Goal: Task Accomplishment & Management: Complete application form

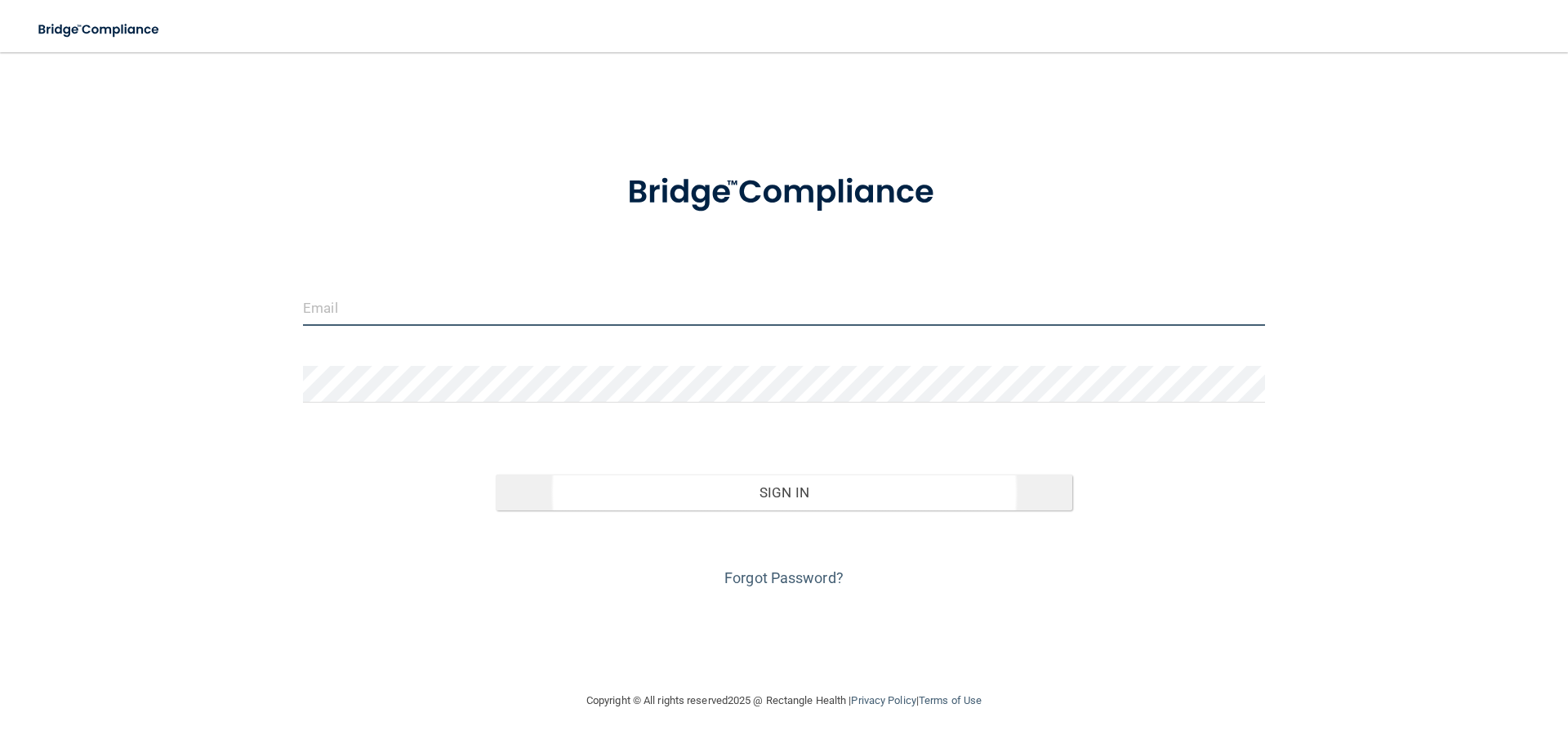
type input "[PERSON_NAME][EMAIL_ADDRESS][DOMAIN_NAME]"
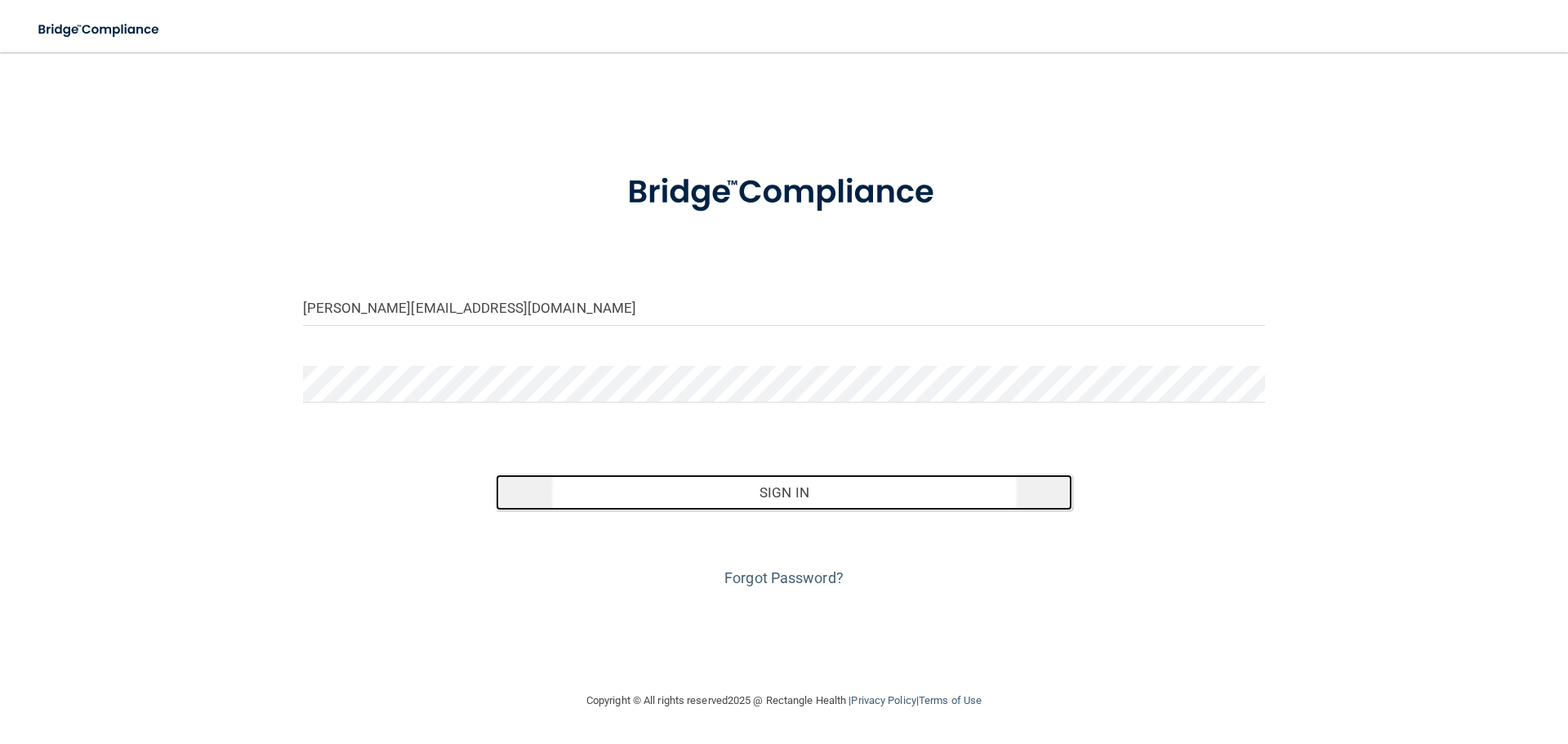
click at [653, 477] on button "Sign In" at bounding box center [785, 492] width 578 height 36
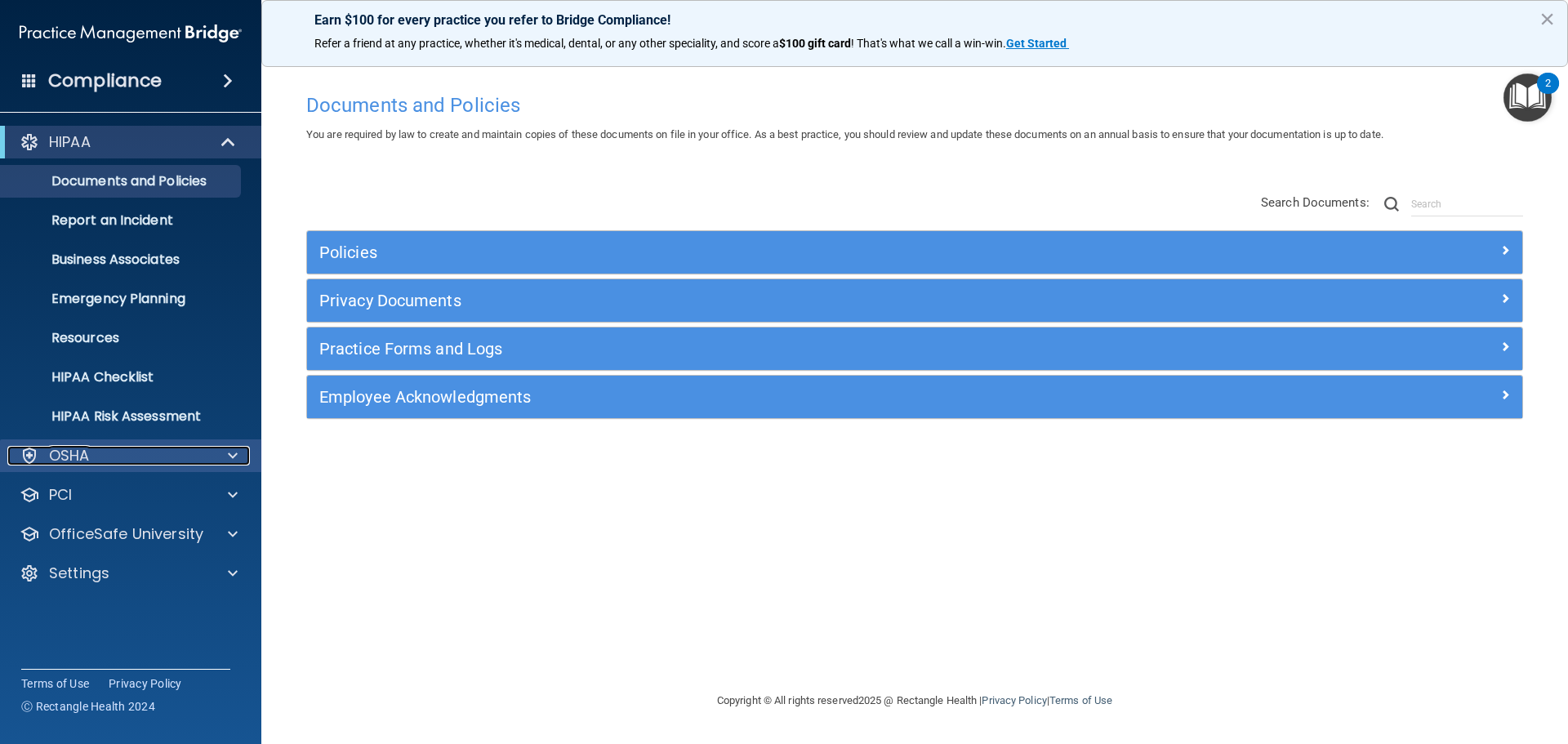
click at [238, 456] on div at bounding box center [230, 455] width 41 height 20
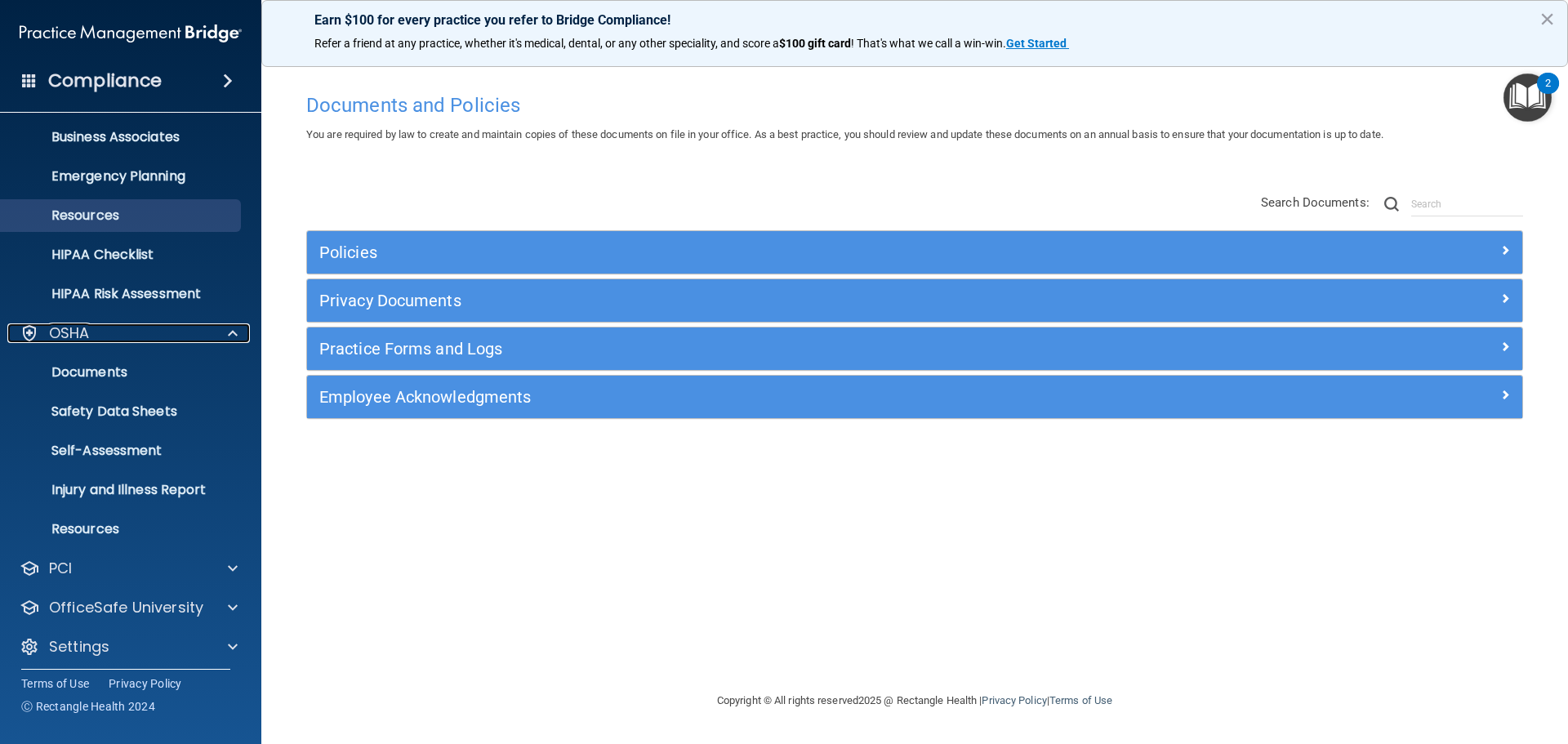
scroll to position [130, 0]
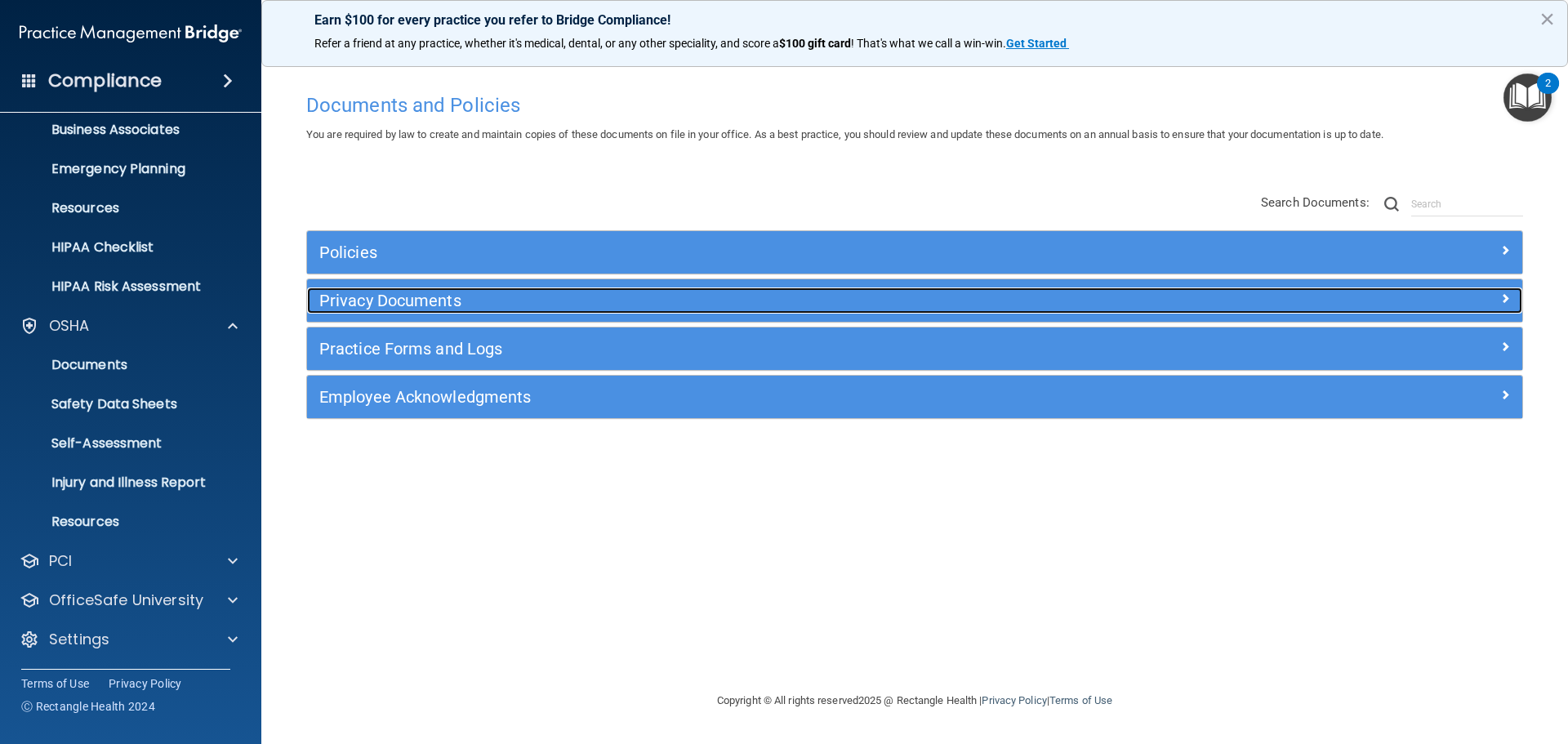
click at [402, 297] on h5 "Privacy Documents" at bounding box center [762, 300] width 887 height 18
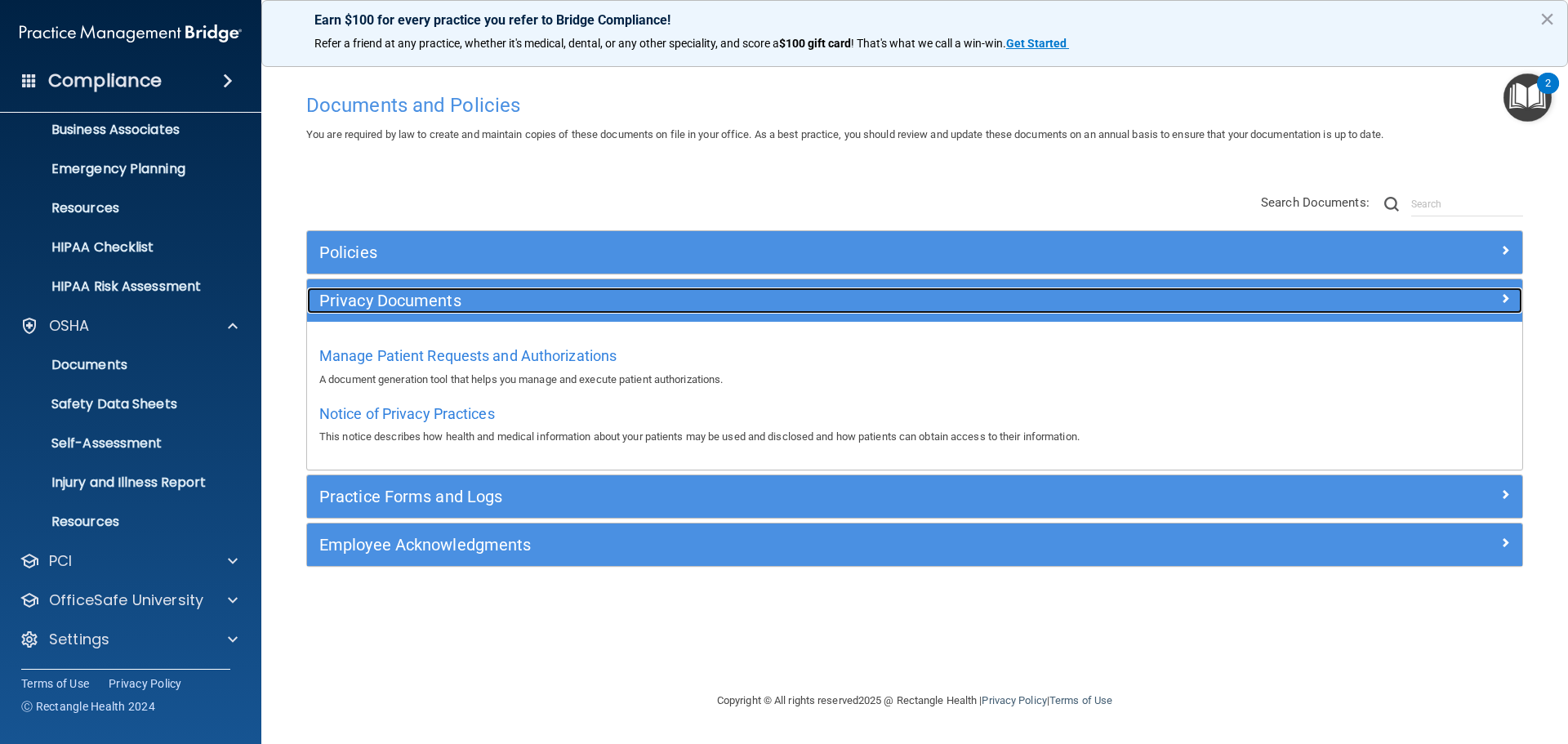
click at [402, 297] on h5 "Privacy Documents" at bounding box center [762, 300] width 887 height 18
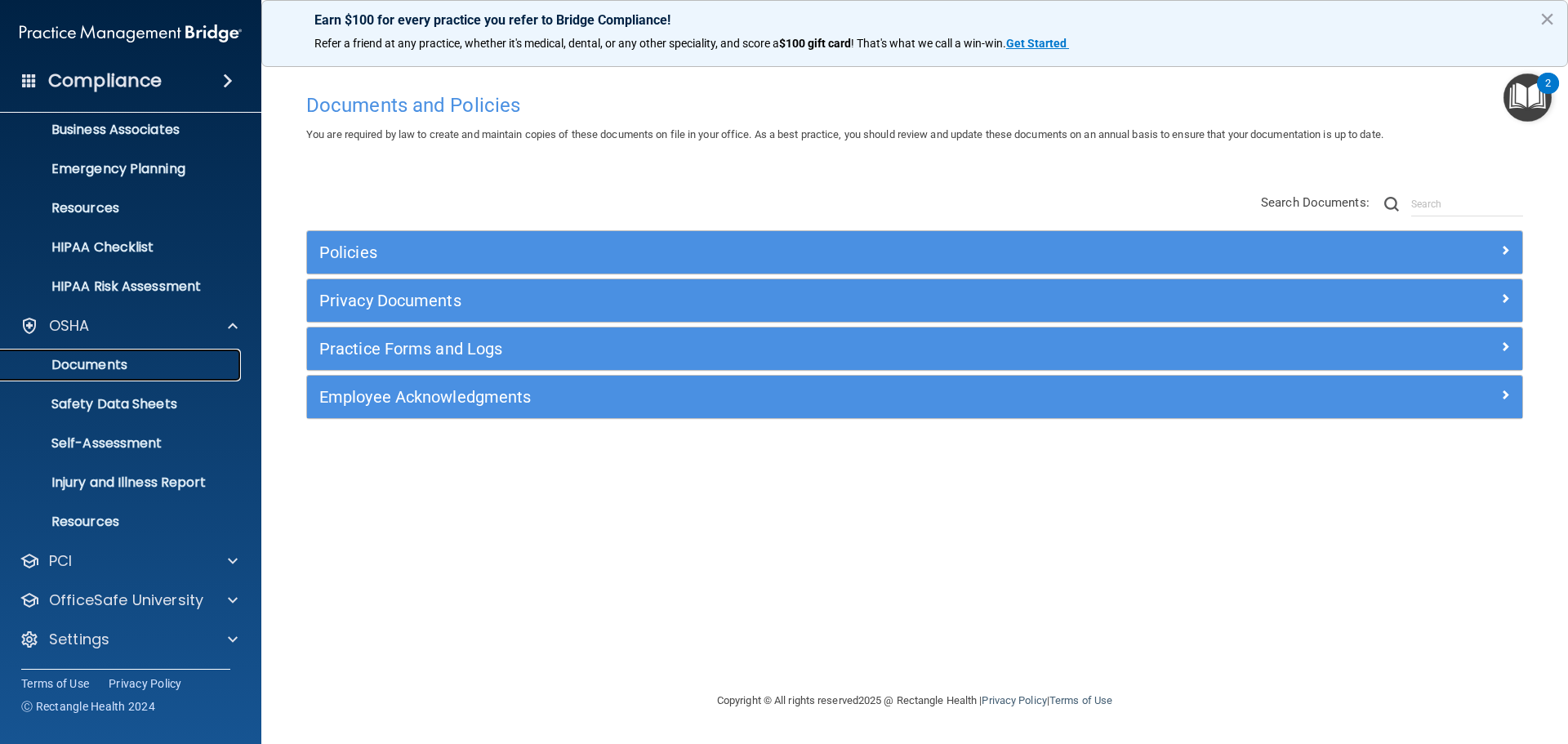
click at [110, 359] on p "Documents" at bounding box center [121, 365] width 223 height 16
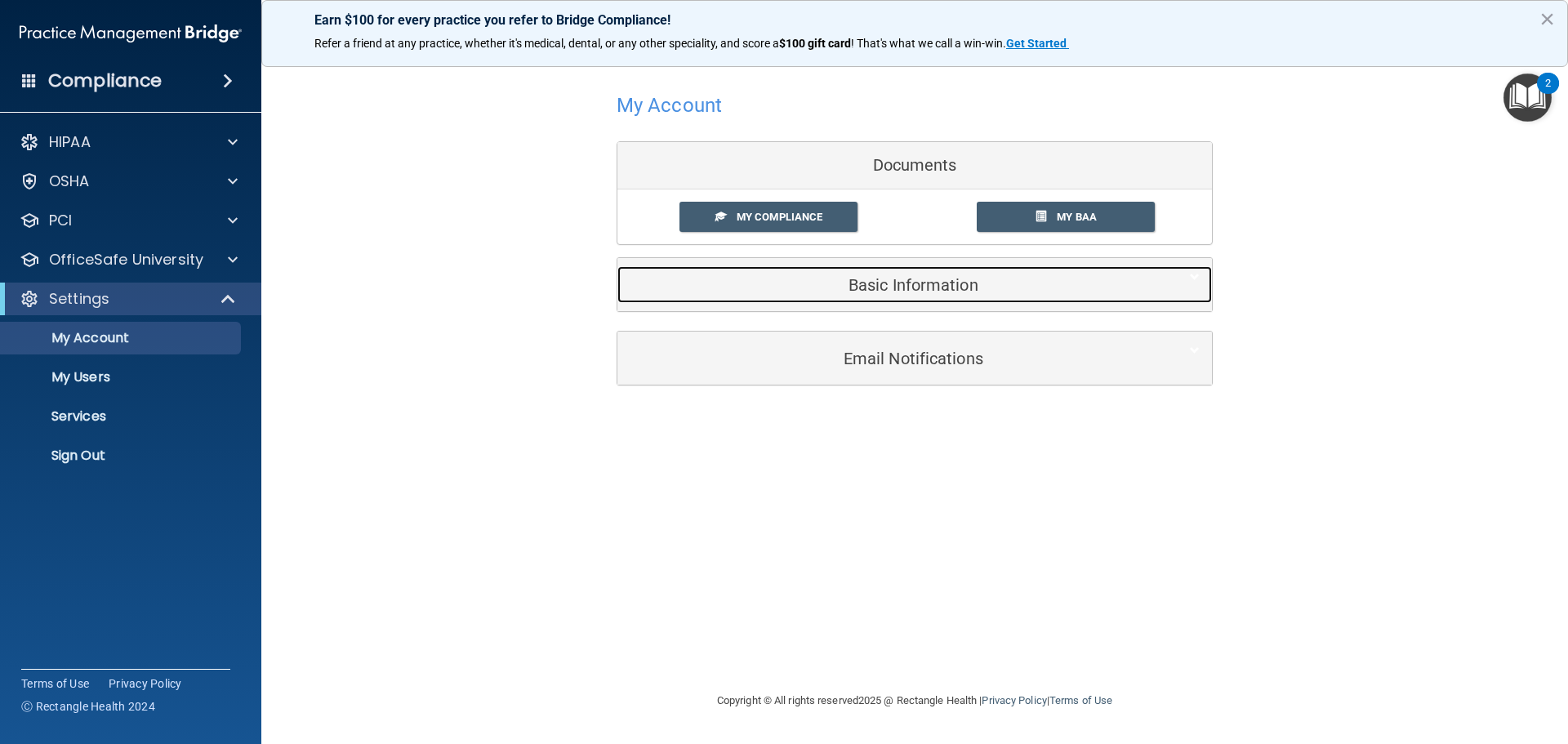
click at [904, 277] on h5 "Basic Information" at bounding box center [890, 284] width 520 height 18
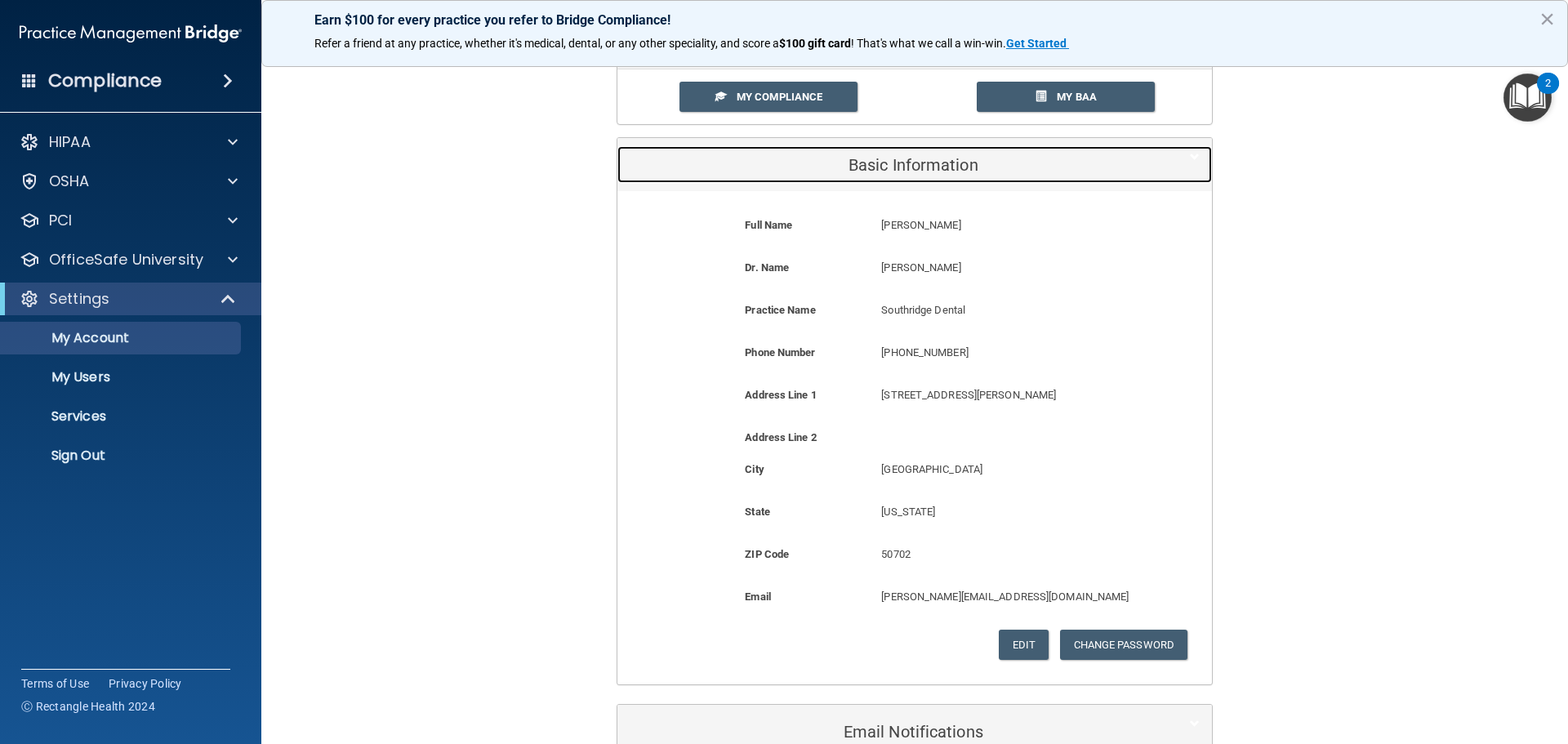
scroll to position [219, 0]
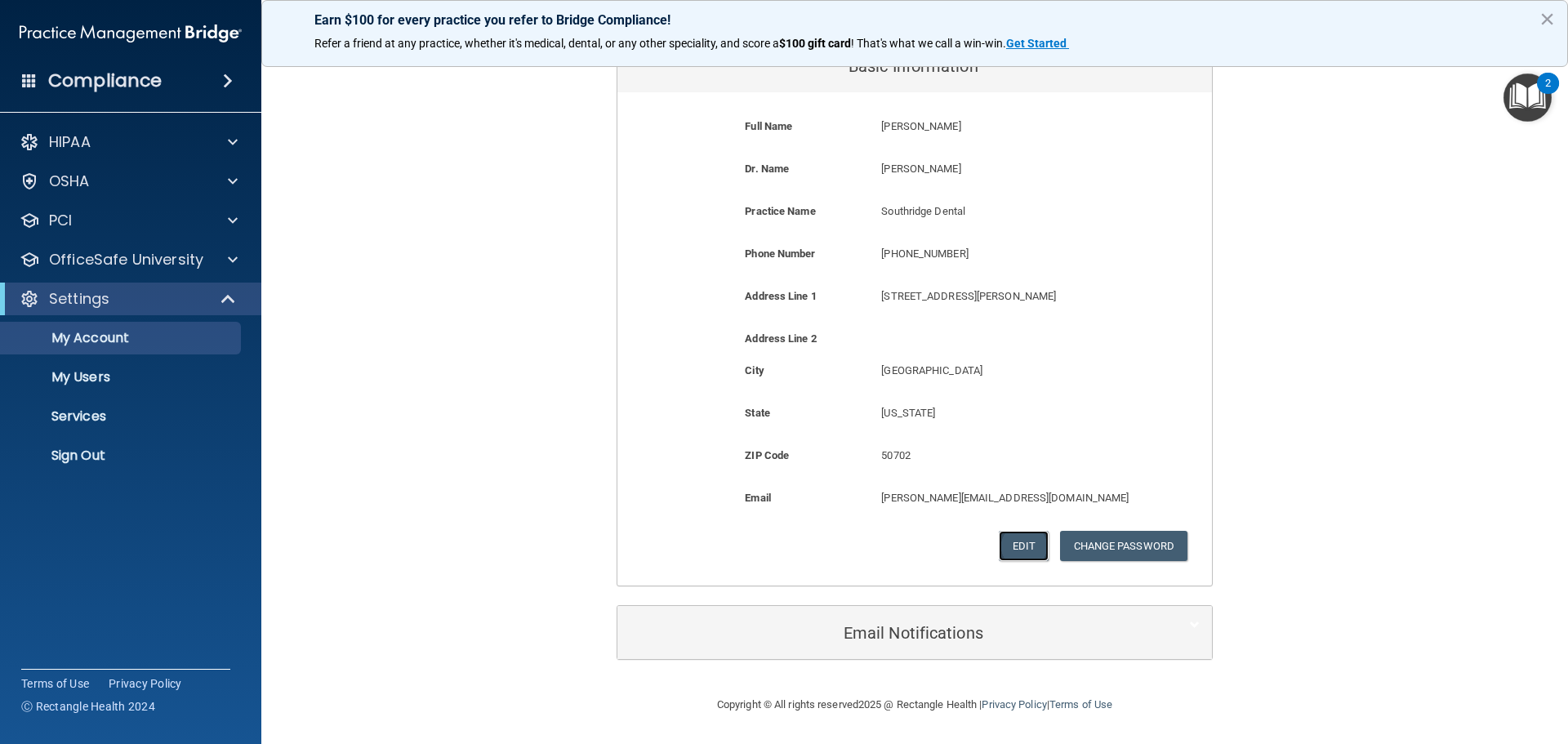
click at [1010, 558] on button "Edit" at bounding box center [1023, 545] width 49 height 30
select select "15"
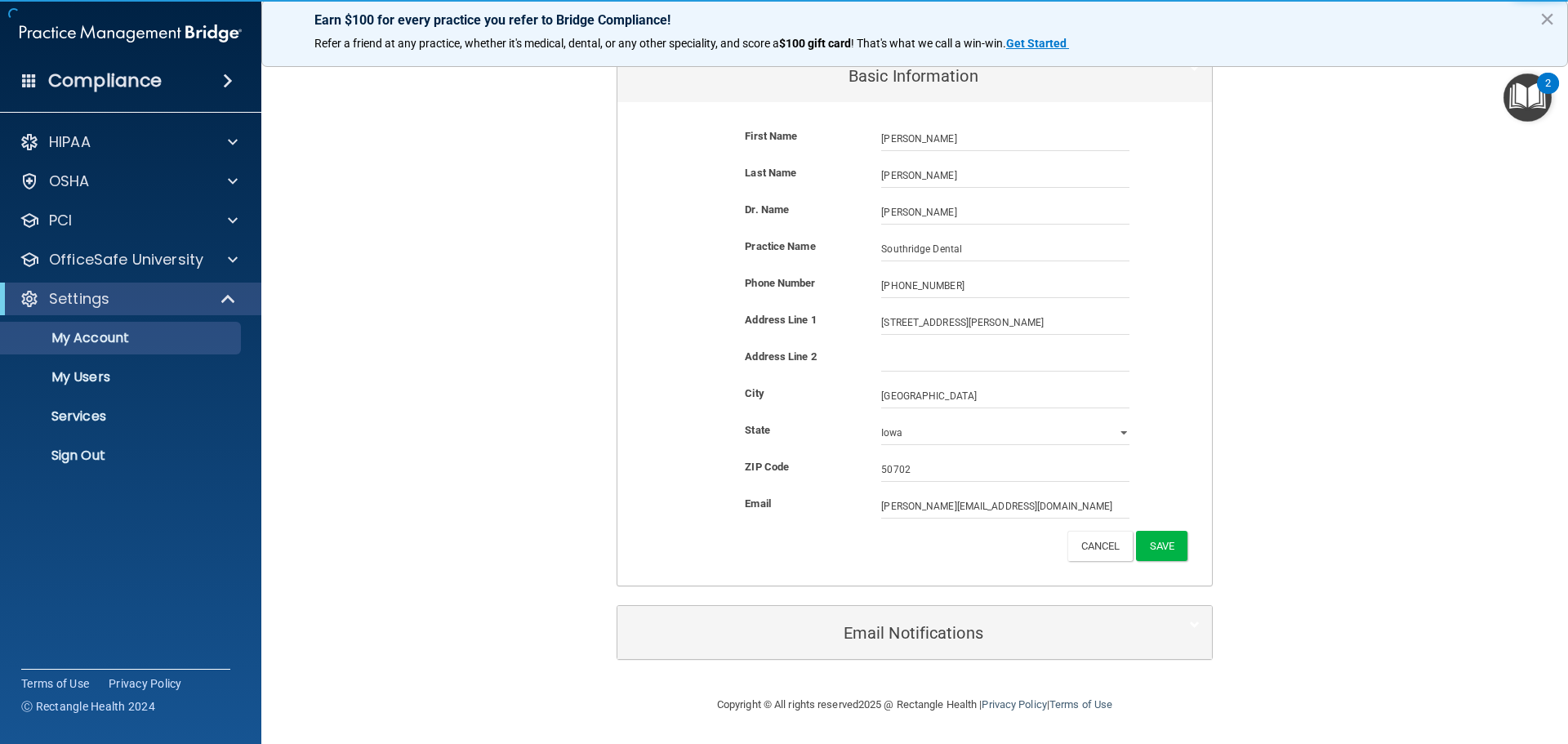
scroll to position [209, 0]
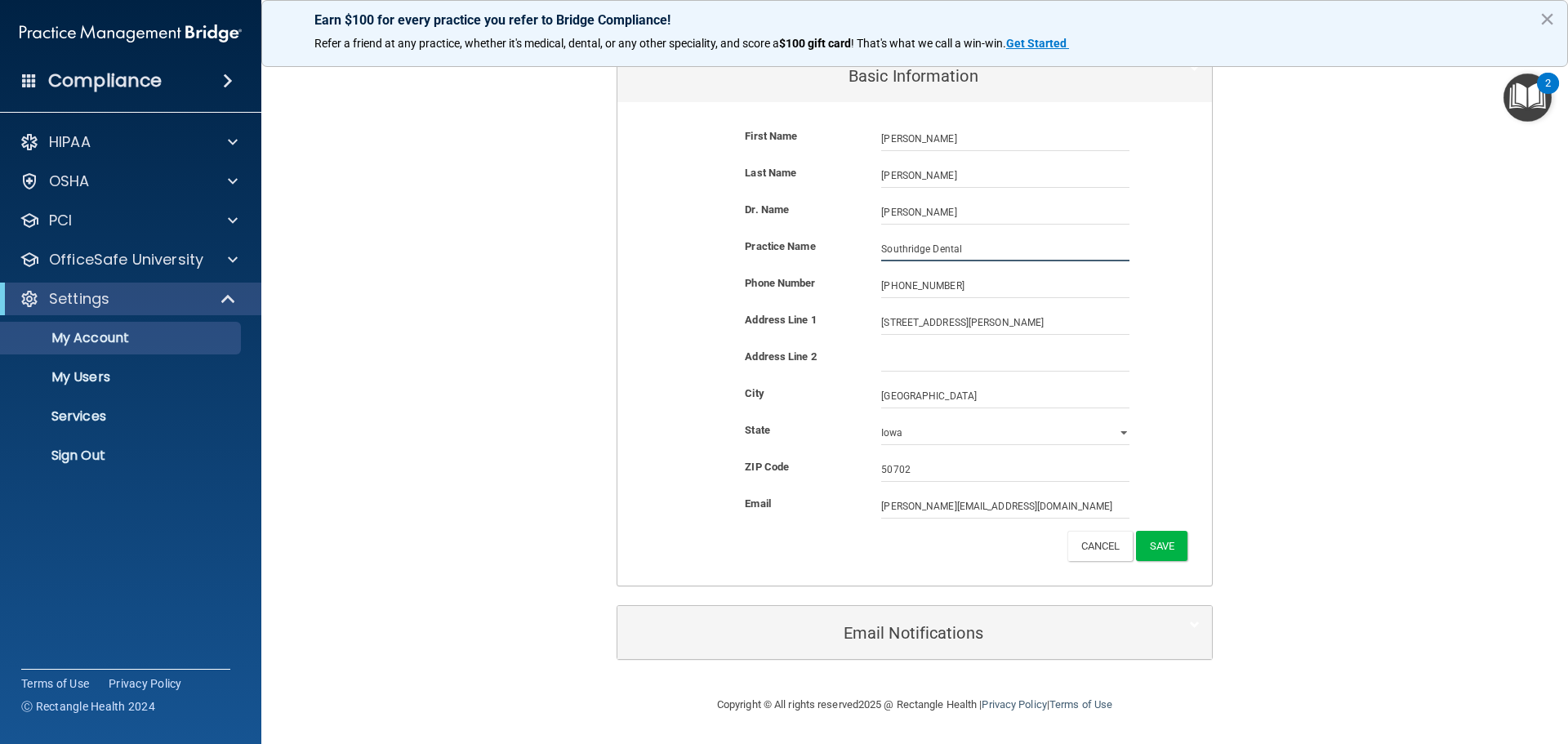
click at [966, 251] on input "Southridge Dental" at bounding box center [1005, 249] width 248 height 24
type input "Southridge Dental LLC"
click at [1158, 558] on button "Save" at bounding box center [1161, 545] width 51 height 30
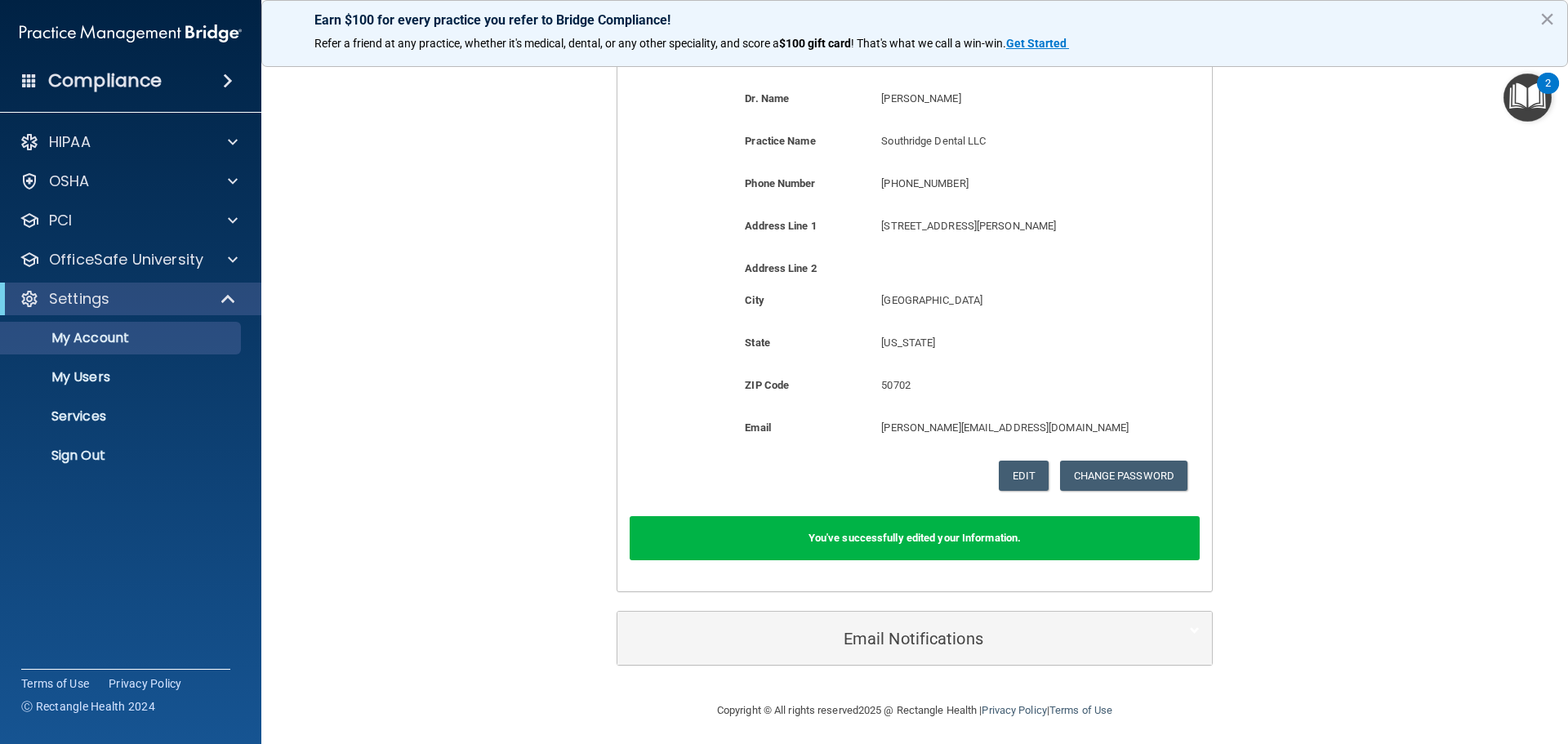
scroll to position [295, 0]
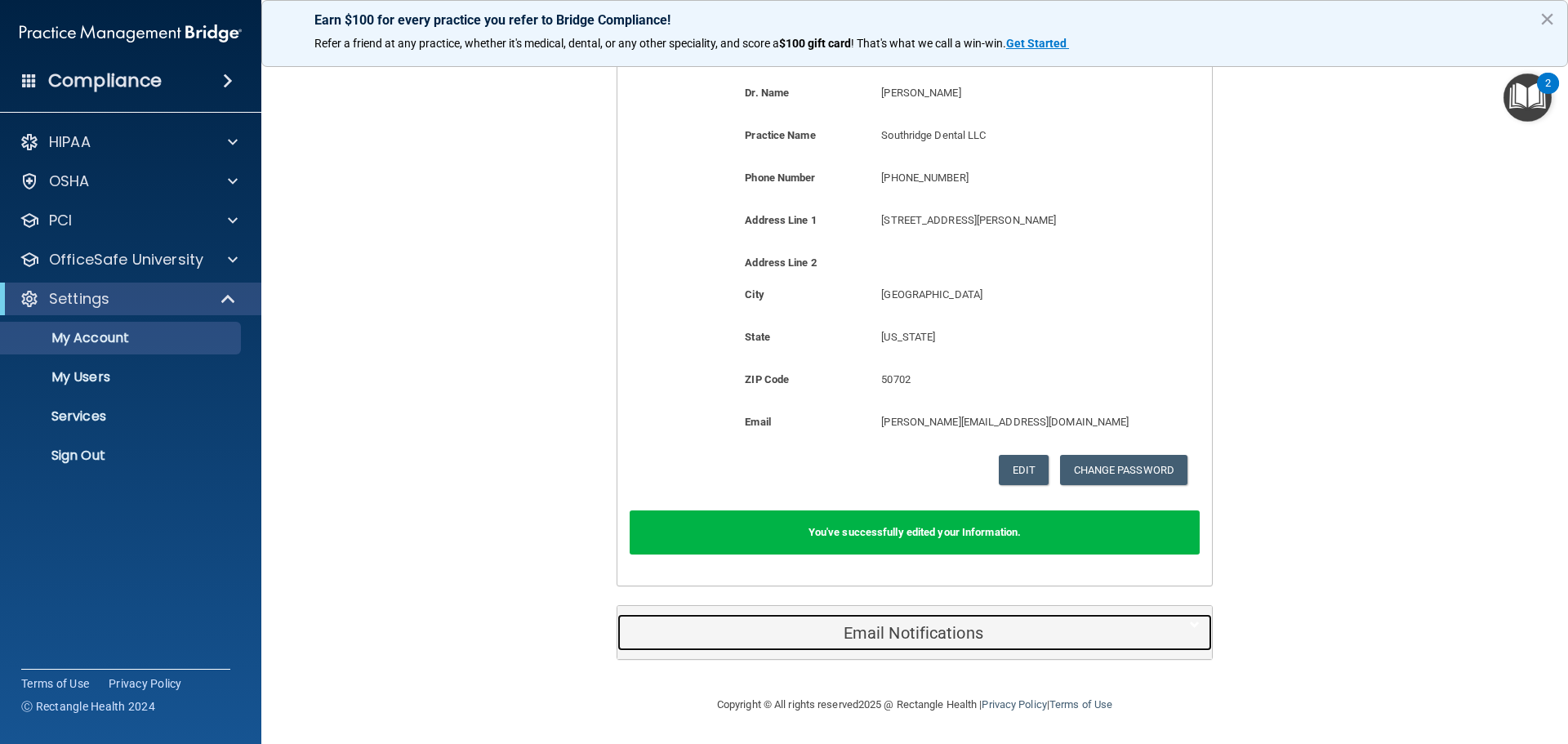
click at [914, 631] on h5 "Email Notifications" at bounding box center [890, 632] width 520 height 18
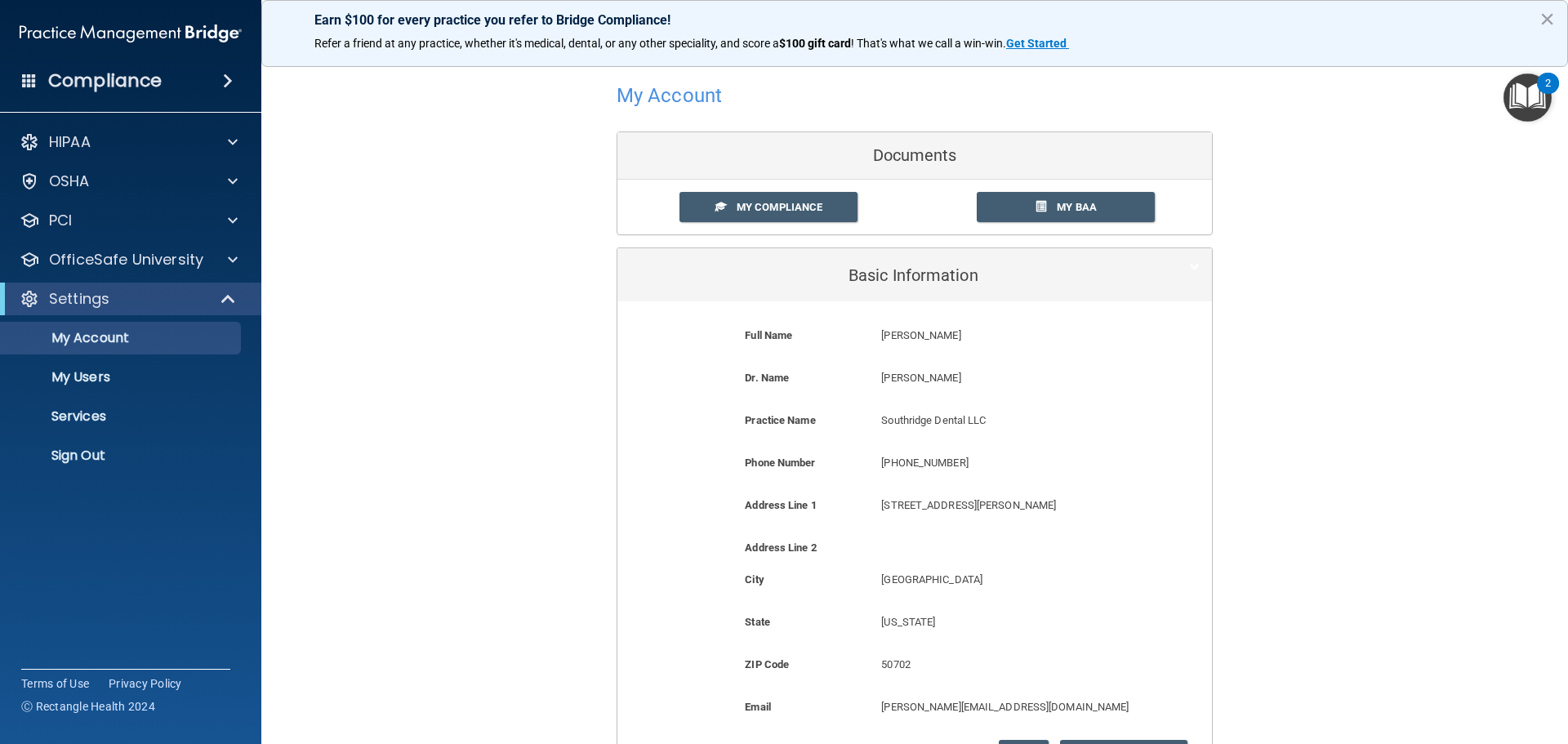
scroll to position [0, 0]
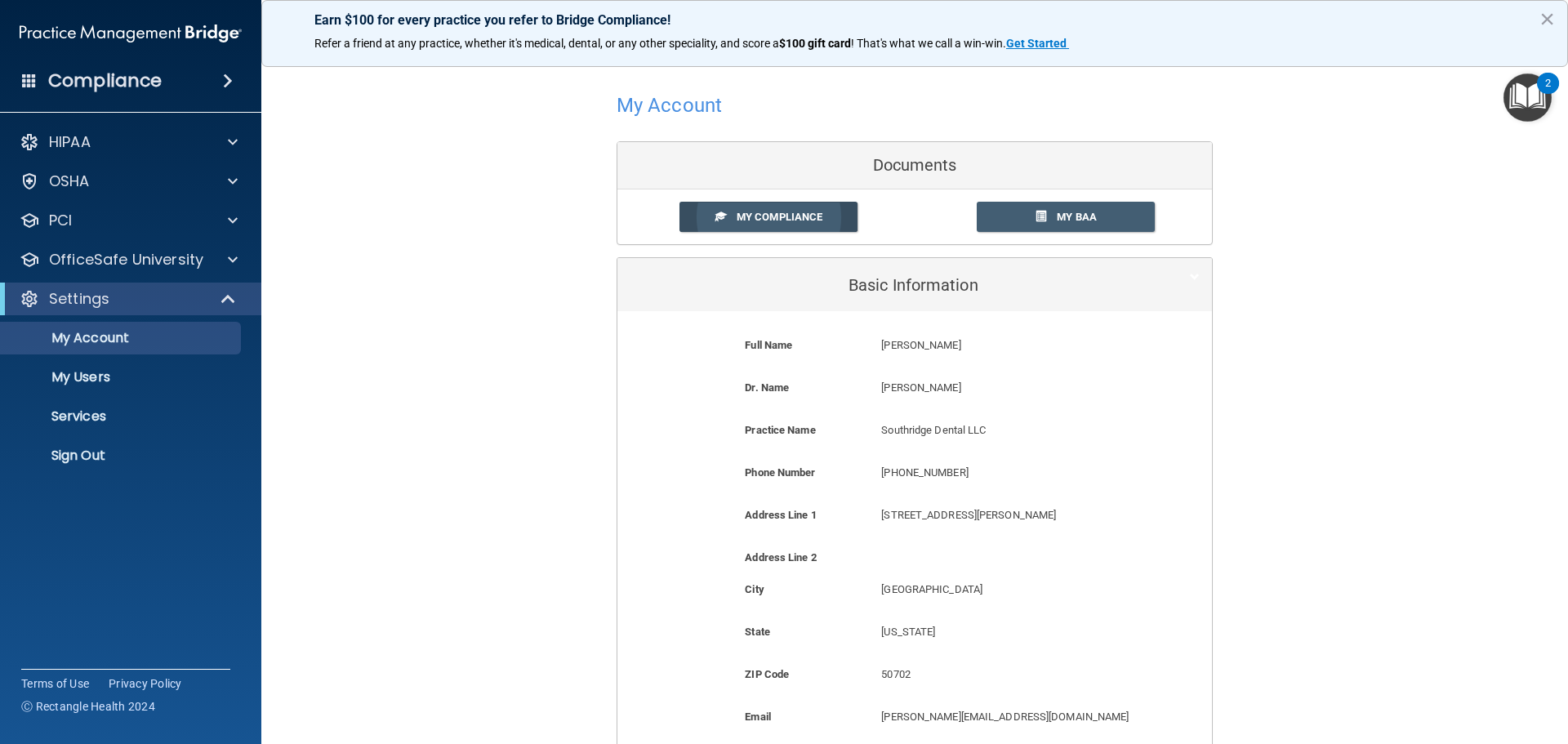
click at [750, 218] on span "My Compliance" at bounding box center [779, 217] width 86 height 12
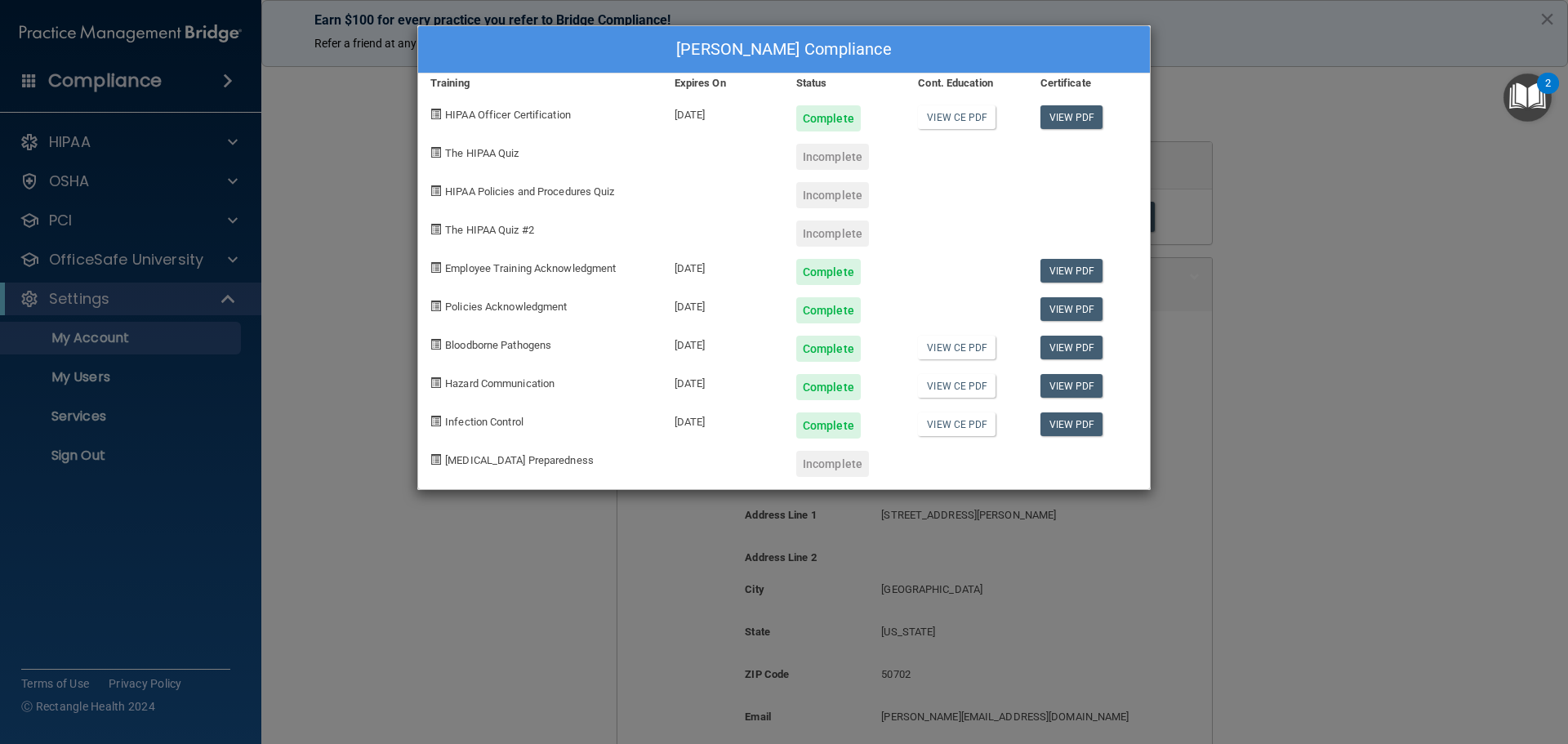
click at [1552, 16] on div "Ashley Caldwell's Compliance Training Expires On Status Cont. Education Certifi…" at bounding box center [784, 372] width 1568 height 744
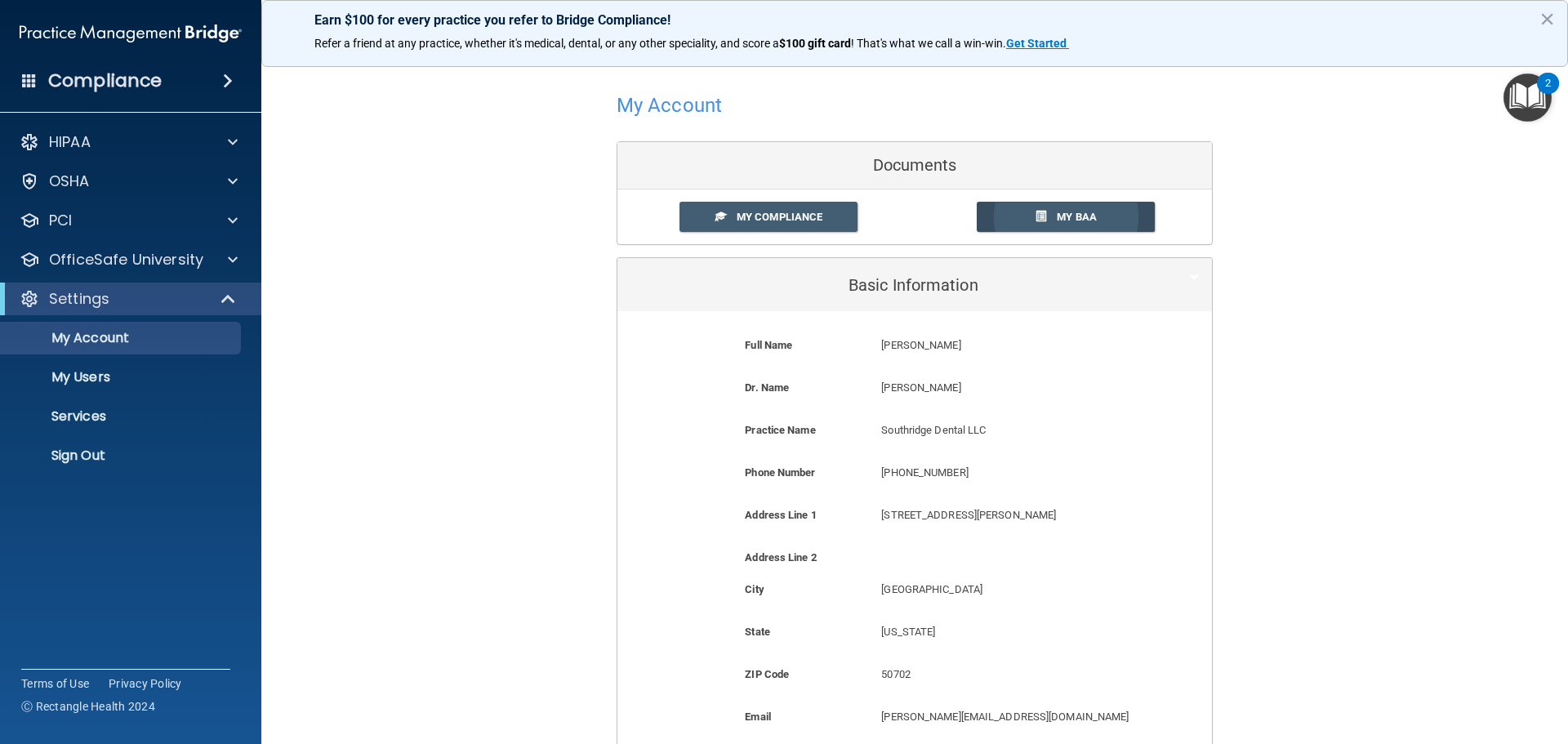
click at [1042, 216] on link "My BAA" at bounding box center [1066, 217] width 179 height 30
click at [72, 414] on p "Services" at bounding box center [121, 416] width 223 height 16
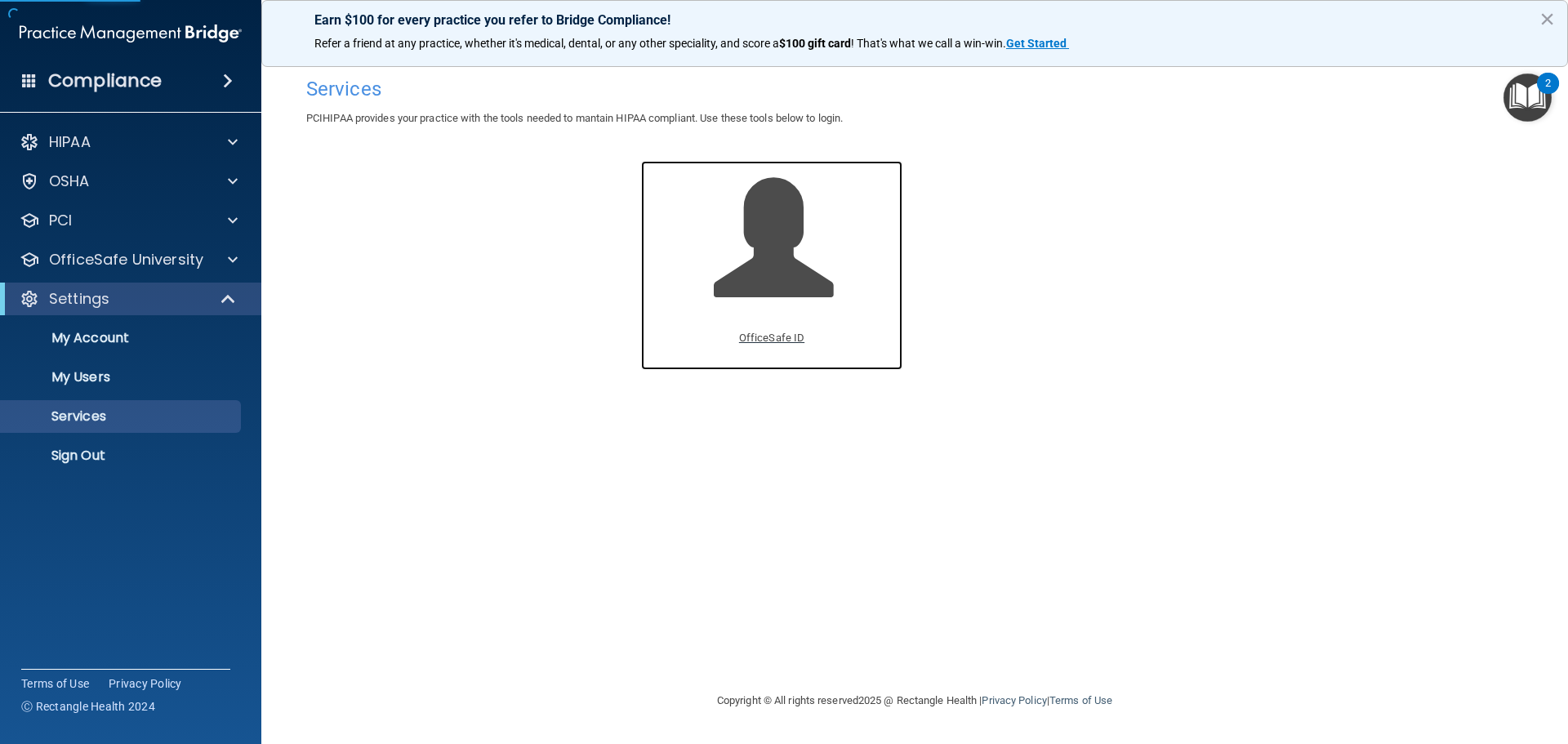
click at [768, 336] on p "OfficeSafe ID" at bounding box center [771, 338] width 65 height 20
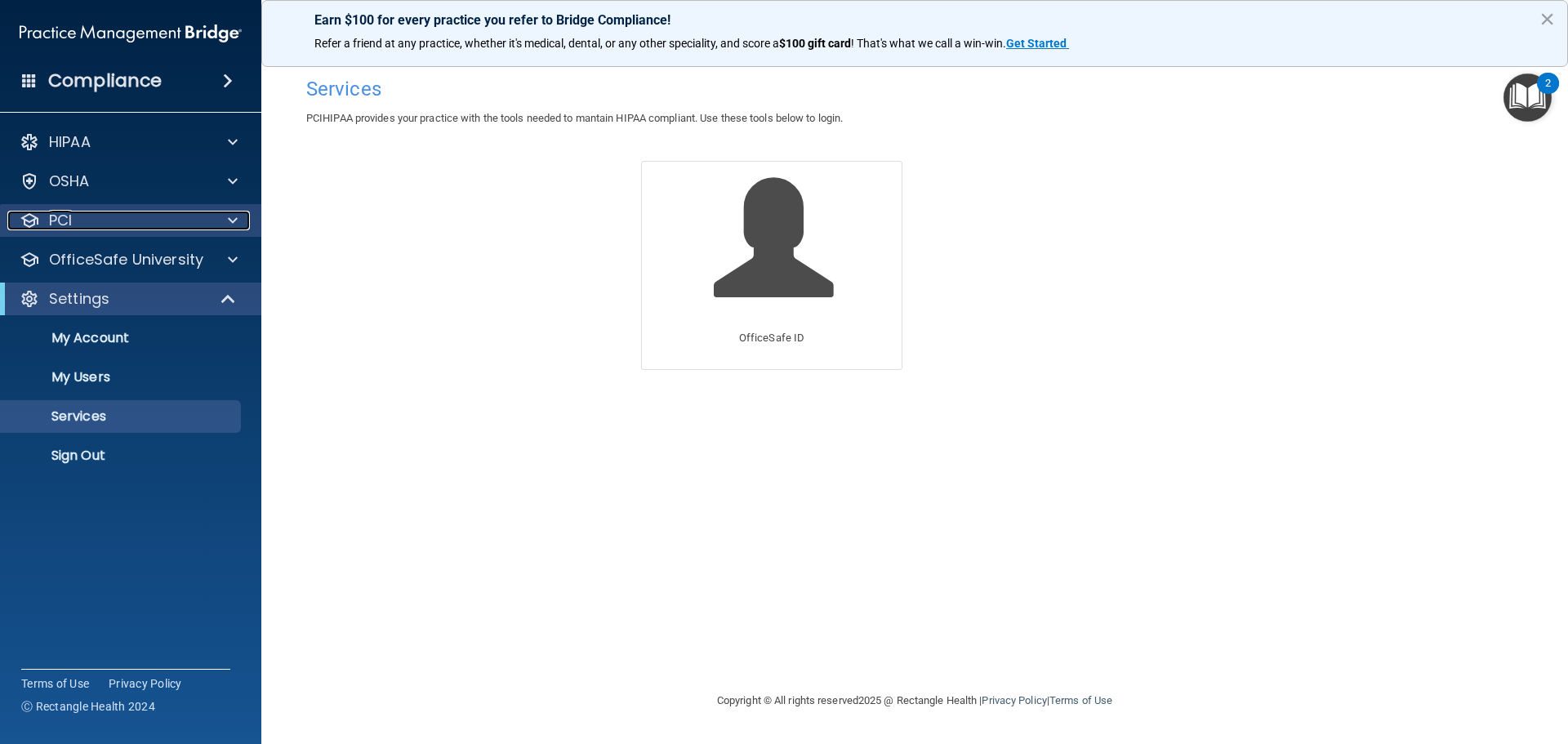
click at [218, 219] on div at bounding box center [230, 220] width 41 height 20
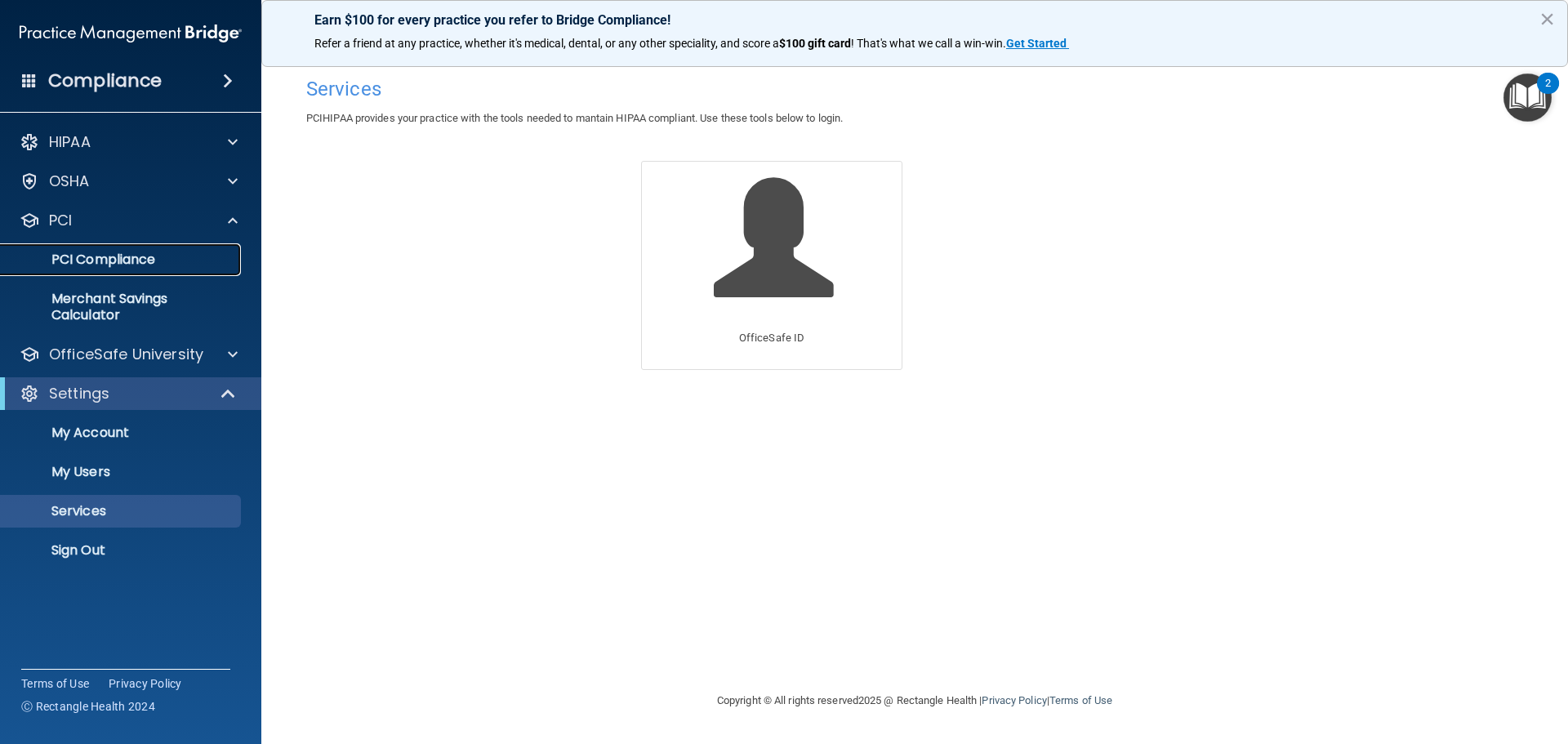
click at [139, 254] on p "PCI Compliance" at bounding box center [121, 259] width 223 height 16
click at [228, 223] on span at bounding box center [232, 220] width 10 height 20
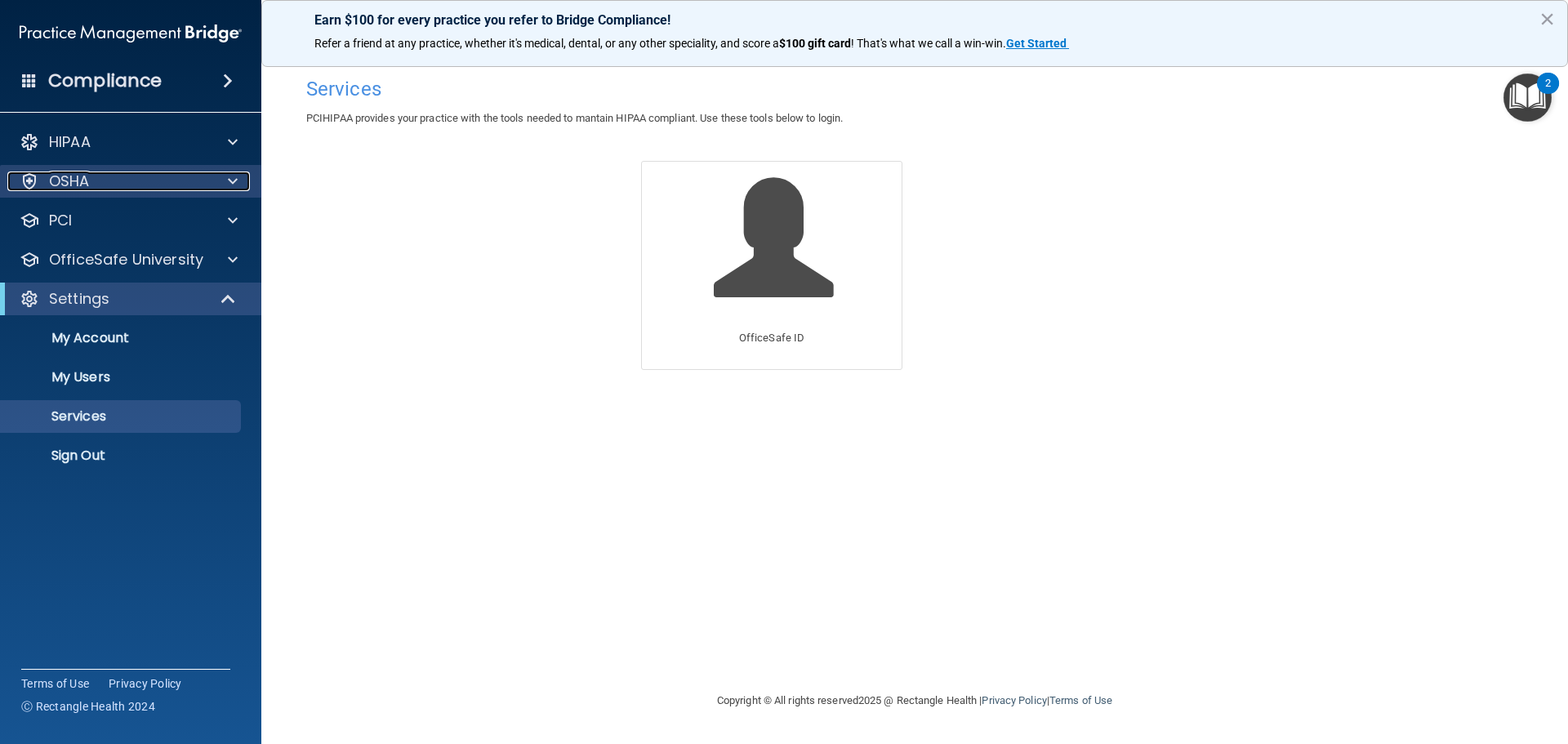
click at [227, 181] on div at bounding box center [230, 181] width 41 height 20
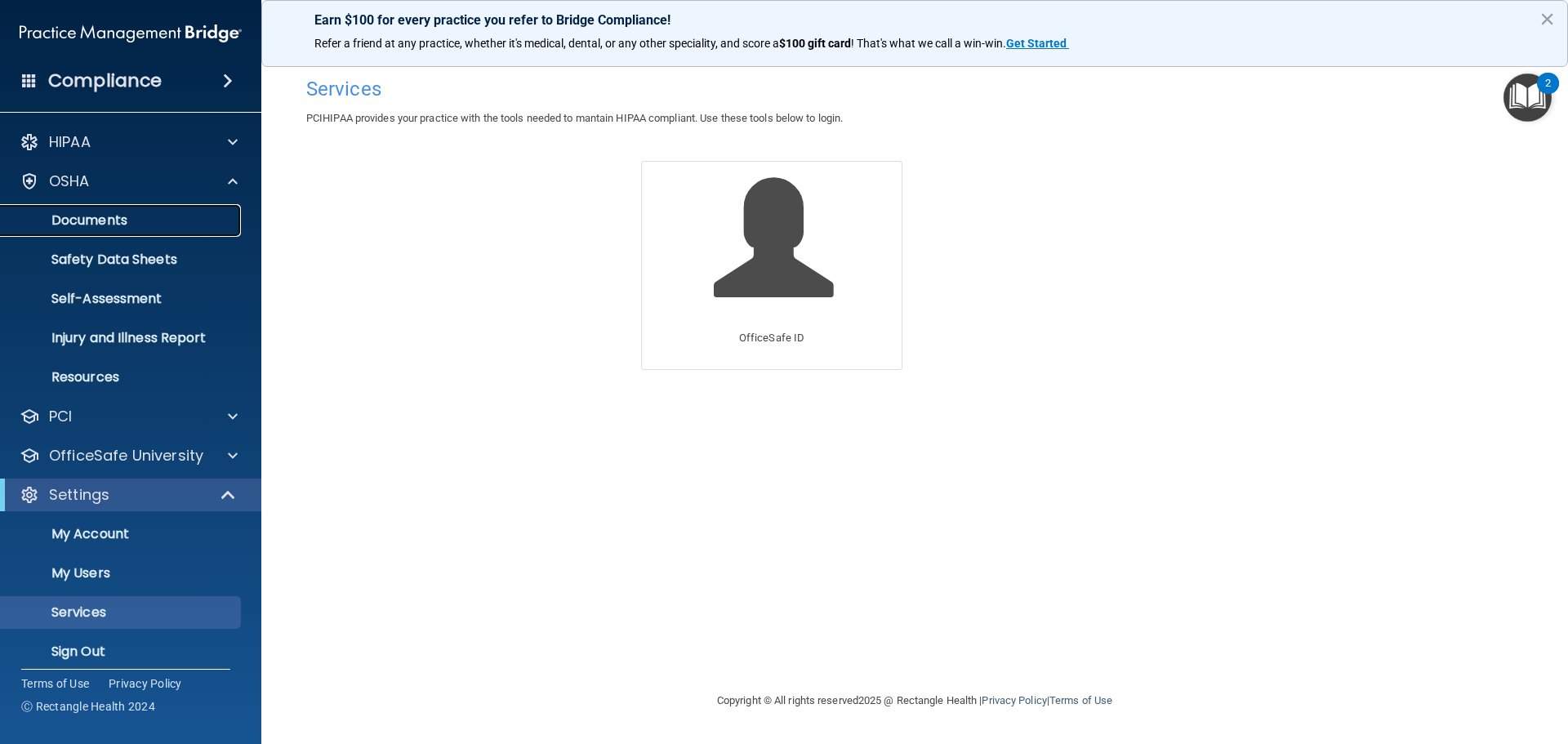
click at [120, 218] on p "Documents" at bounding box center [121, 220] width 223 height 16
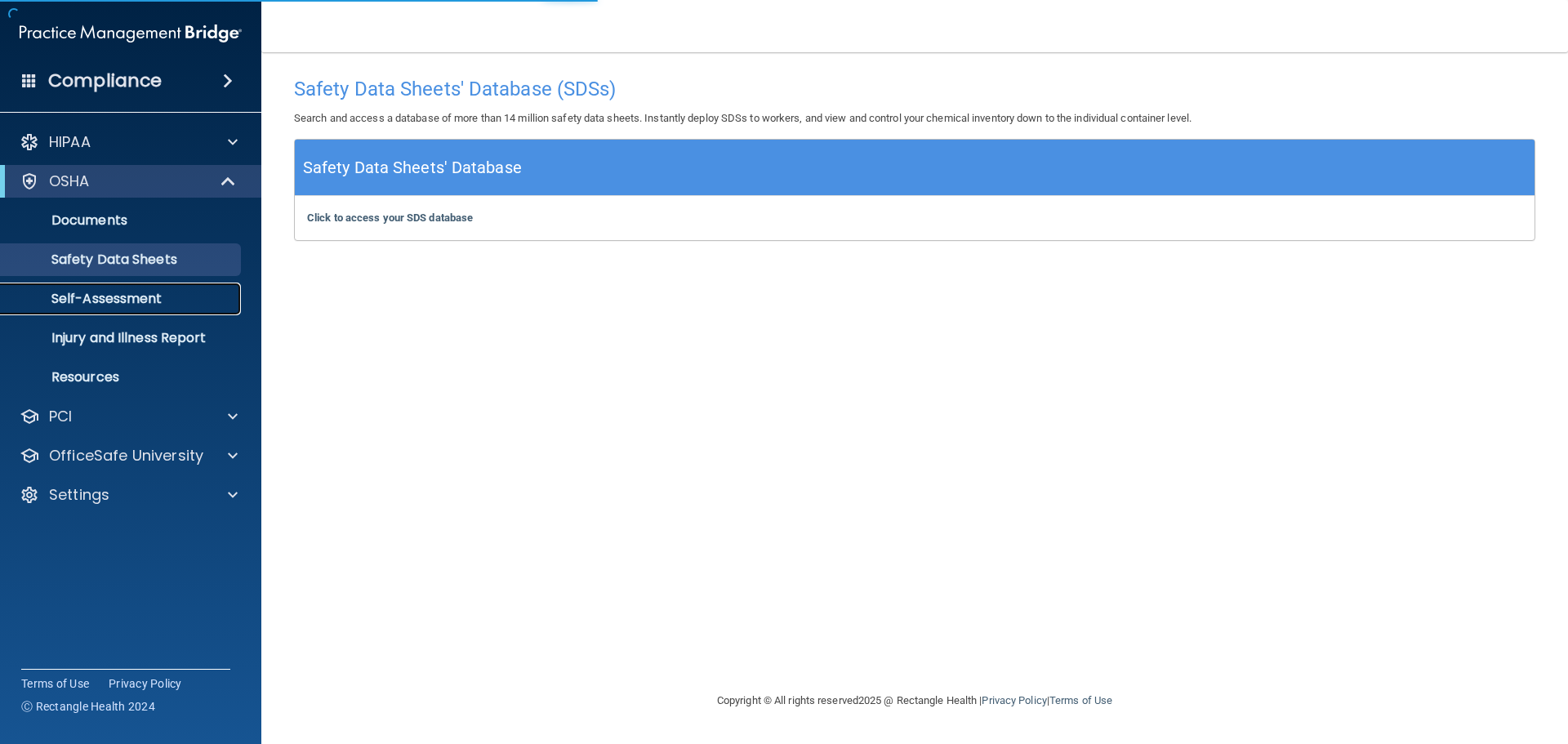
click at [94, 302] on p "Self-Assessment" at bounding box center [121, 298] width 223 height 16
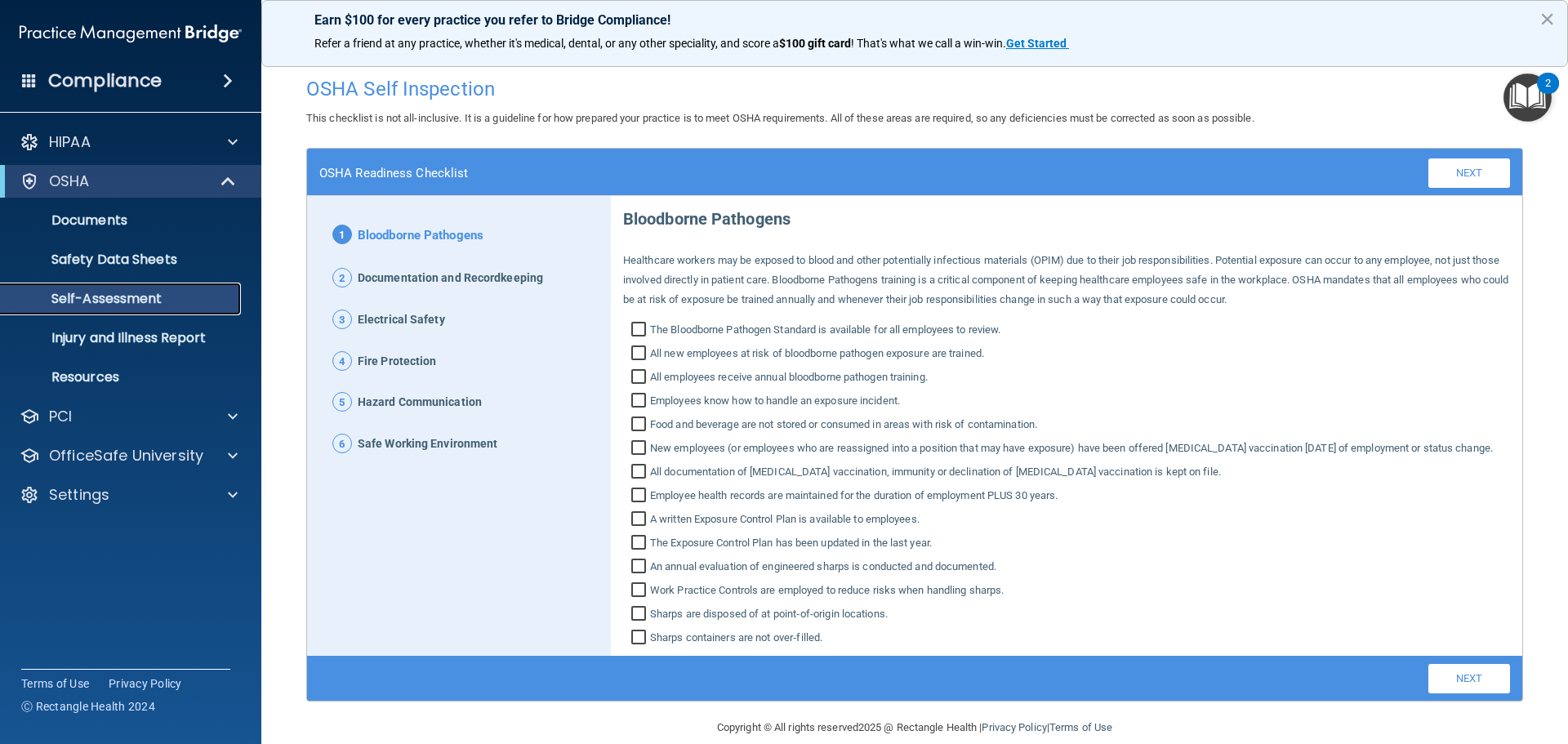
scroll to position [42, 0]
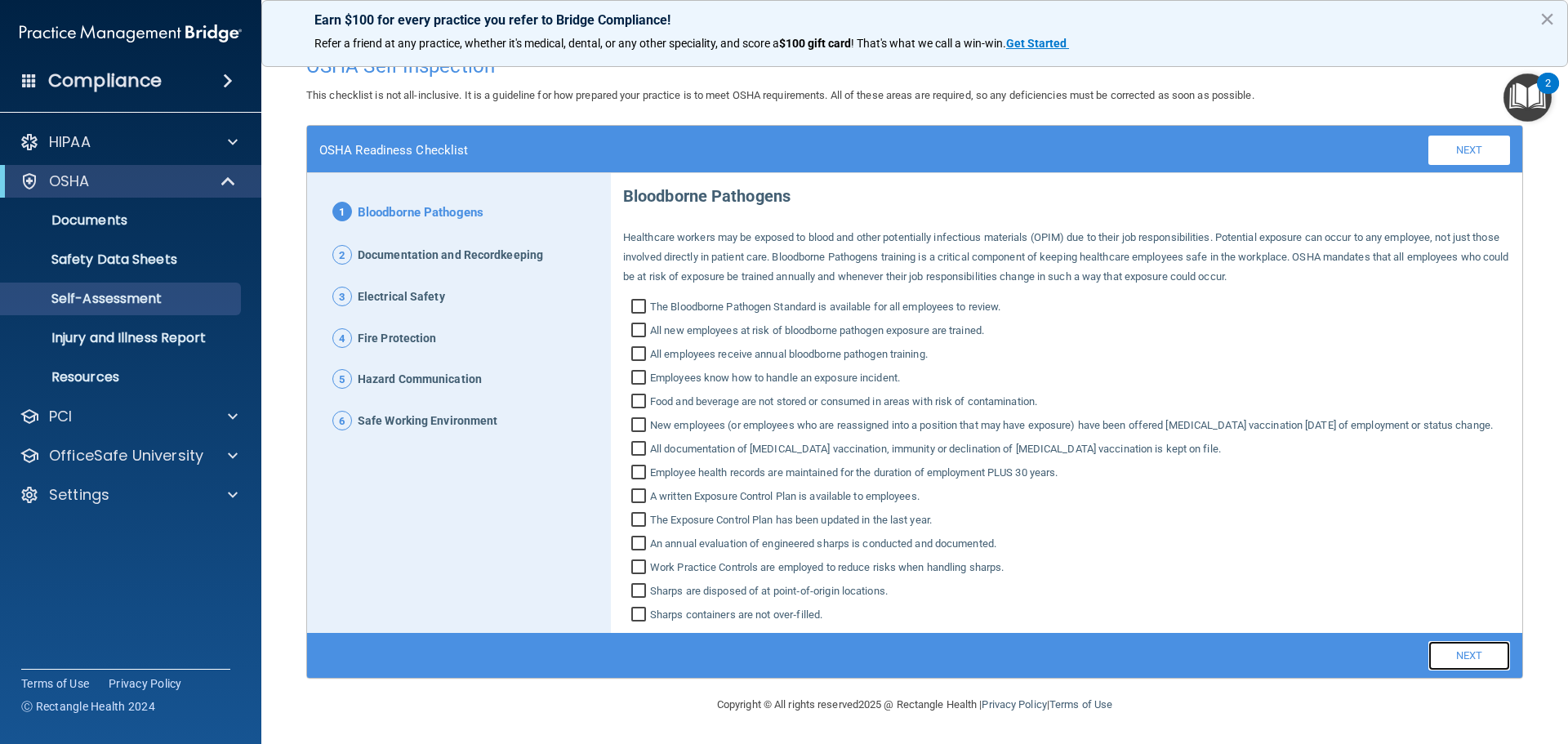
click at [1470, 662] on link "Next" at bounding box center [1469, 656] width 82 height 29
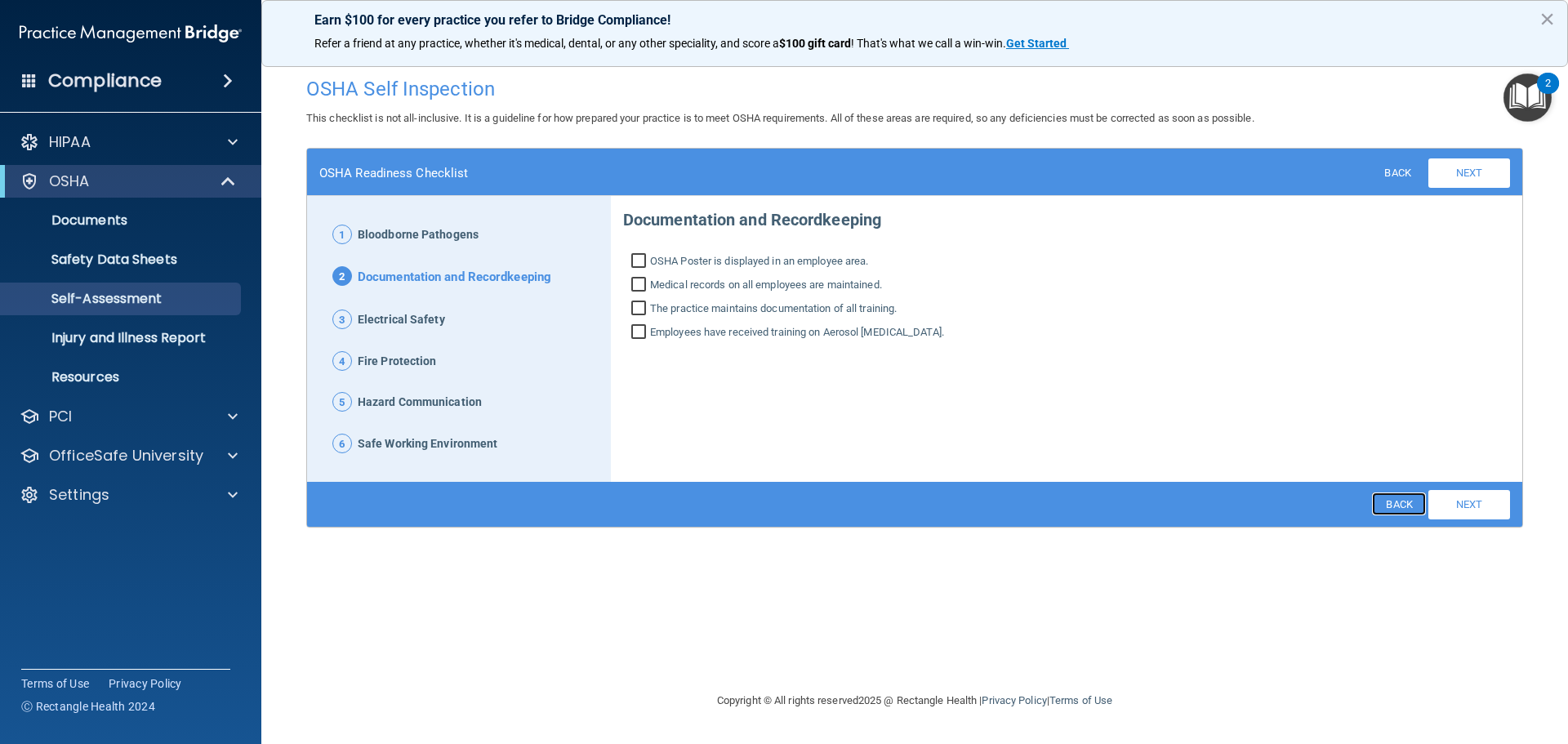
click at [1398, 494] on link "Back" at bounding box center [1398, 504] width 53 height 23
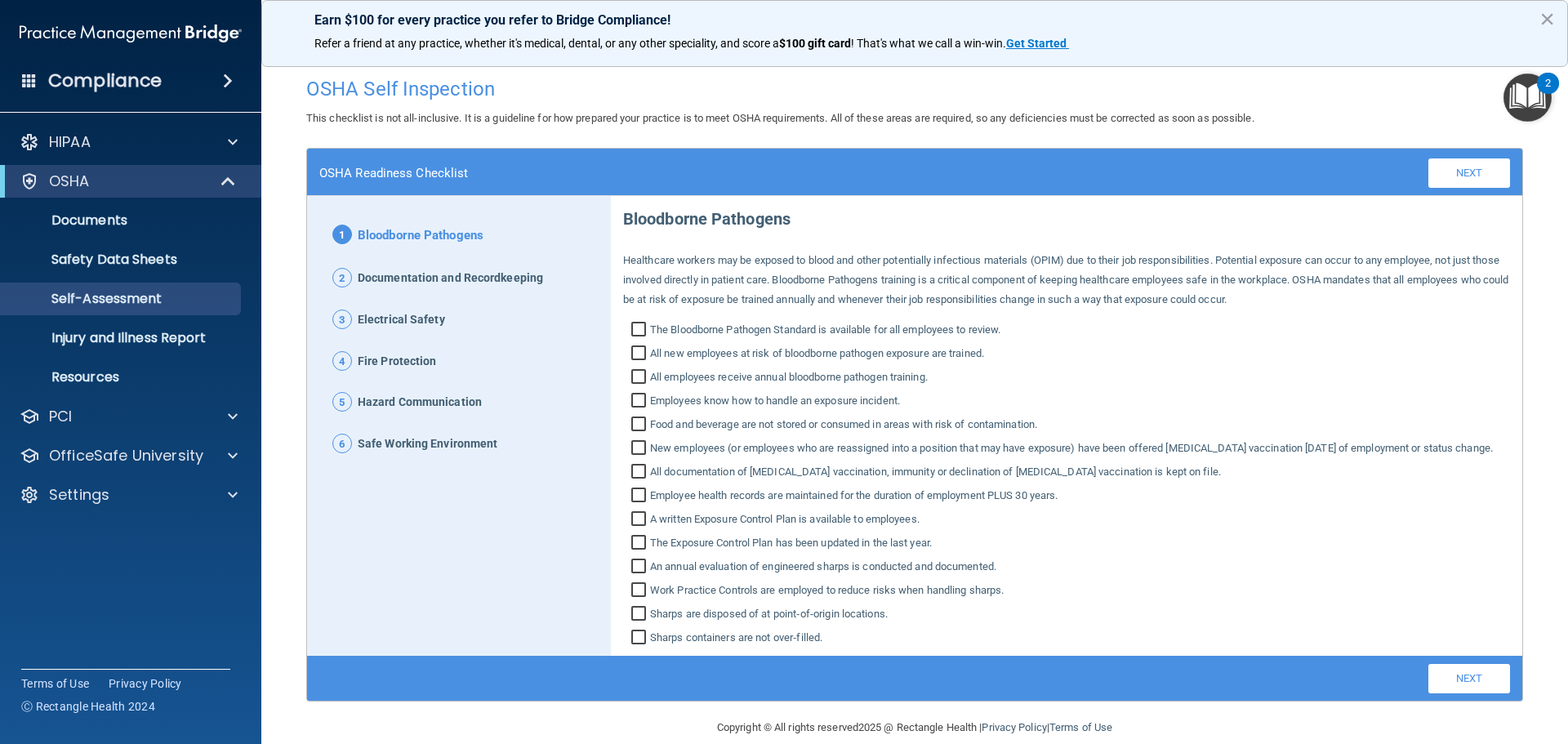
click at [641, 330] on input "The Bloodborne Pathogen Standard is available for all employees to review." at bounding box center [641, 331] width 19 height 16
checkbox input "true"
click at [631, 349] on input "All new employees at risk of bloodborne pathogen exposure are trained." at bounding box center [641, 355] width 19 height 16
checkbox input "true"
click at [631, 381] on input "All employees receive annual bloodborne pathogen training." at bounding box center [641, 379] width 19 height 16
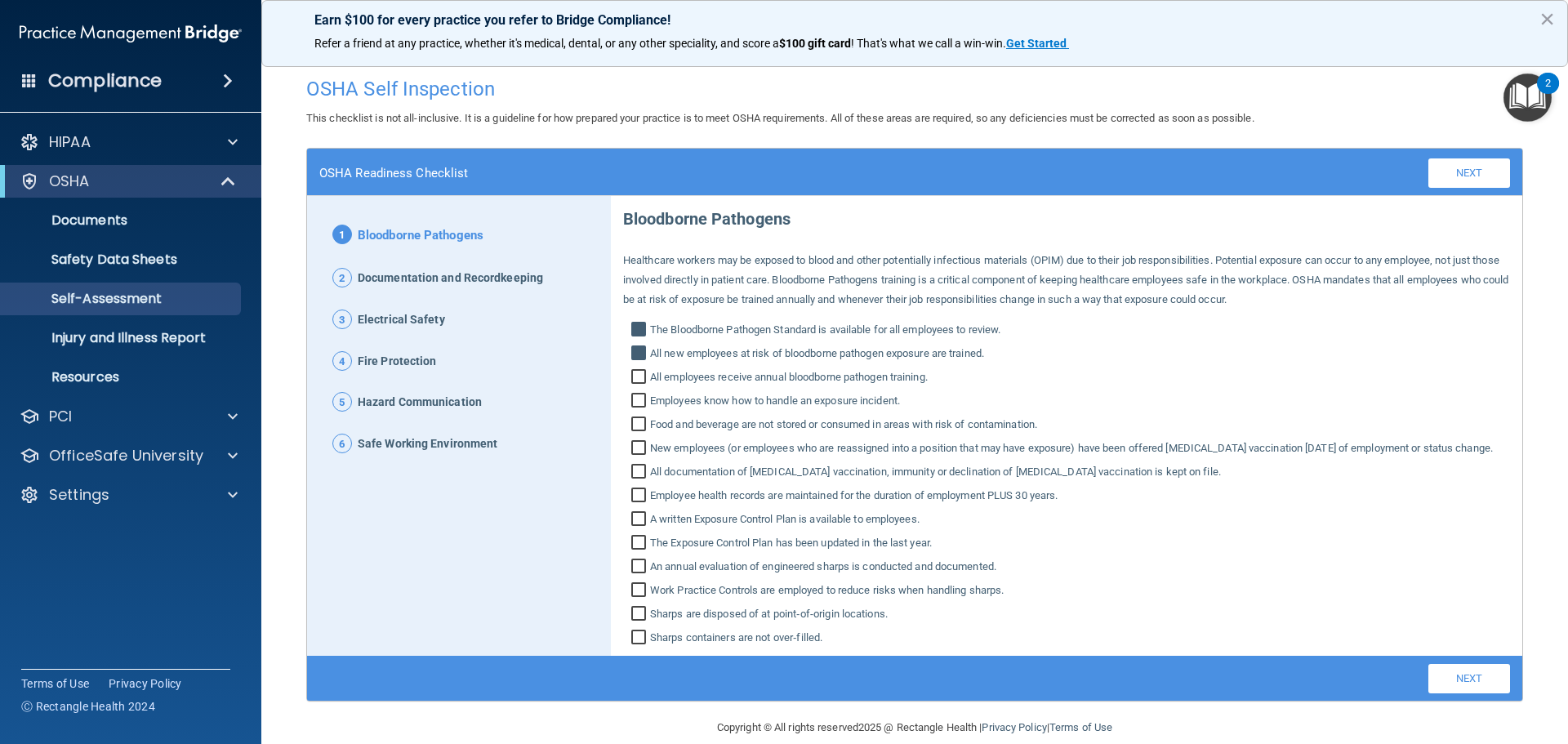
checkbox input "true"
click at [631, 395] on input "Employees know how to handle an exposure incident." at bounding box center [641, 402] width 19 height 16
checkbox input "true"
click at [631, 422] on input "Food and beverage are not stored or consumed in areas with risk of contaminatio…" at bounding box center [641, 426] width 19 height 16
click at [637, 431] on input "Food and beverage are not stored or consumed in areas with risk of contaminatio…" at bounding box center [641, 426] width 19 height 16
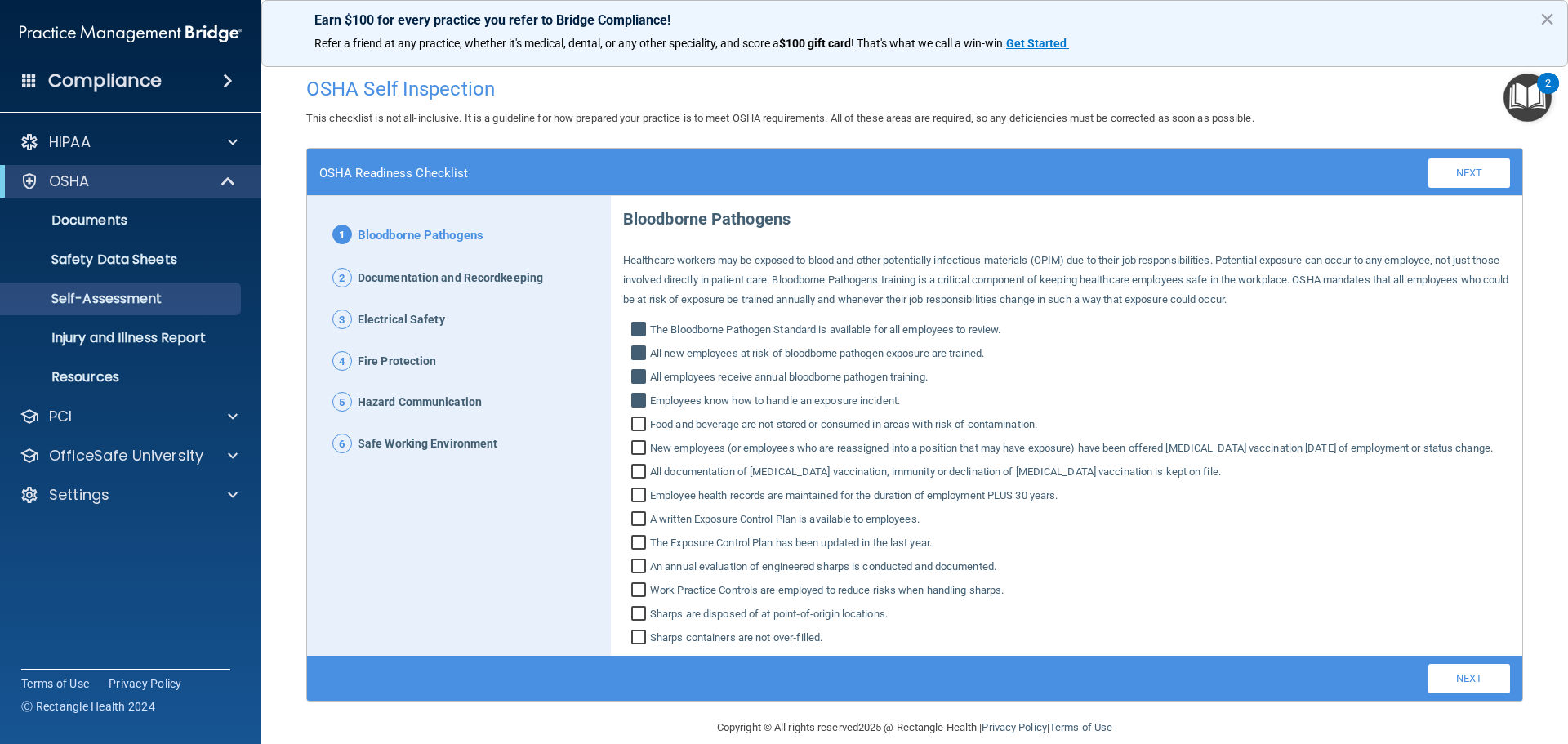
click at [637, 438] on div "Bloodborne Pathogens Healthcare workers may be exposed to blood and other poten…" at bounding box center [1067, 421] width 887 height 452
click at [635, 429] on input "Food and beverage are not stored or consumed in areas with risk of contaminatio…" at bounding box center [641, 426] width 19 height 16
checkbox input "true"
click at [637, 442] on input "New employees (or employees who are reassigned into a position that may have ex…" at bounding box center [641, 449] width 19 height 16
checkbox input "true"
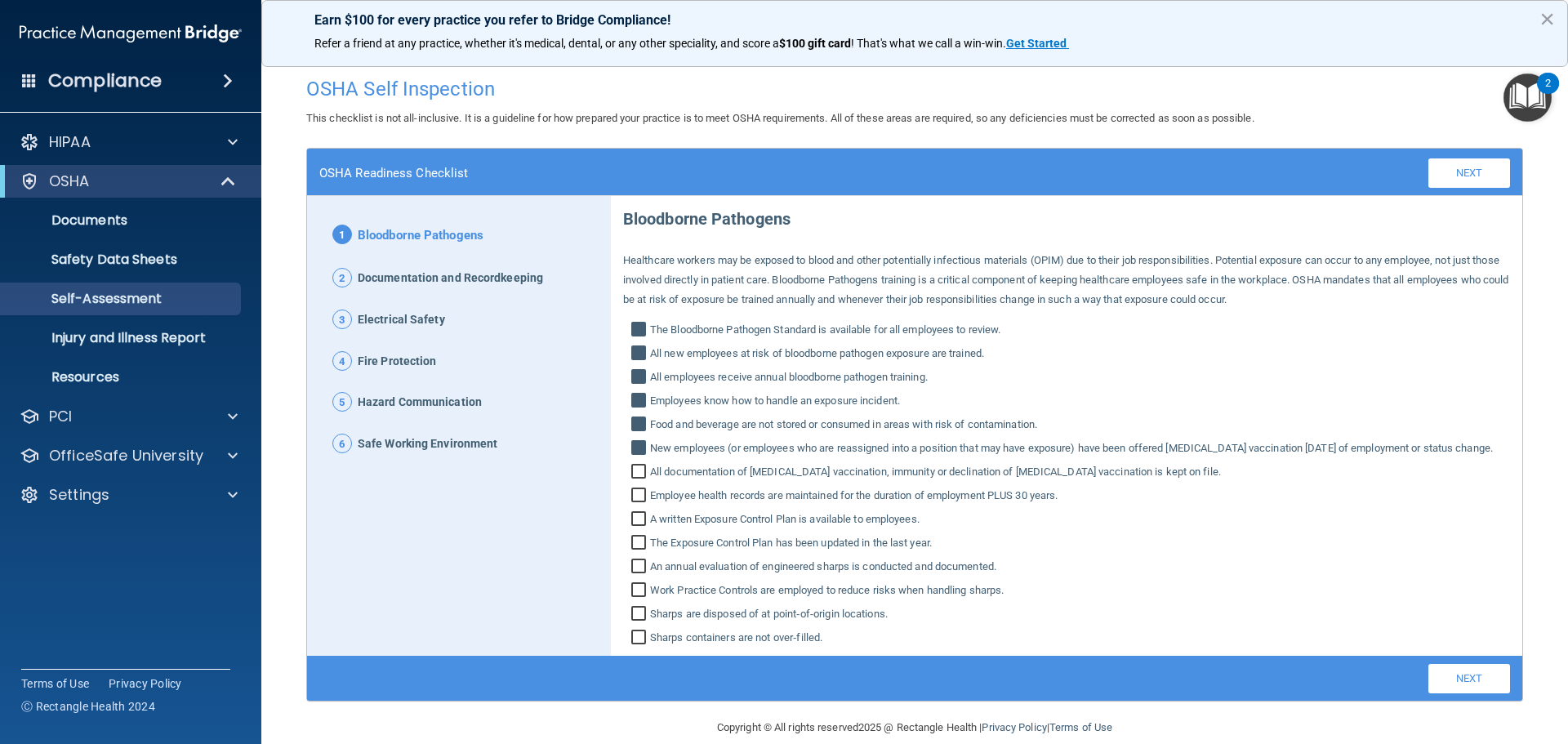
scroll to position [42, 0]
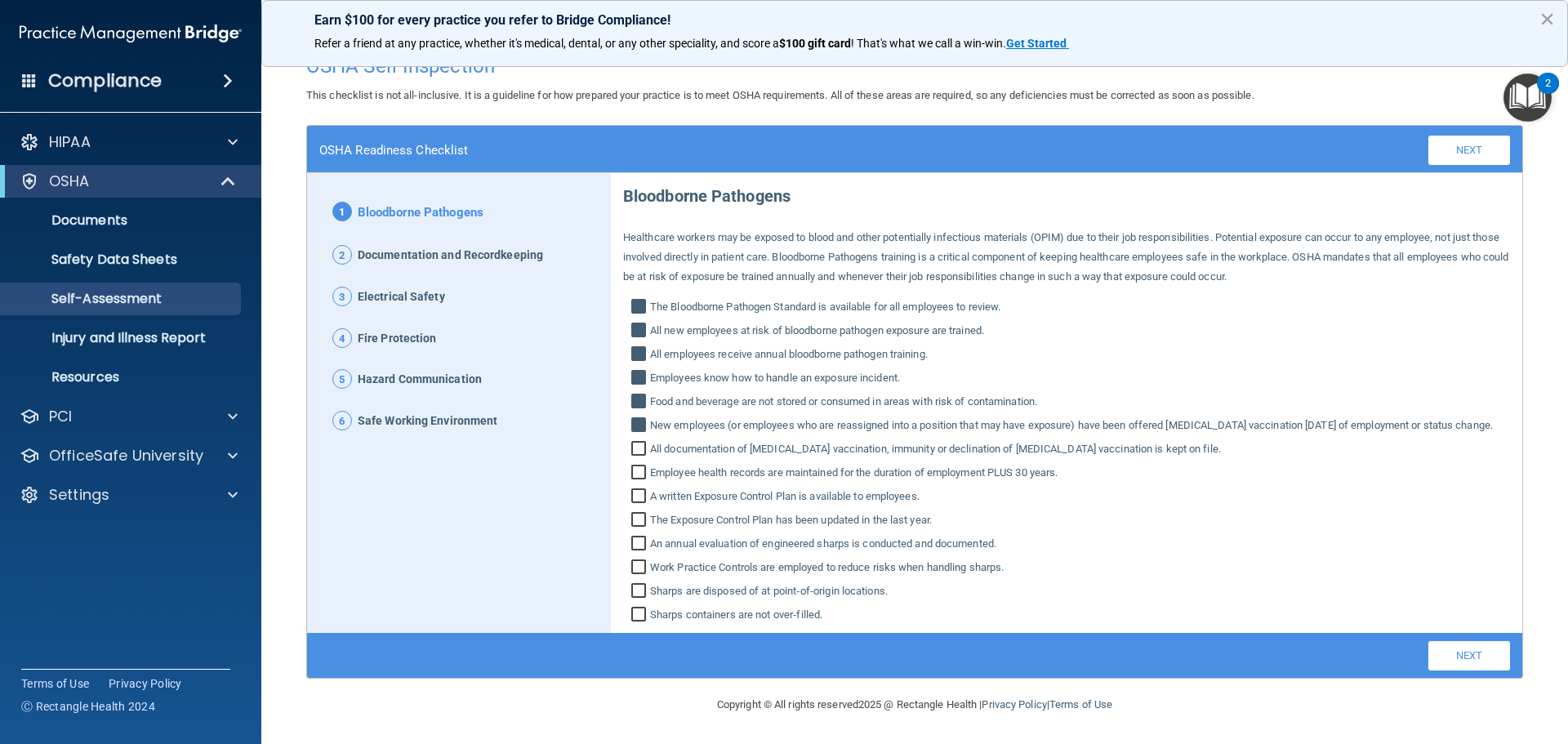
click at [637, 454] on input "All documentation of Hepatitis B vaccination, immunity or declination of Hepati…" at bounding box center [641, 450] width 19 height 16
checkbox input "true"
click at [642, 471] on input "Employee health records are maintained for the duration of employment PLUS 30 y…" at bounding box center [641, 474] width 19 height 16
checkbox input "true"
click at [637, 498] on input "A written Exposure Control Plan is available to employees." at bounding box center [641, 498] width 19 height 16
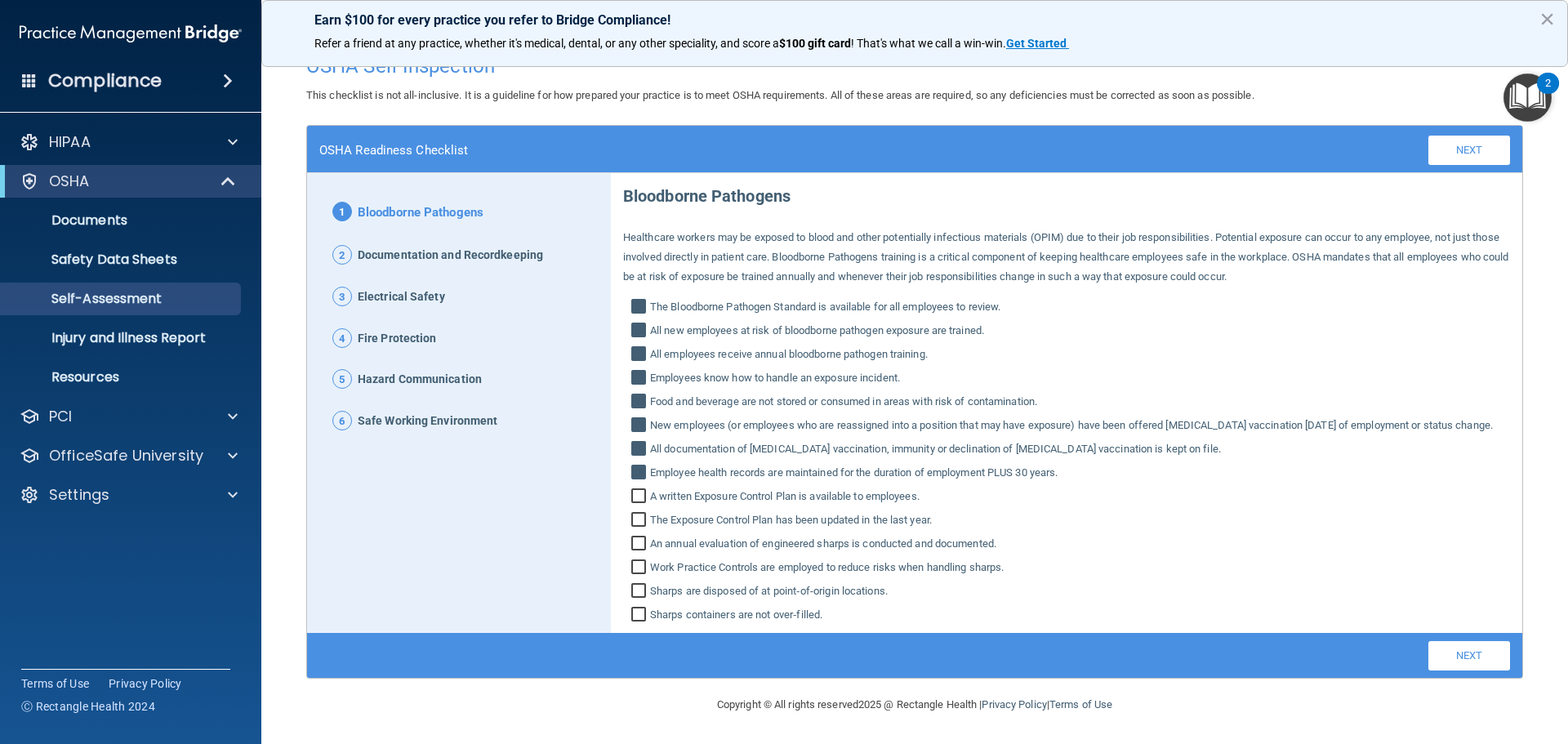
checkbox input "true"
click at [634, 519] on input "The Exposure Control Plan has been updated in the last year." at bounding box center [641, 521] width 19 height 16
checkbox input "true"
click at [637, 540] on input "An annual evaluation of engineered sharps is conducted and documented." at bounding box center [641, 545] width 19 height 16
checkbox input "true"
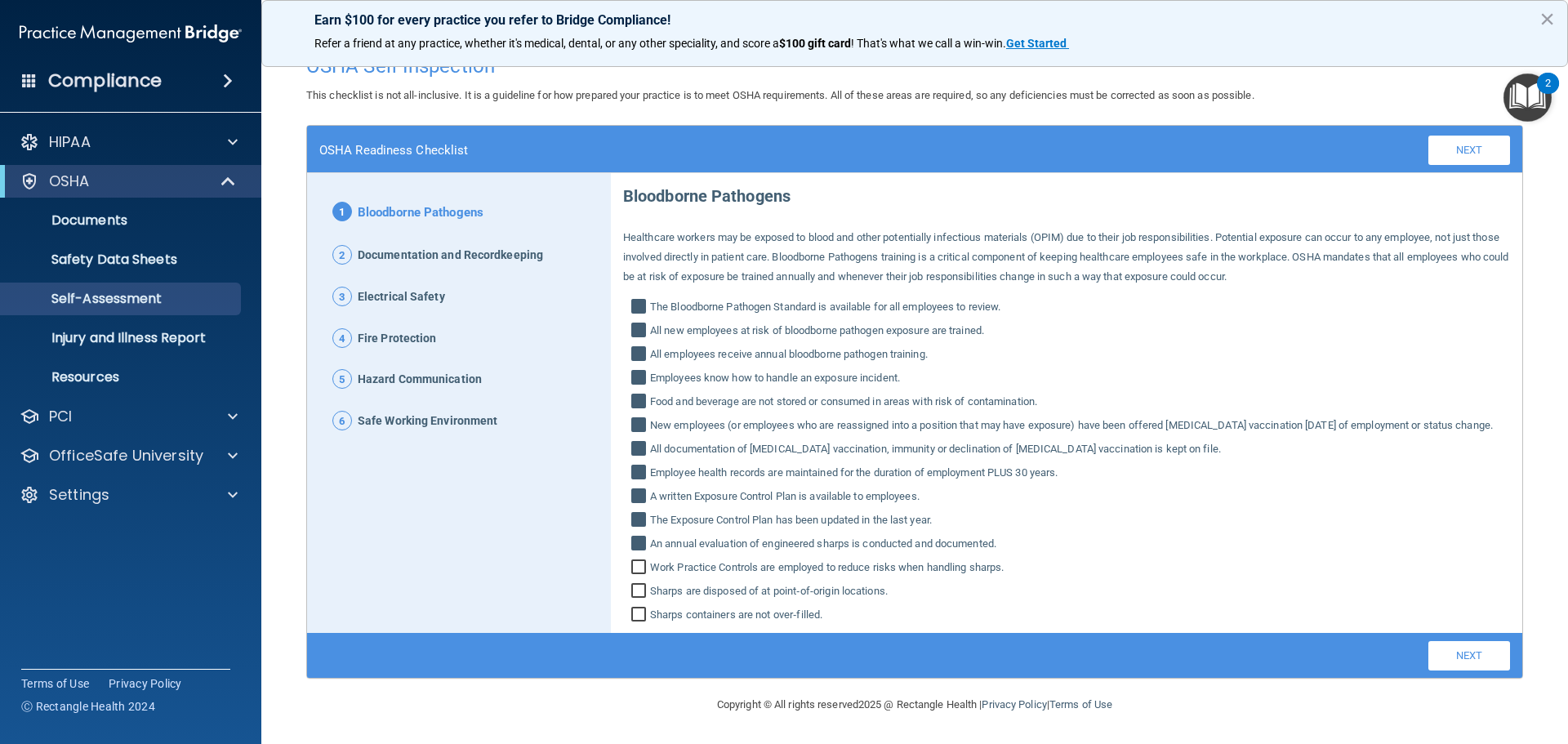
click at [634, 571] on input "Work Practice Controls are employed to reduce risks when handling sharps." at bounding box center [641, 569] width 19 height 16
checkbox input "true"
click at [634, 588] on input "Sharps are disposed of at point‐of‐origin locations." at bounding box center [641, 592] width 19 height 16
checkbox input "true"
click at [633, 610] on input "Sharps containers are not over‐filled." at bounding box center [641, 617] width 19 height 16
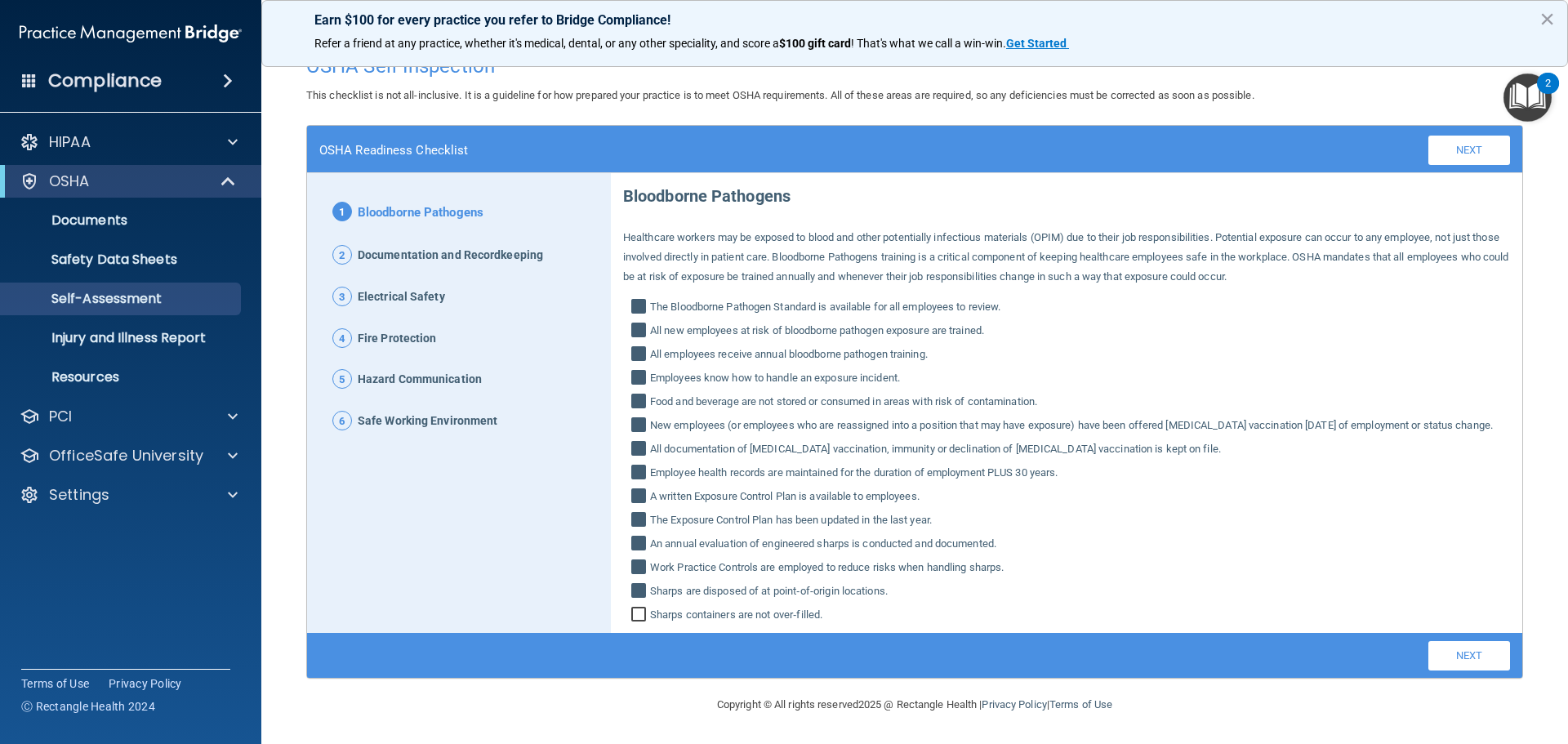
checkbox input "true"
click at [1442, 657] on link "Next" at bounding box center [1469, 656] width 82 height 29
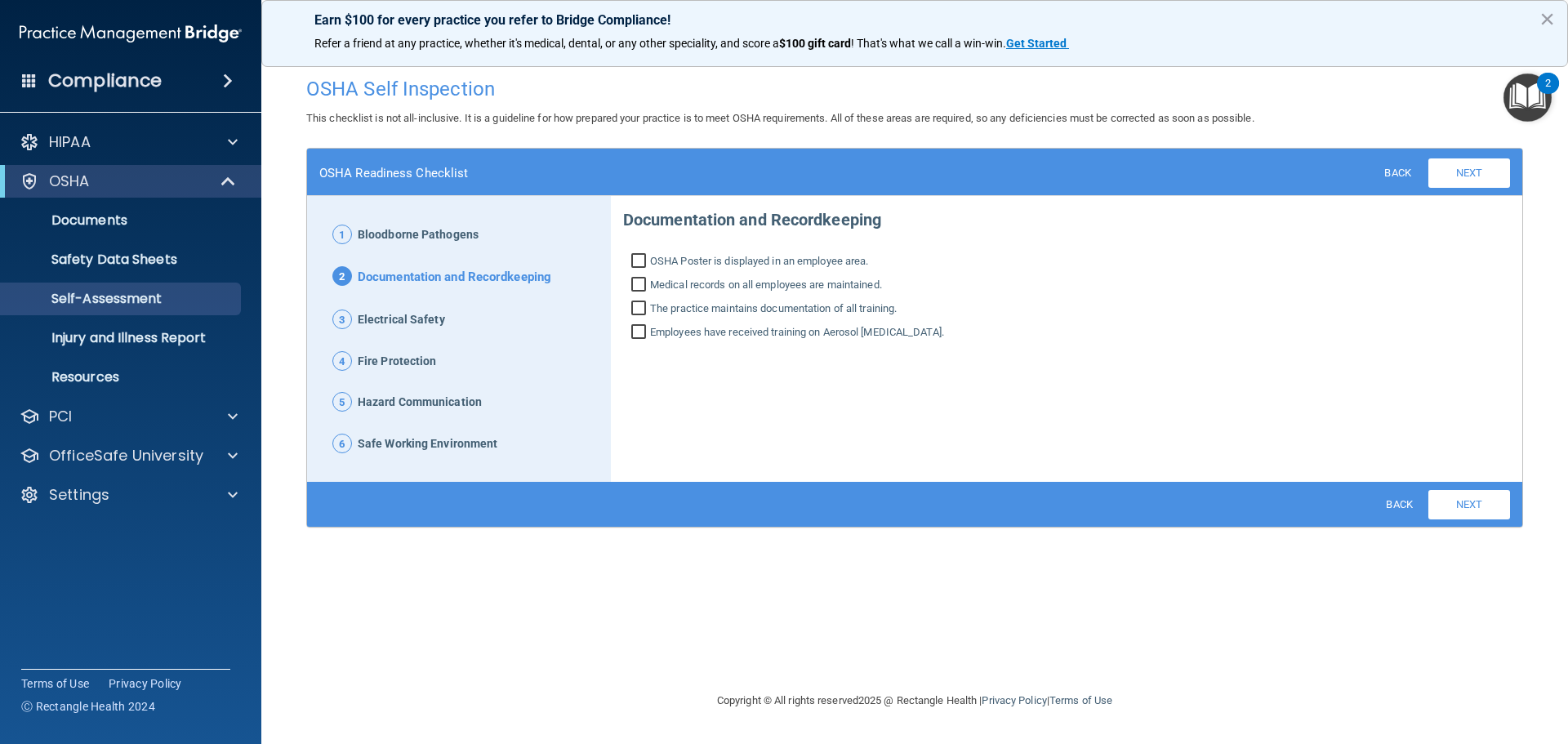
click at [641, 258] on input "OSHA Poster is displayed in an employee area." at bounding box center [641, 263] width 19 height 16
checkbox input "true"
click at [637, 286] on input "Medical records on all employees are maintained." at bounding box center [641, 286] width 19 height 16
checkbox input "true"
click at [637, 309] on input "The practice maintains documentation of all training." at bounding box center [641, 310] width 19 height 16
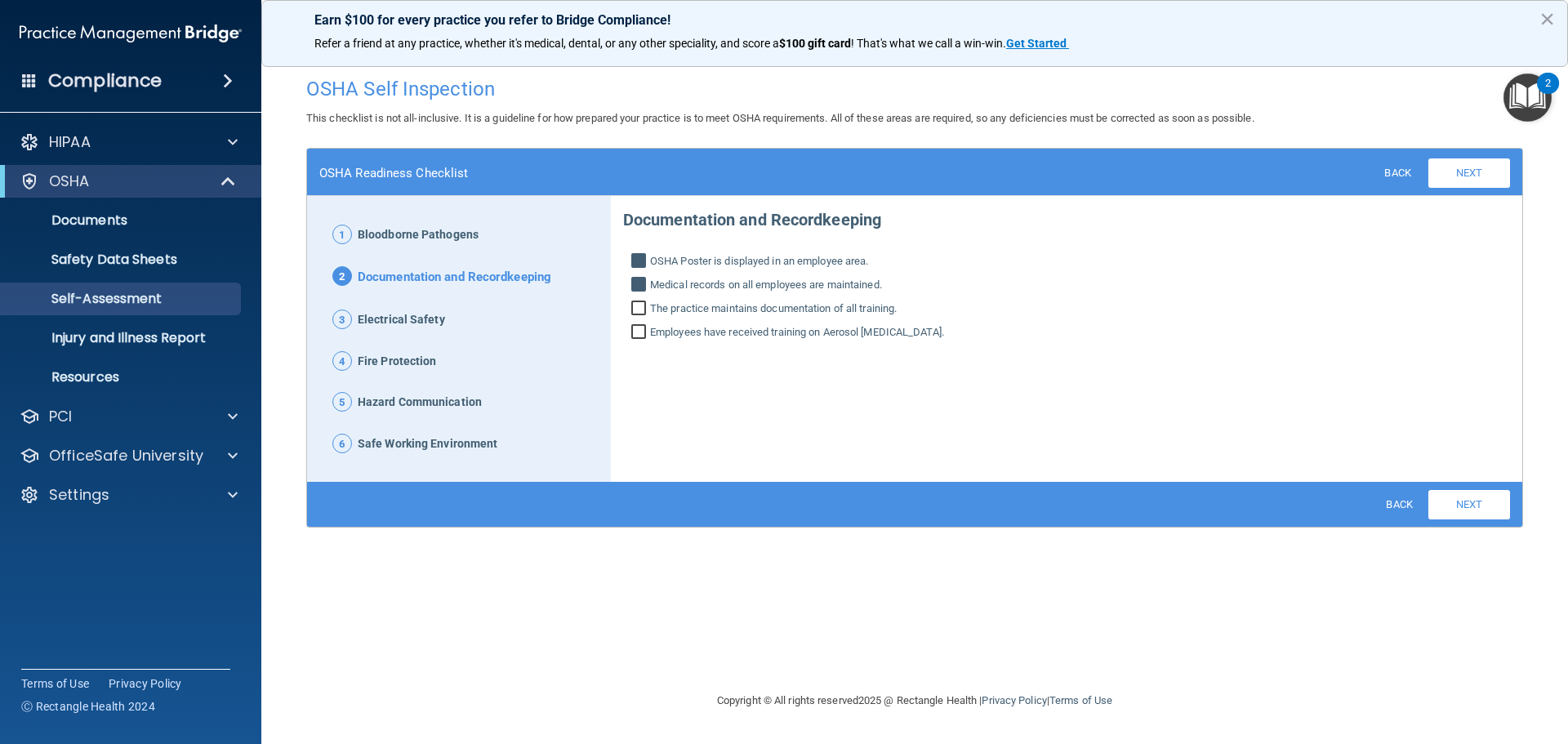
checkbox input "true"
click at [637, 330] on input "Employees have received training on Aerosol Transmissible Diseases." at bounding box center [641, 334] width 19 height 16
checkbox input "true"
click at [1467, 505] on link "Next" at bounding box center [1469, 505] width 82 height 29
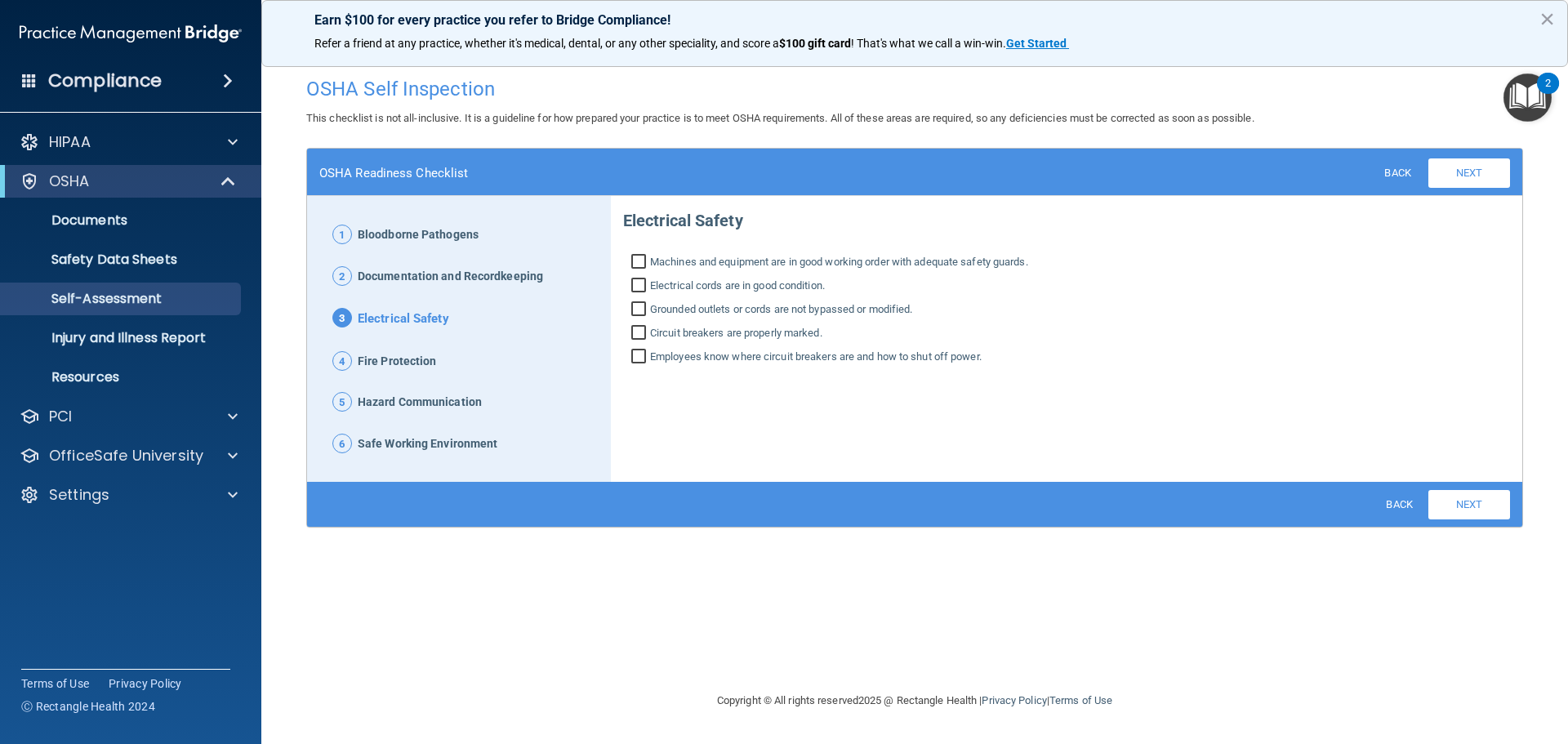
click at [635, 256] on input "Machines and equipment are in good working order with adequate safety guards." at bounding box center [641, 264] width 19 height 16
checkbox input "true"
click at [629, 291] on label "Electrical cords are in good condition." at bounding box center [1067, 285] width 887 height 20
click at [631, 291] on input "Electrical cords are in good condition." at bounding box center [641, 287] width 19 height 16
checkbox input "true"
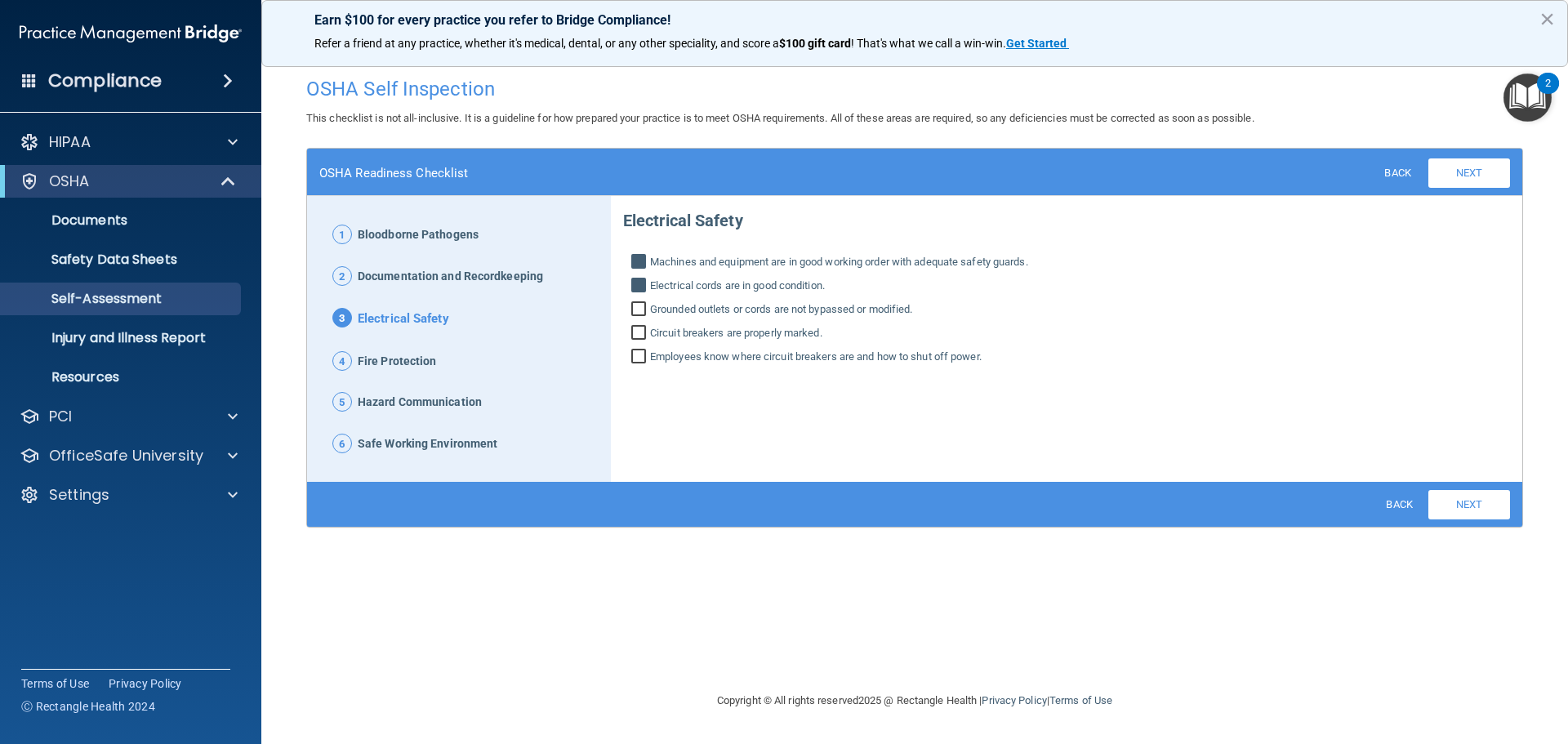
click at [635, 311] on input "Grounded outlets or cords are not bypassed or modified." at bounding box center [641, 310] width 19 height 16
checkbox input "true"
click at [636, 328] on input "Circuit breakers are properly marked." at bounding box center [641, 335] width 19 height 16
checkbox input "true"
click at [637, 356] on input "Employees know where circuit breakers are and how to shut off power." at bounding box center [641, 358] width 19 height 16
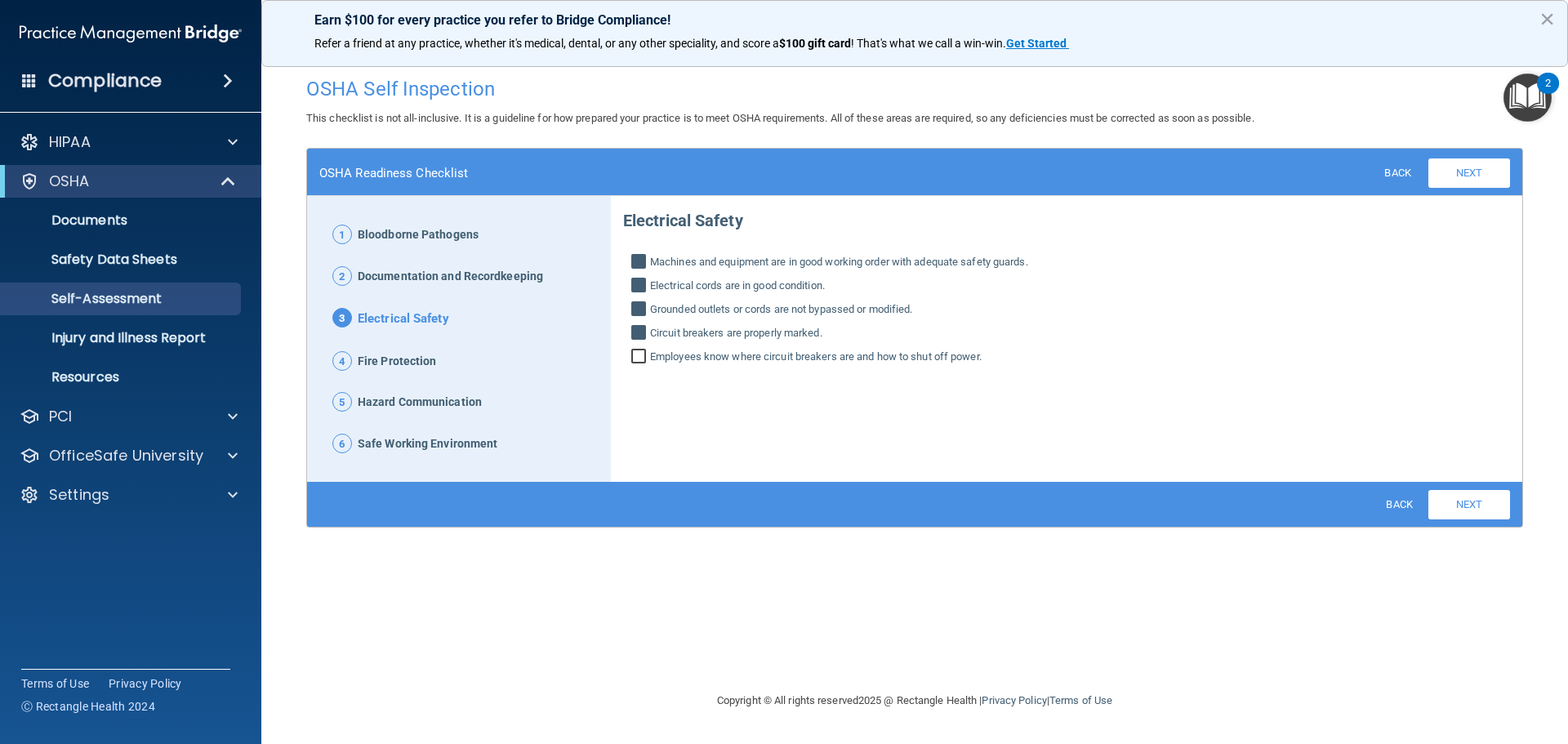
checkbox input "true"
click at [1470, 504] on link "Next" at bounding box center [1469, 505] width 82 height 29
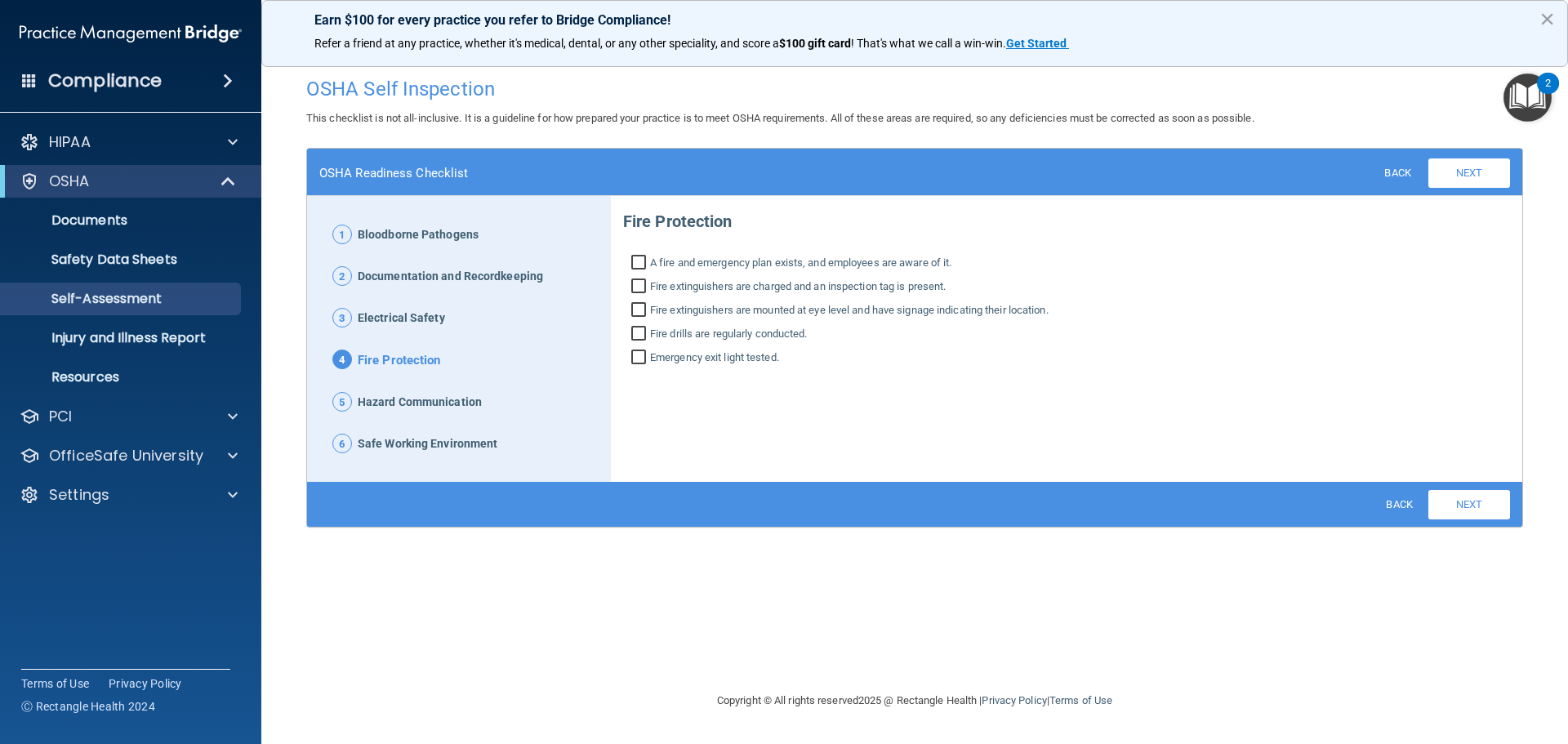
click at [637, 260] on input "A fire and emergency plan exists, and employees are aware of it." at bounding box center [641, 264] width 19 height 16
checkbox input "true"
click at [637, 287] on input "Fire extinguishers are charged and an inspection tag is present." at bounding box center [641, 288] width 19 height 16
checkbox input "true"
click at [633, 310] on input "Fire extinguishers are mounted at eye level and have signage indicating their l…" at bounding box center [641, 311] width 19 height 16
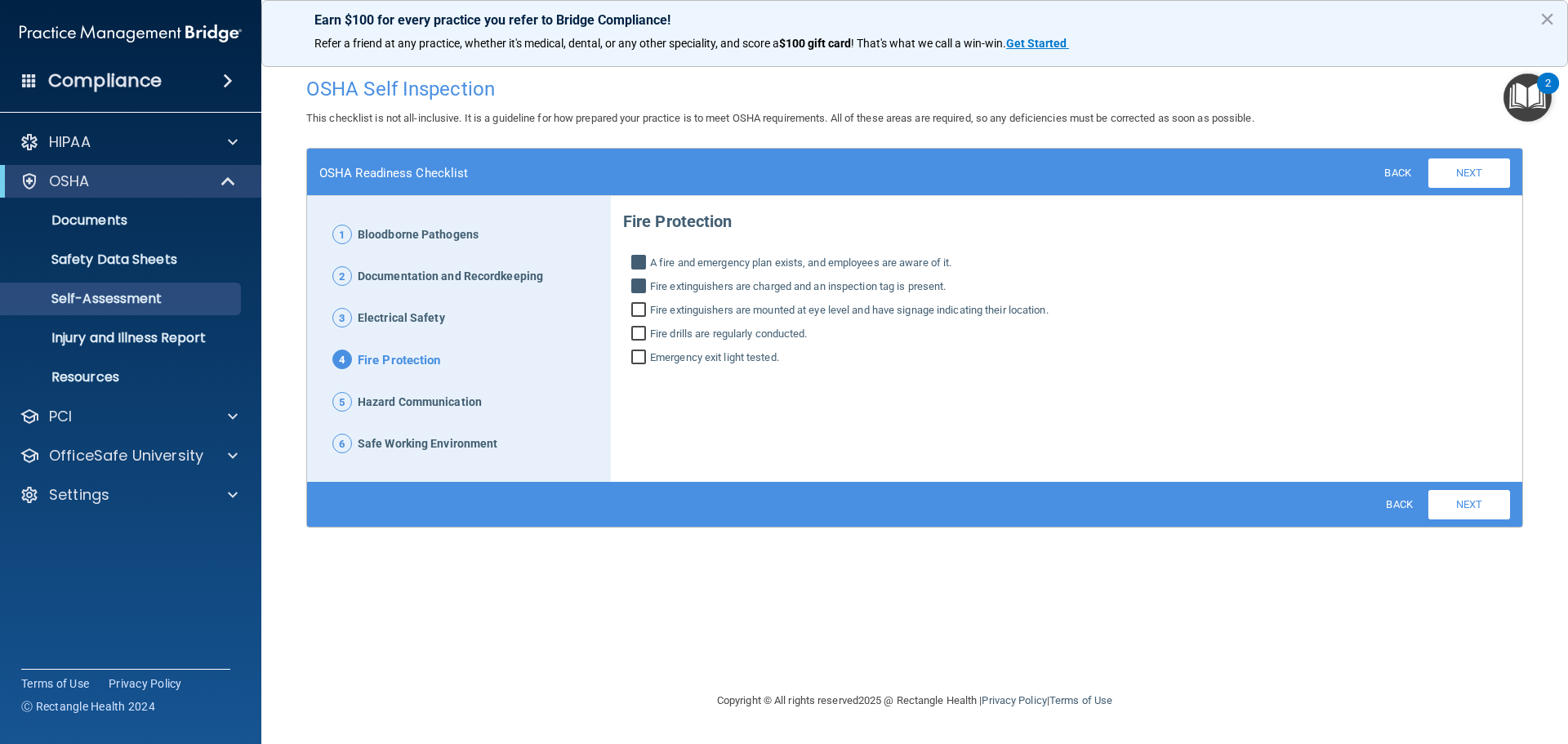
checkbox input "true"
click at [639, 330] on input "Fire drills are regularly conducted." at bounding box center [641, 336] width 19 height 16
checkbox input "true"
click at [638, 355] on input "Emergency exit light tested." at bounding box center [641, 359] width 19 height 16
checkbox input "true"
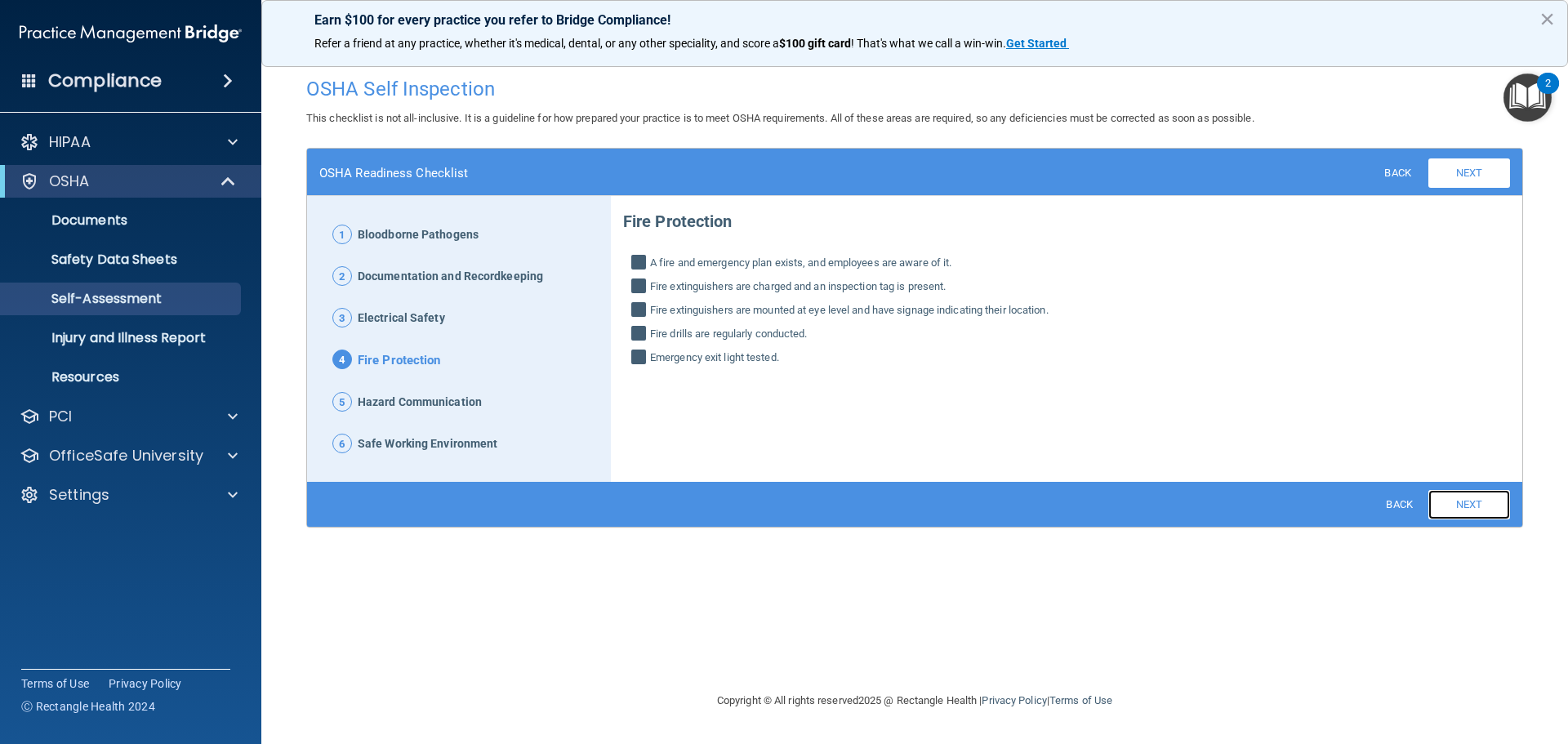
click at [1441, 497] on link "Next" at bounding box center [1469, 505] width 82 height 29
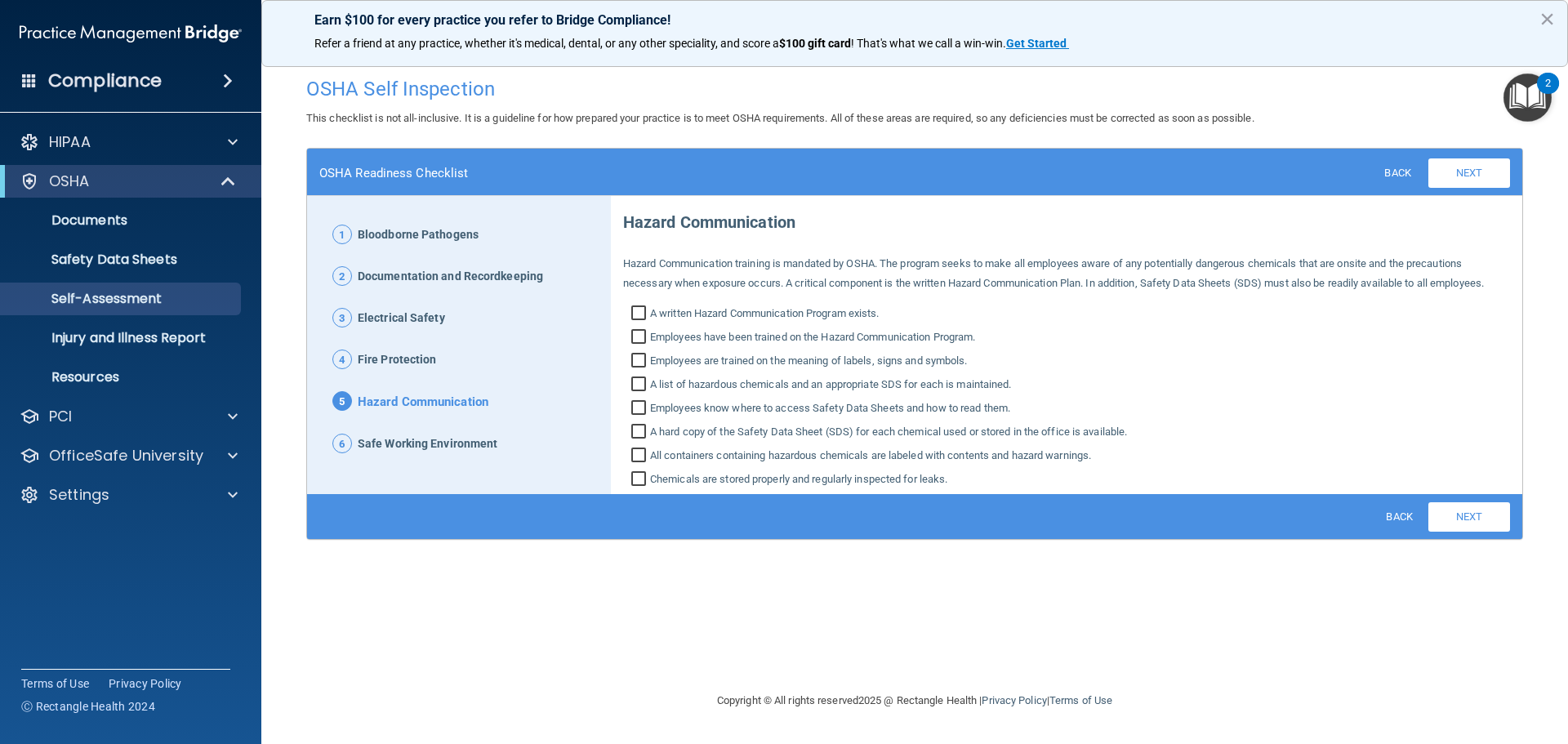
click at [635, 312] on input "A written Hazard Communication Program exists." at bounding box center [641, 315] width 19 height 16
checkbox input "true"
click at [645, 336] on input "Employees have been trained on the Hazard Communication Program." at bounding box center [641, 338] width 19 height 16
checkbox input "true"
click at [635, 367] on input "Employees are trained on the meaning of labels, signs and symbols." at bounding box center [641, 362] width 19 height 16
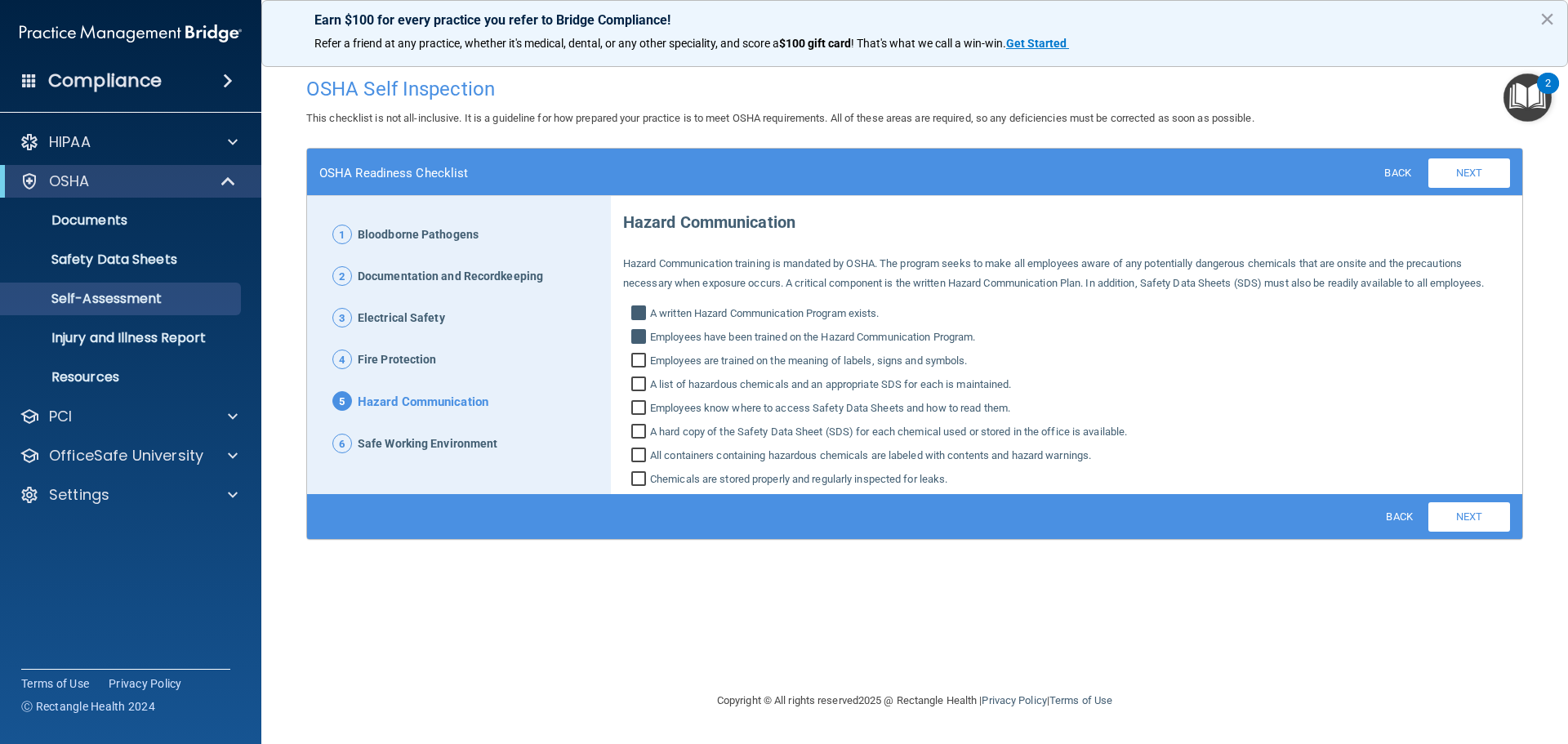
checkbox input "true"
click at [637, 386] on input "A list of hazardous chemicals and an appropriate SDS for each is maintained." at bounding box center [641, 386] width 19 height 16
checkbox input "true"
click at [638, 405] on input "Employees know where to access Safety Data Sheets and how to read them." at bounding box center [641, 409] width 19 height 16
checkbox input "true"
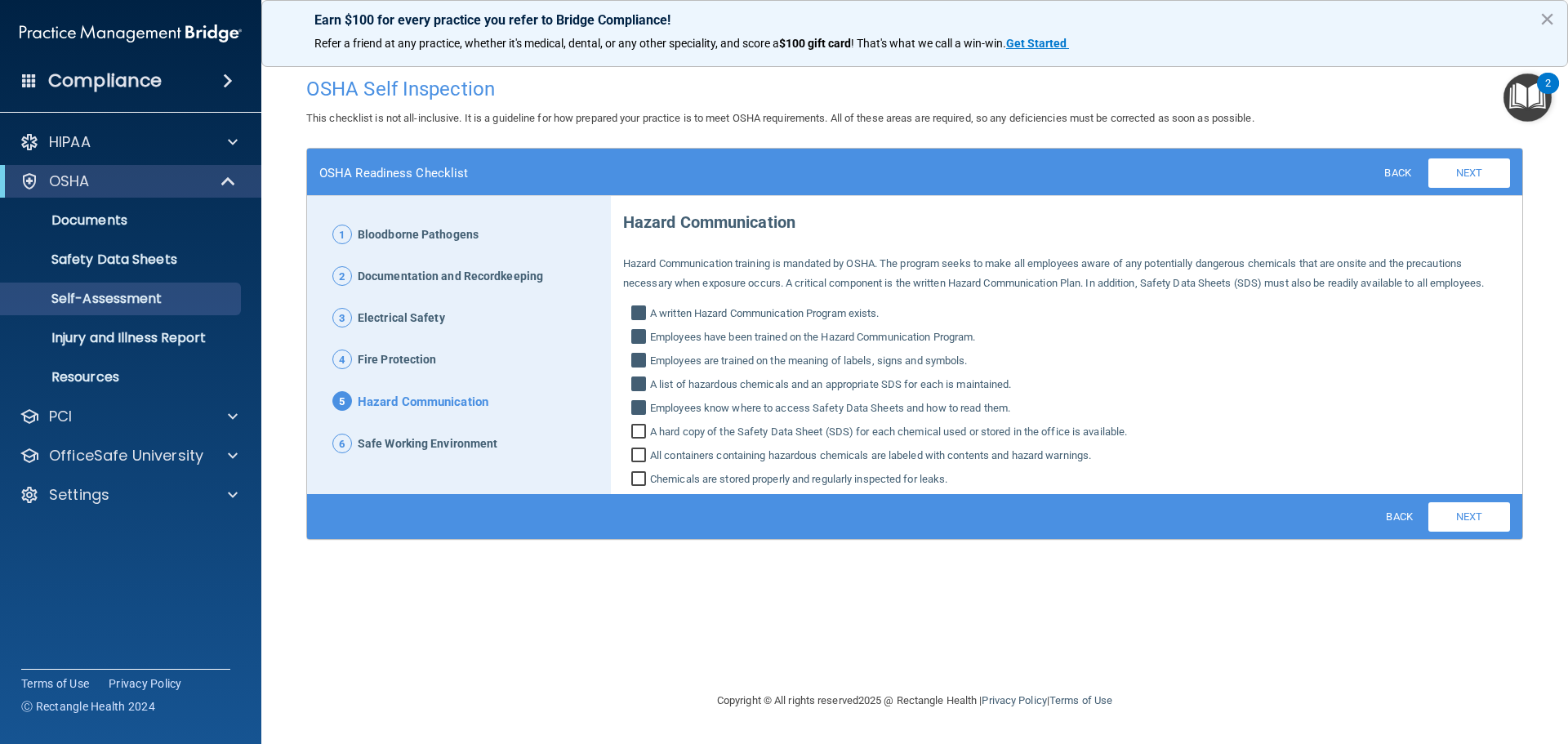
click at [639, 456] on input "All containers containing hazardous chemicals are labeled with contents and haz…" at bounding box center [641, 457] width 19 height 16
checkbox input "true"
click at [640, 476] on input "Chemicals are stored properly and regularly inspected for leaks." at bounding box center [641, 480] width 19 height 16
checkbox input "true"
click at [637, 431] on input "A hard copy of the Safety Data Sheet (SDS) for each chemical used or stored in …" at bounding box center [641, 434] width 19 height 16
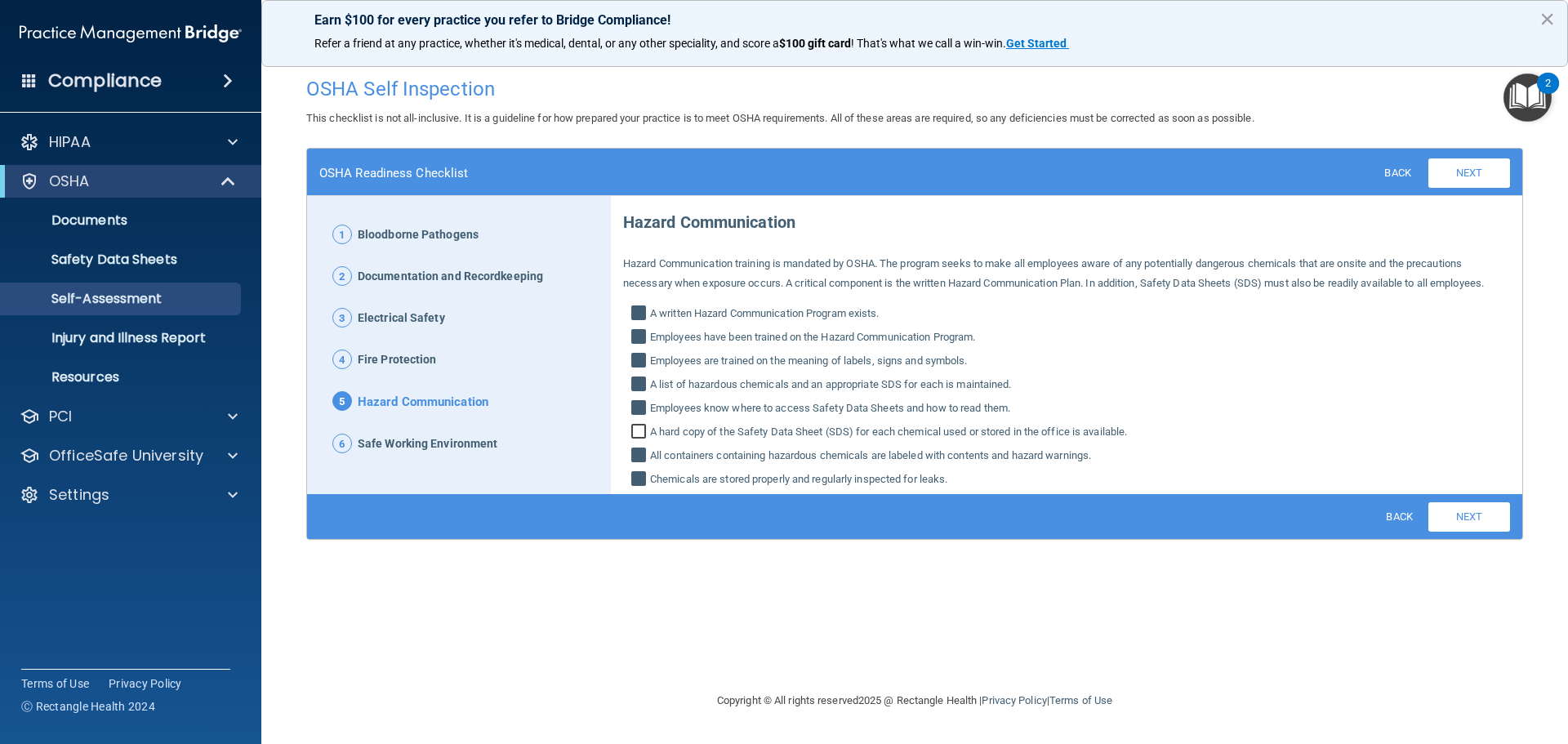
checkbox input "true"
click at [1491, 512] on link "Next" at bounding box center [1469, 517] width 82 height 29
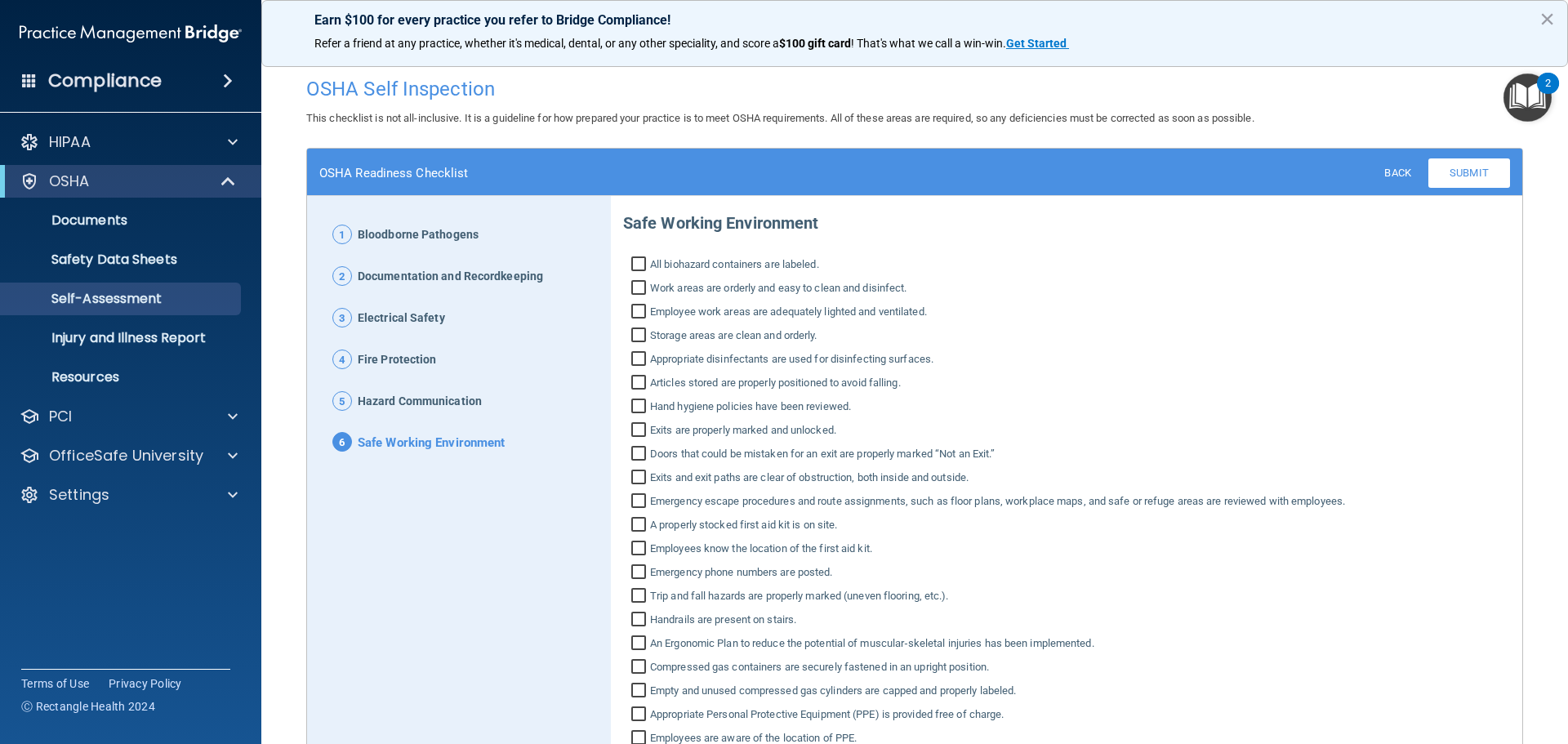
scroll to position [82, 0]
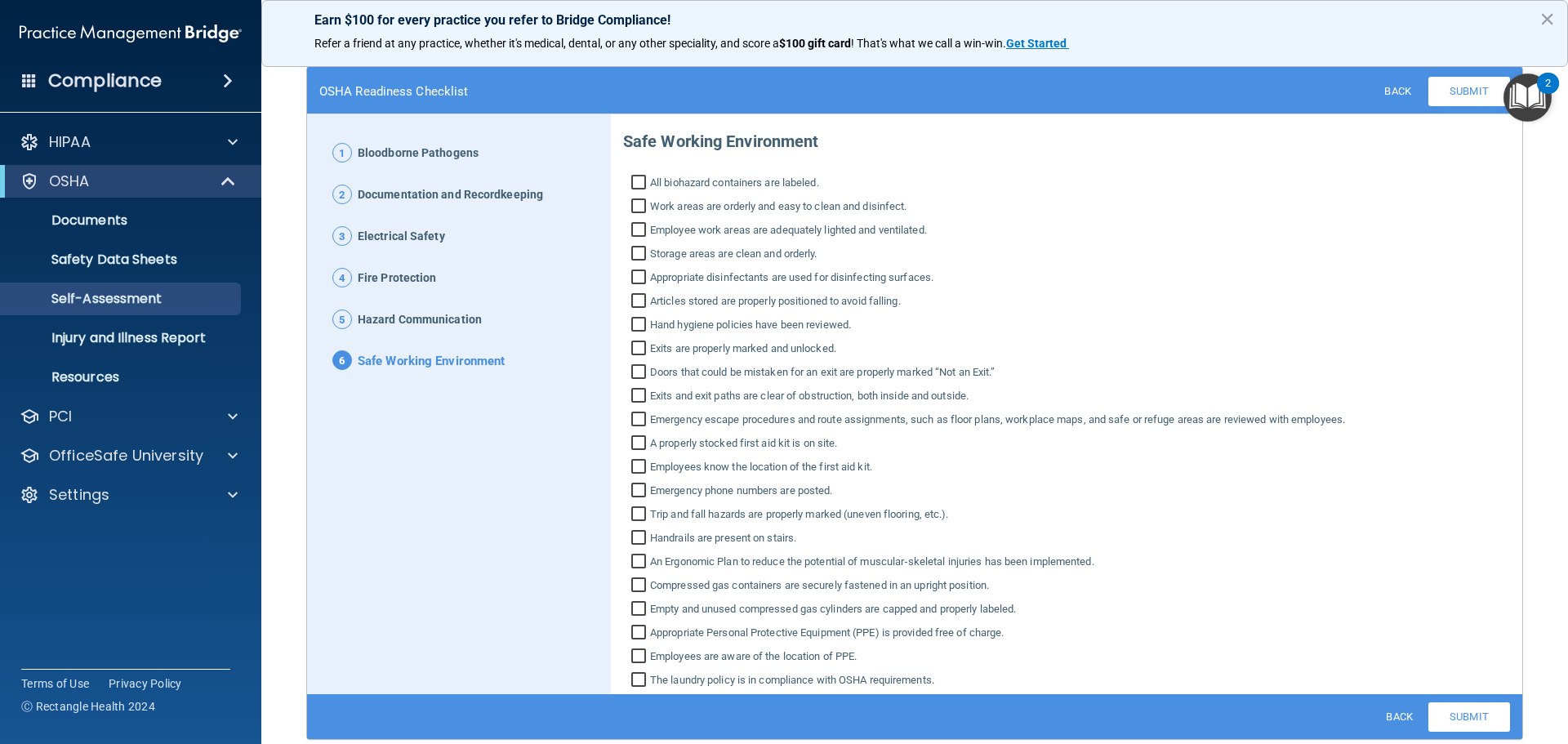
click at [634, 176] on input "All biohazard containers are labeled." at bounding box center [641, 184] width 19 height 16
checkbox input "true"
click at [641, 206] on input "Work areas are orderly and easy to clean and disinfect." at bounding box center [641, 208] width 19 height 16
checkbox input "true"
click at [632, 231] on input "Employee work areas are adequately lighted and ventilated." at bounding box center [641, 232] width 19 height 16
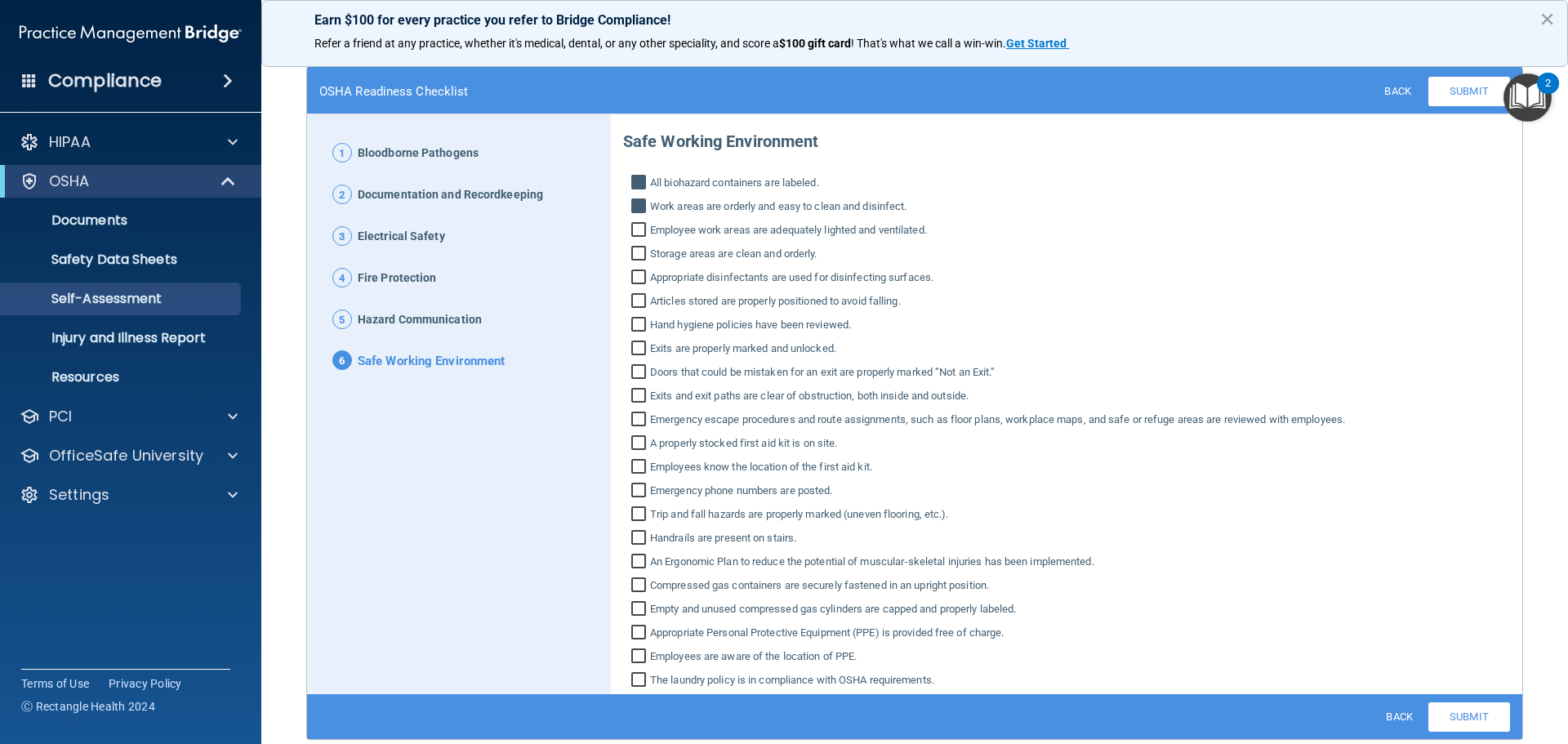
checkbox input "true"
click at [634, 251] on input "Storage areas are clean and orderly." at bounding box center [641, 255] width 19 height 16
checkbox input "true"
click at [636, 274] on input "Appropriate disinfectants are used for disinfecting surfaces." at bounding box center [641, 279] width 19 height 16
checkbox input "true"
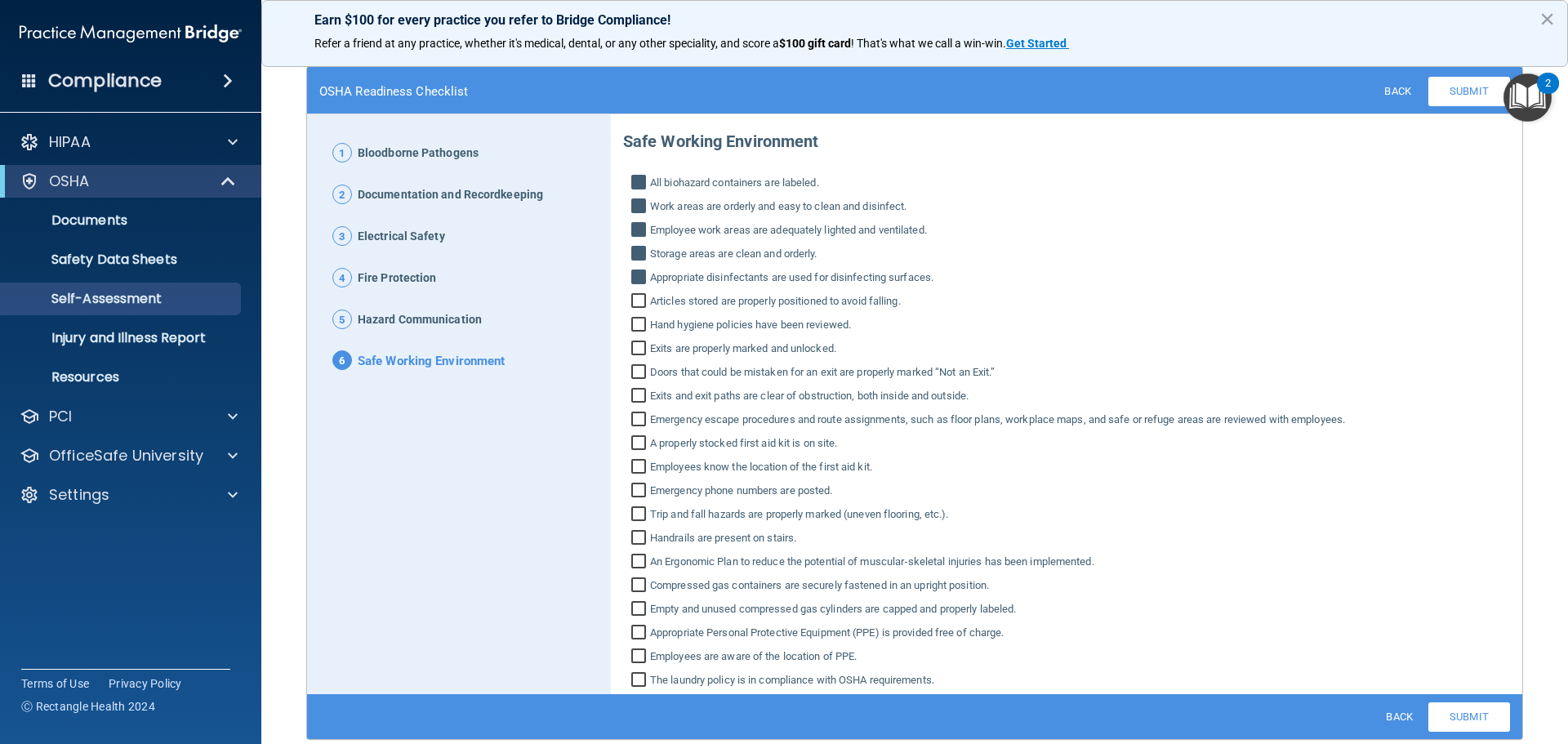
click at [635, 297] on input "Articles stored are properly positioned to avoid falling." at bounding box center [641, 303] width 19 height 16
checkbox input "true"
click at [631, 326] on input "Hand hygiene policies have been reviewed." at bounding box center [641, 326] width 19 height 16
checkbox input "true"
click at [634, 343] on input "Exits are properly marked and unlocked." at bounding box center [641, 350] width 19 height 16
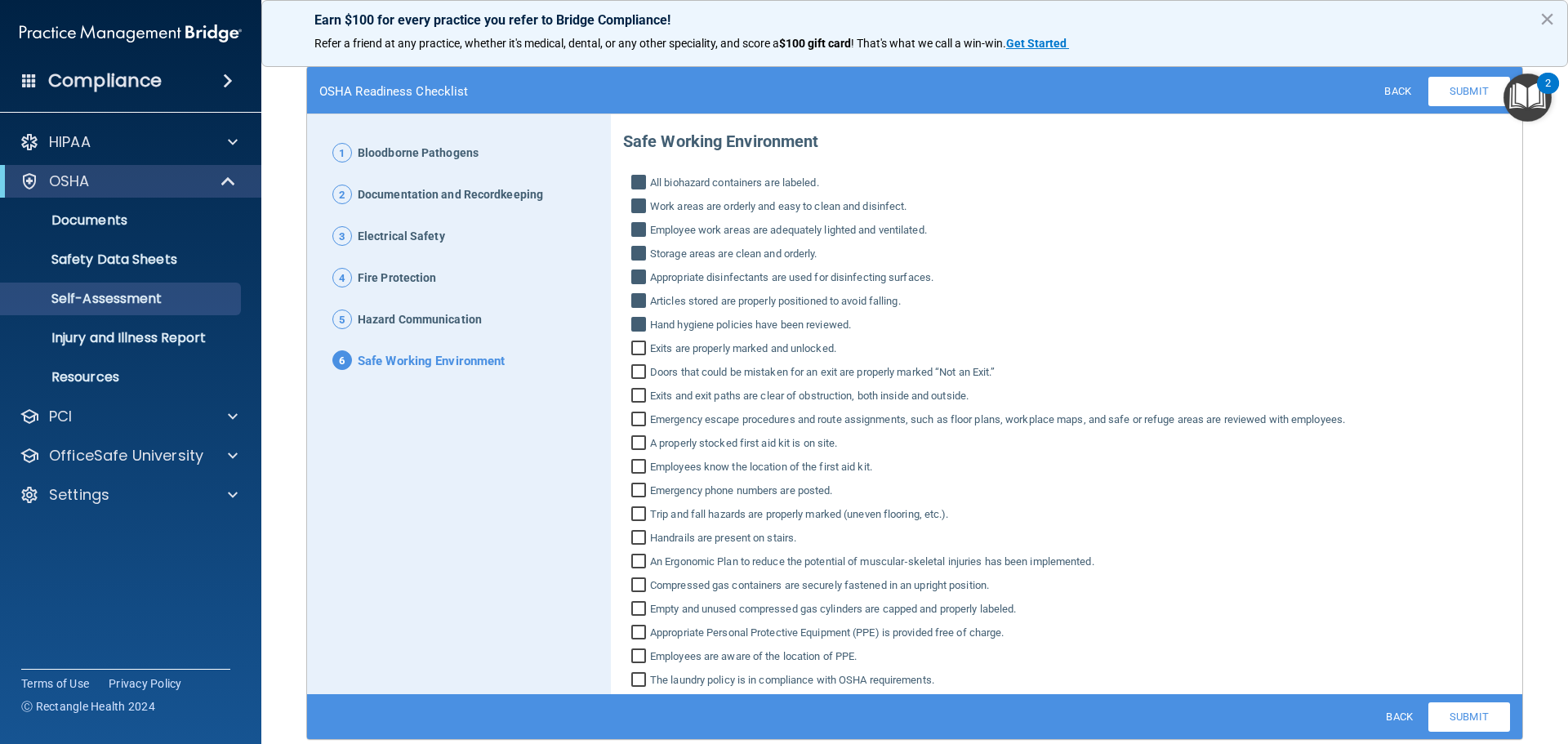
checkbox input "true"
click at [637, 373] on input "Doors that could be mistaken for an exit are properly marked “Not an Exit.”" at bounding box center [641, 374] width 19 height 16
checkbox input "true"
click at [631, 397] on input "Exits and exit paths are clear of obstruction, both inside and outside." at bounding box center [641, 397] width 19 height 16
checkbox input "true"
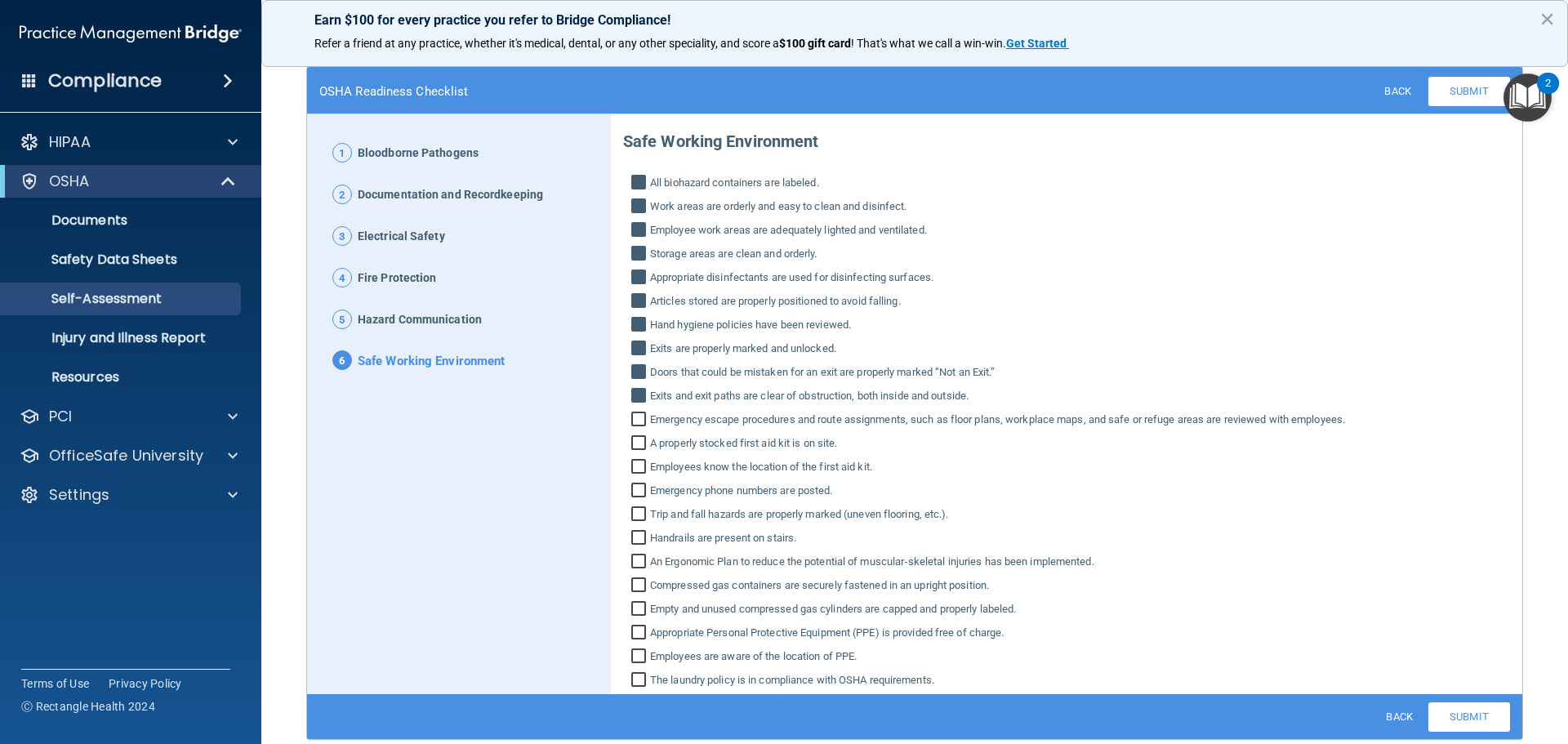
click at [631, 415] on input "Emergency escape procedures and route assignments, such as floor plans, workpla…" at bounding box center [641, 421] width 19 height 16
checkbox input "true"
click at [637, 443] on input "A properly stocked first aid kit is on site." at bounding box center [641, 445] width 19 height 16
checkbox input "true"
click at [637, 466] on input "Employees know the location of the first aid kit." at bounding box center [641, 468] width 19 height 16
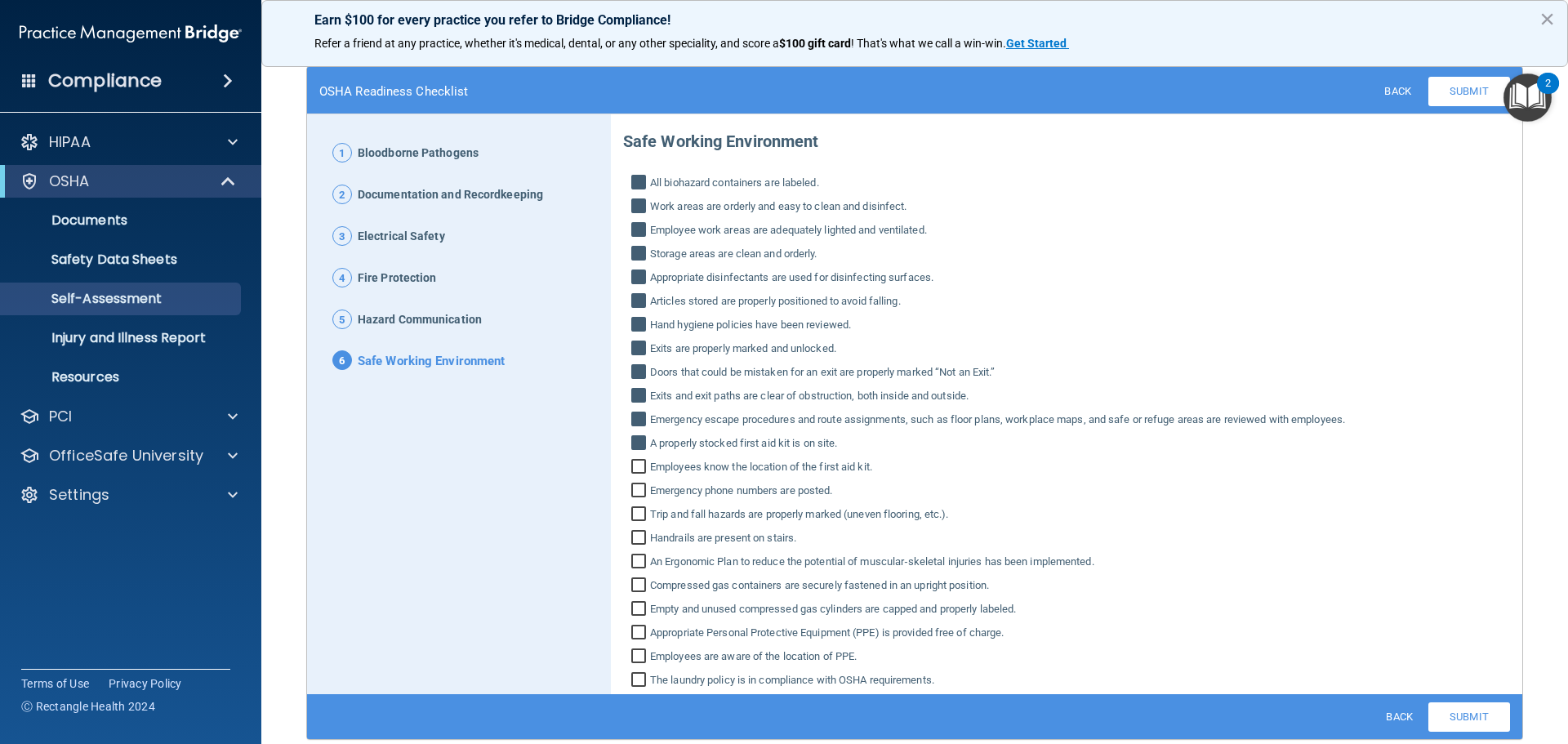
checkbox input "true"
click at [639, 490] on input "Emergency phone numbers are posted." at bounding box center [641, 492] width 19 height 16
checkbox input "true"
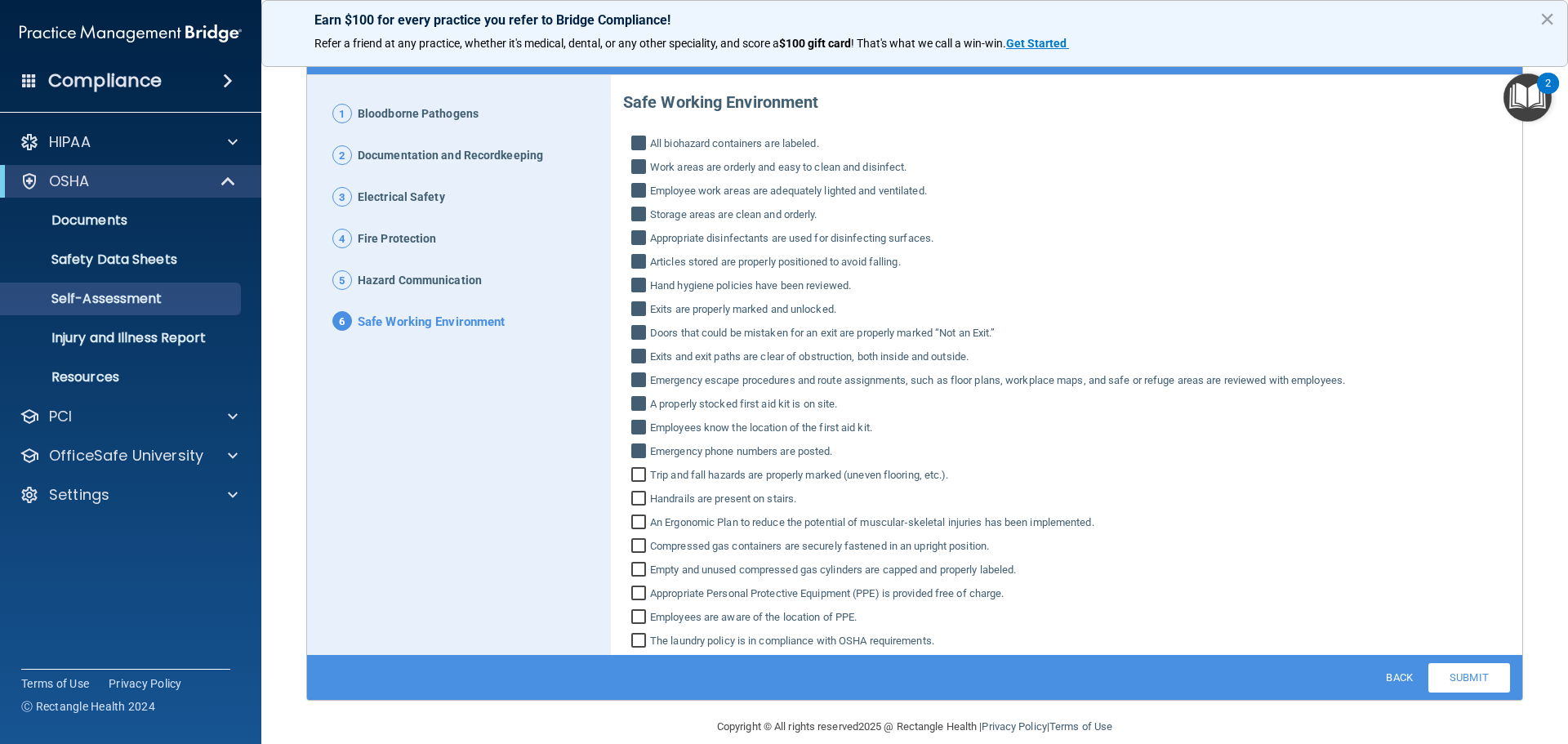
scroll to position [143, 0]
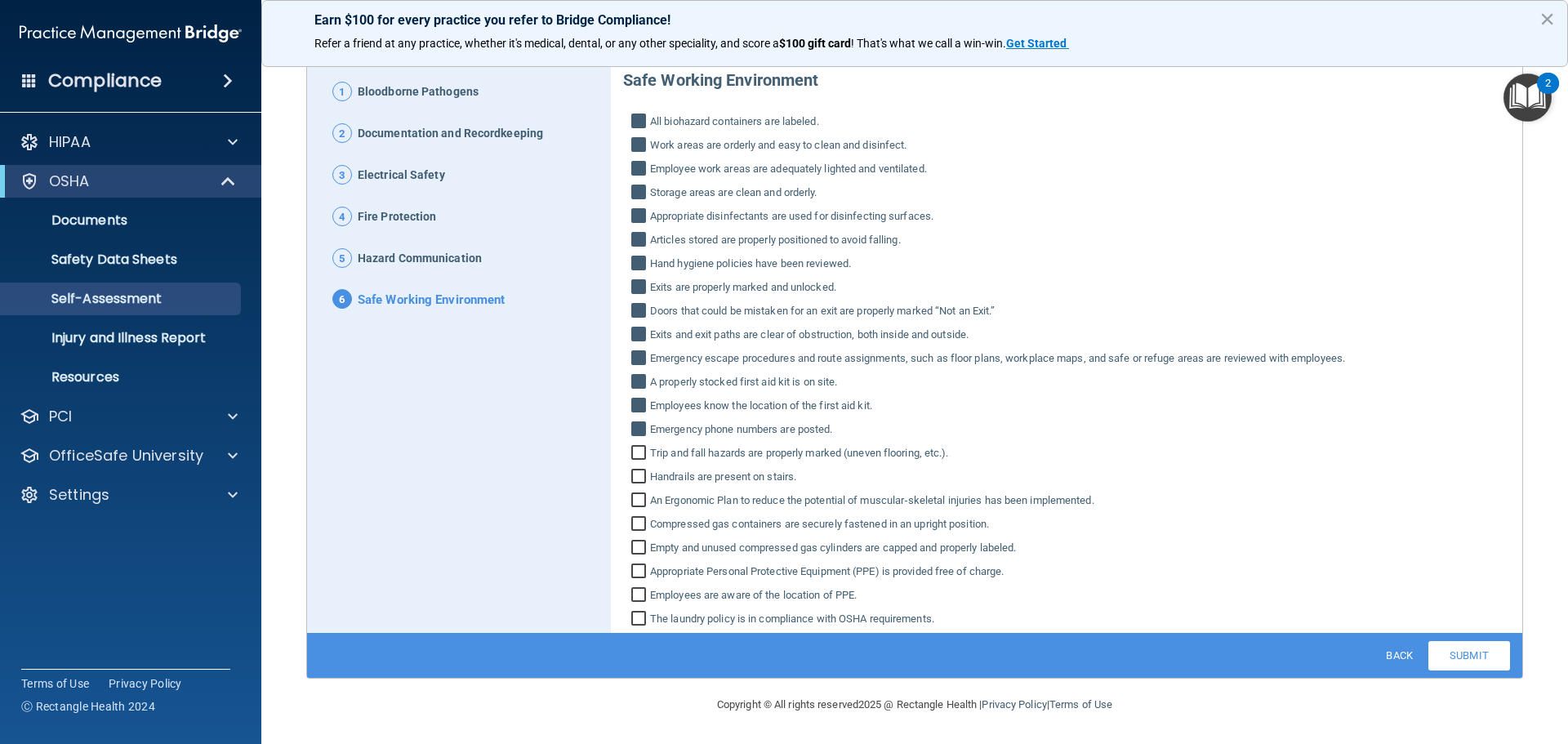
click at [640, 453] on input "Trip and fall hazards are properly marked (uneven flooring, etc.)." at bounding box center [641, 454] width 19 height 16
checkbox input "true"
click at [636, 478] on input "Handrails are present on stairs." at bounding box center [641, 478] width 19 height 16
checkbox input "true"
click at [637, 498] on input "An Ergonomic Plan to reduce the potential of muscular‐skeletal injuries has bee…" at bounding box center [641, 502] width 19 height 16
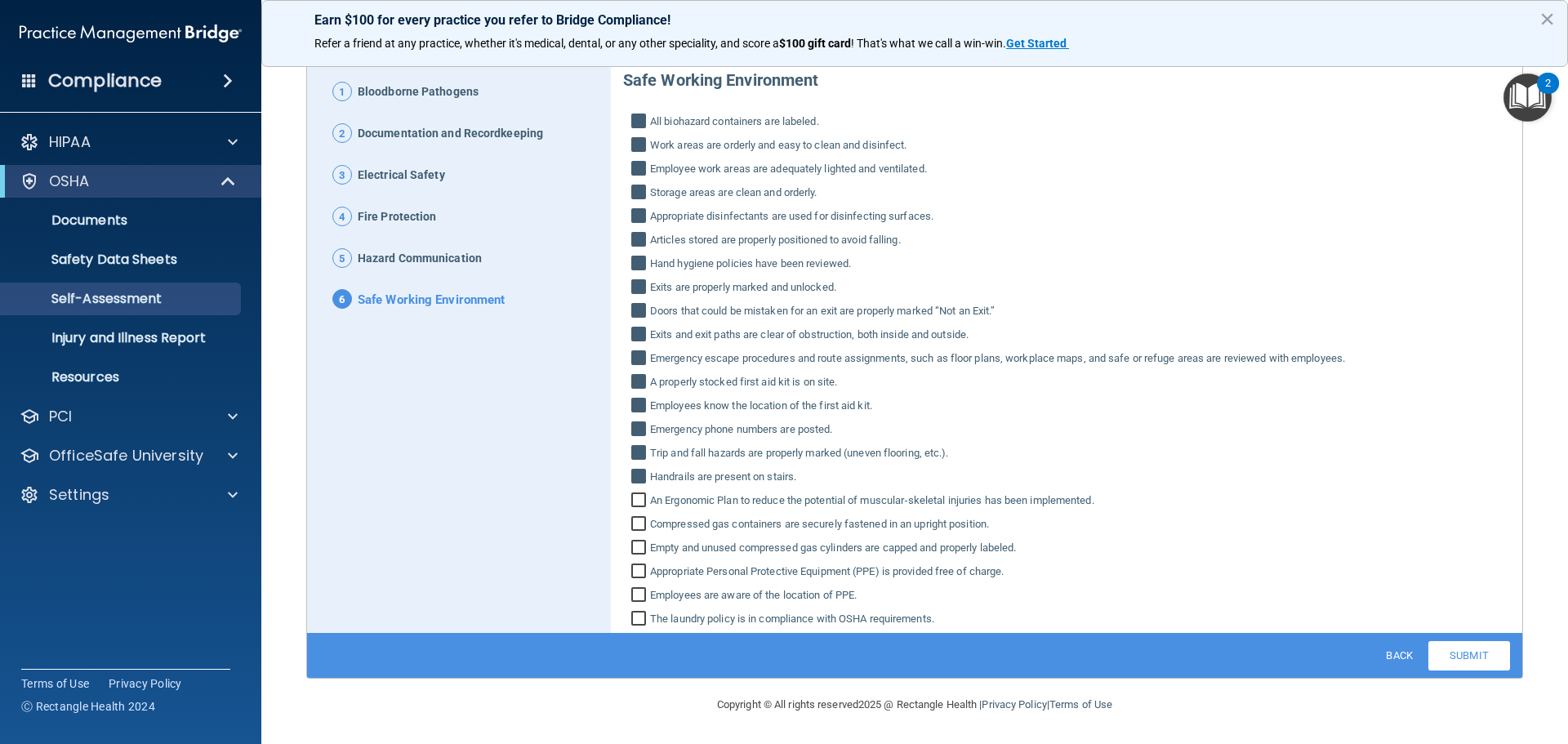
checkbox input "true"
click at [635, 525] on input "Compressed gas containers are securely fastened in an upright position." at bounding box center [641, 525] width 19 height 16
checkbox input "true"
click at [634, 545] on input "Empty and unused compressed gas cylinders are capped and properly labeled." at bounding box center [641, 549] width 19 height 16
checkbox input "true"
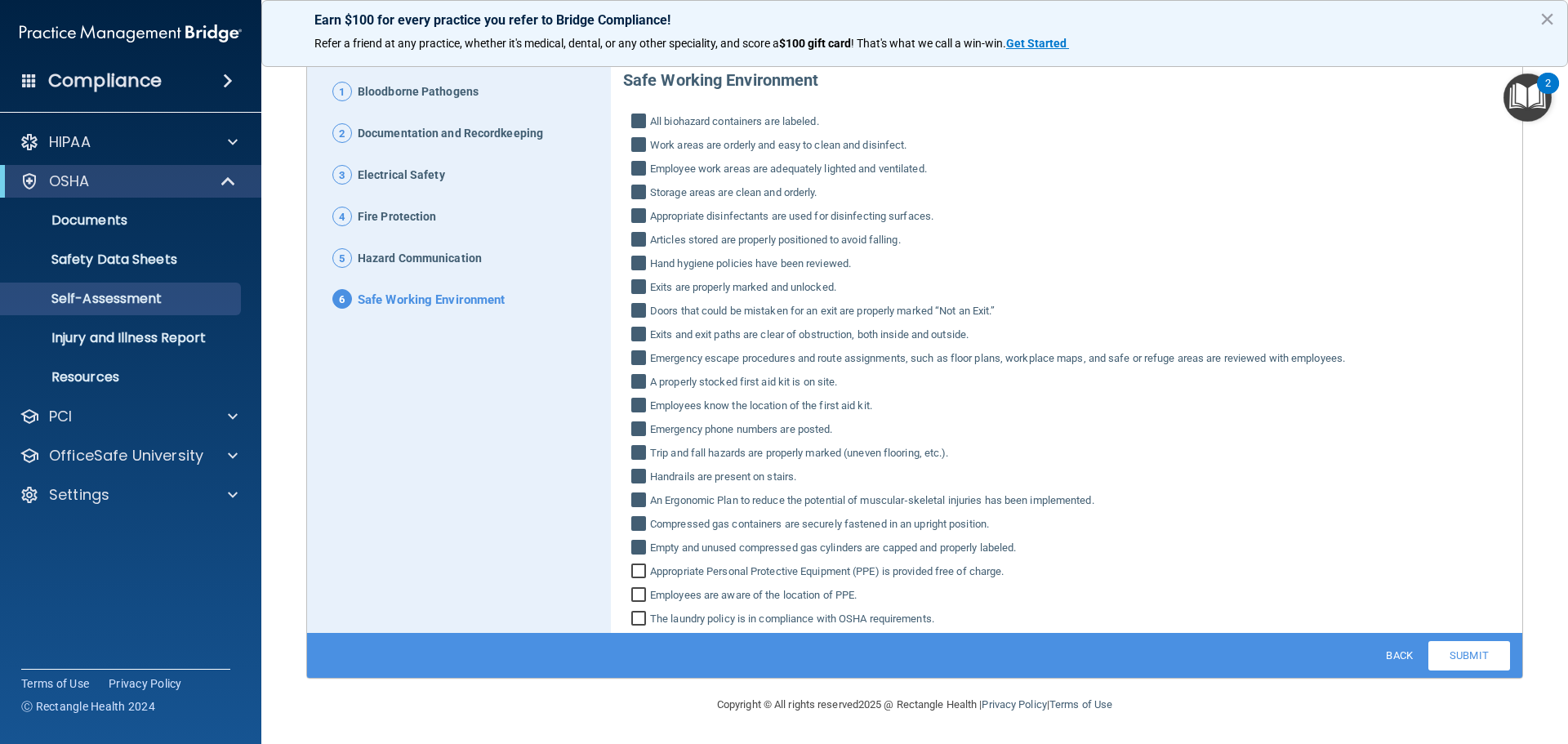
click at [637, 570] on input "Appropriate Personal Protective Equipment (PPE) is provided free of charge." at bounding box center [641, 573] width 19 height 16
checkbox input "true"
click at [638, 590] on input "Employees are aware of the location of PPE." at bounding box center [641, 597] width 19 height 16
checkbox input "true"
click at [640, 612] on input "The laundry policy is in compliance with OSHA requirements." at bounding box center [641, 620] width 19 height 16
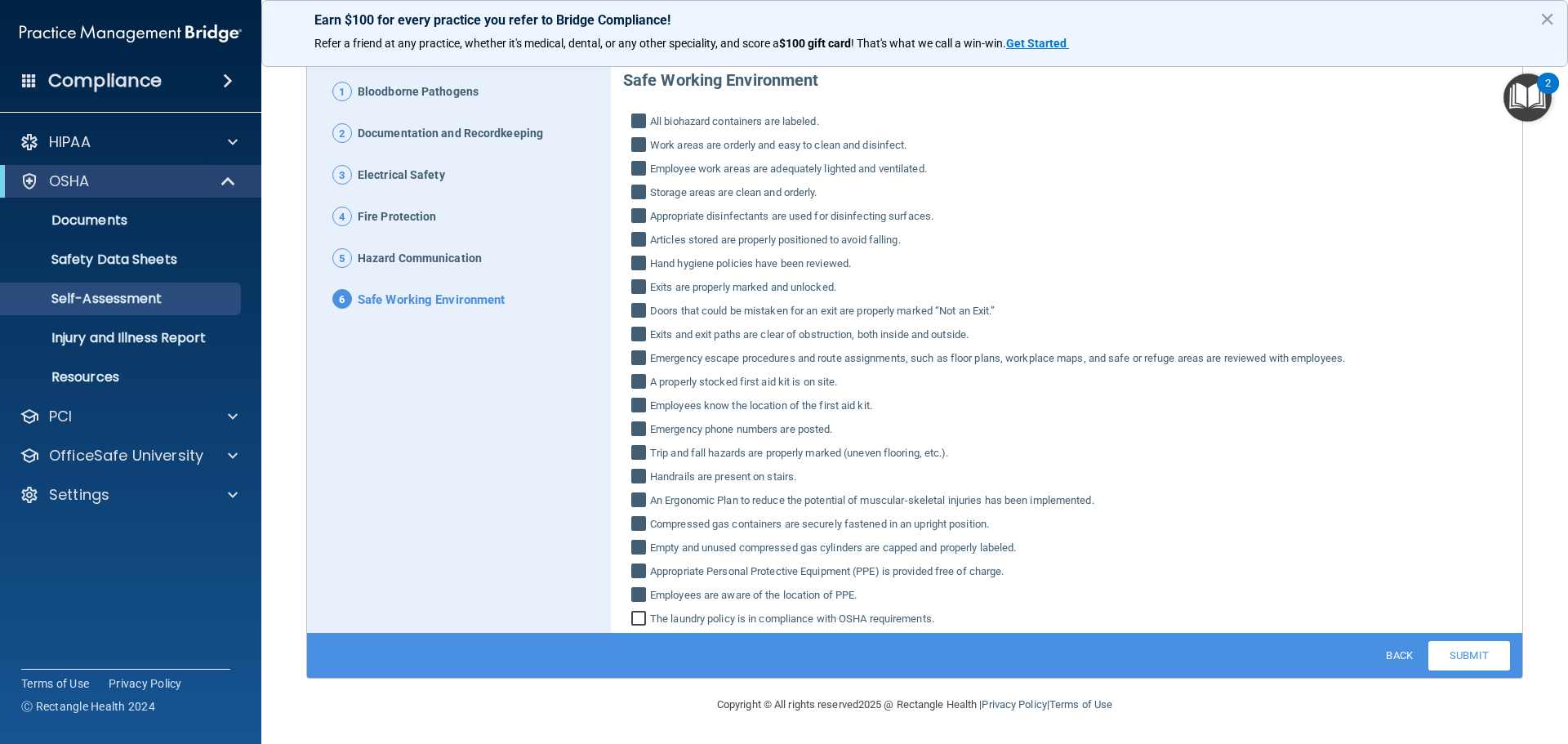
checkbox input "true"
click at [1440, 659] on link "Submit" at bounding box center [1469, 656] width 82 height 29
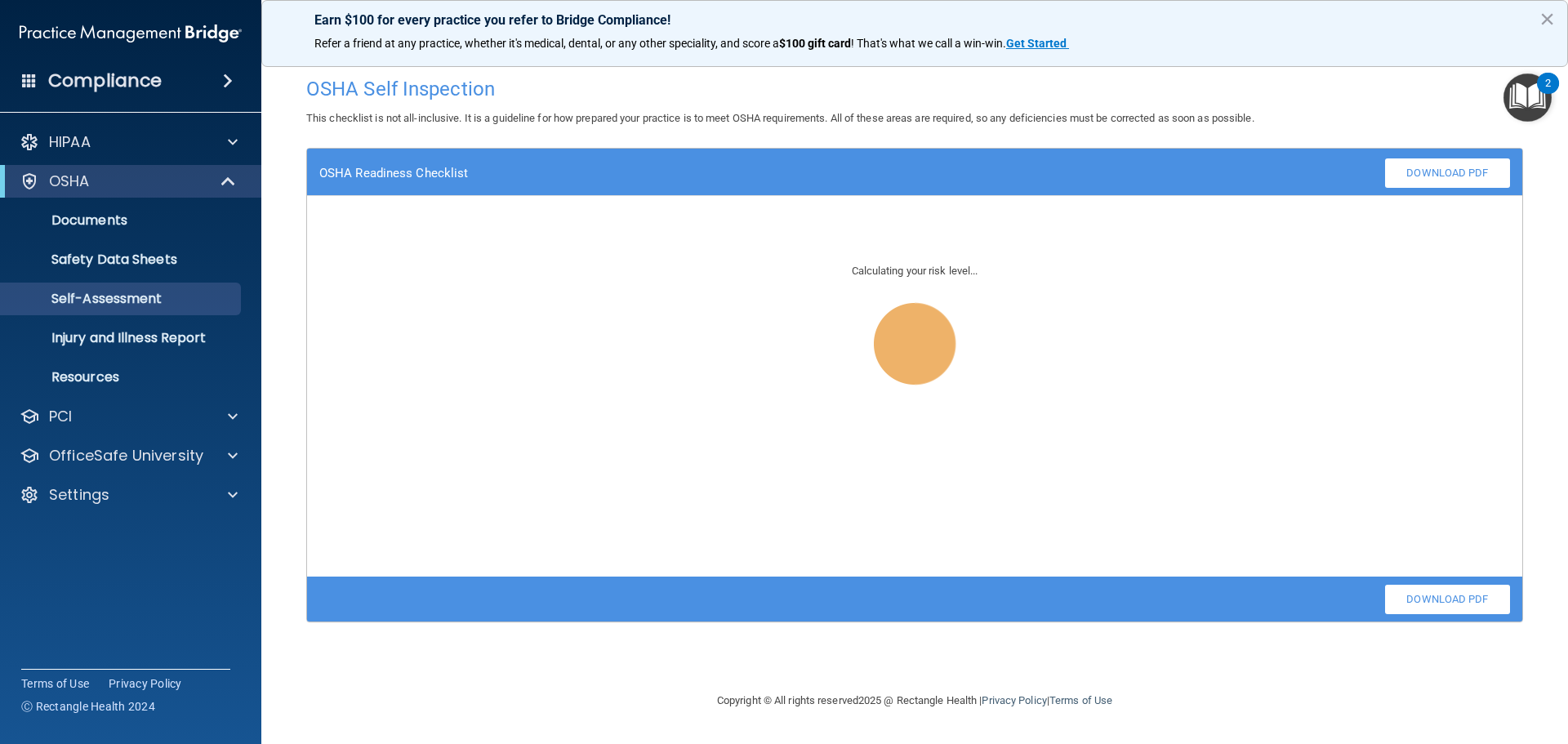
scroll to position [0, 0]
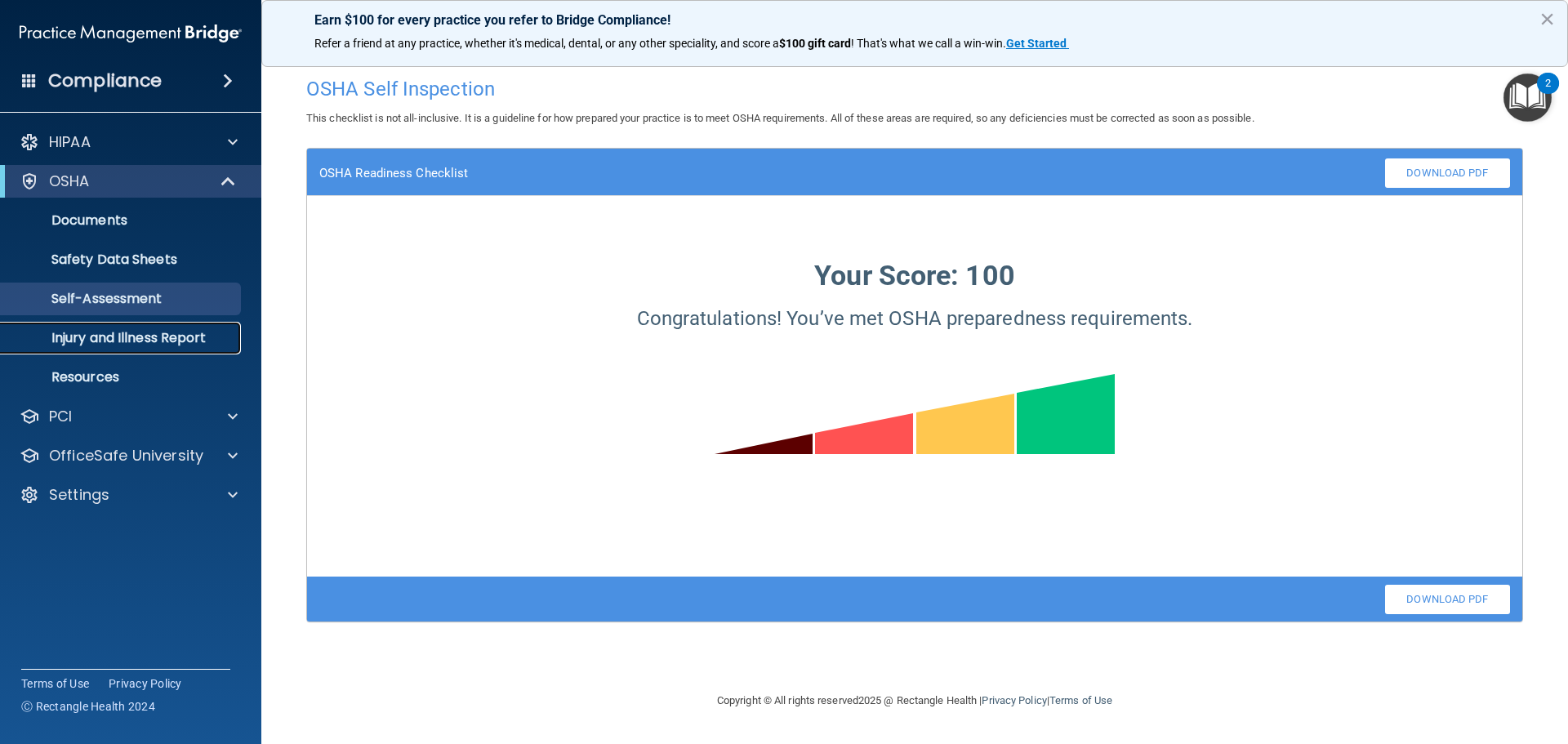
click at [108, 338] on p "Injury and Illness Report" at bounding box center [121, 337] width 223 height 16
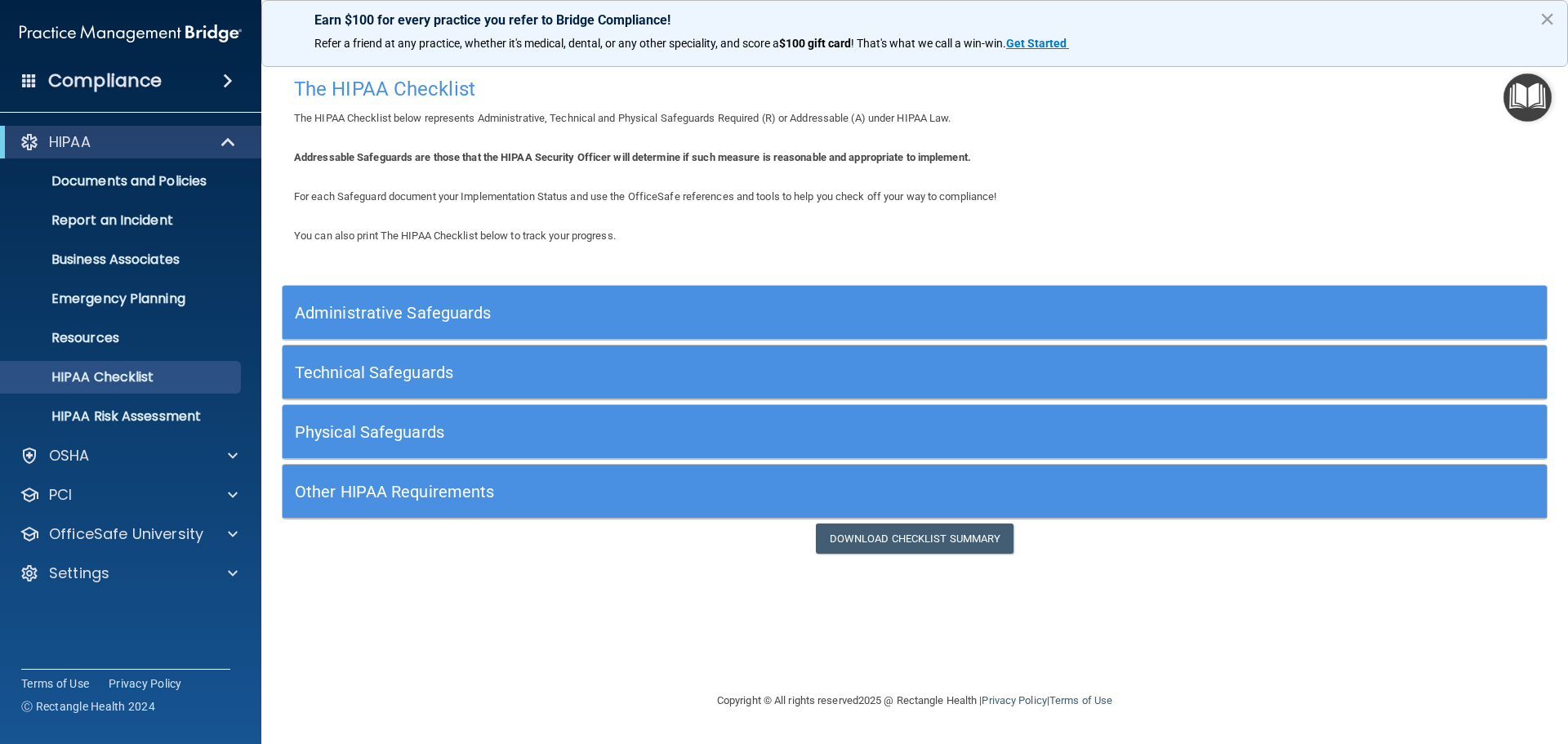
click at [419, 296] on div "Administrative Safeguards" at bounding box center [756, 312] width 948 height 36
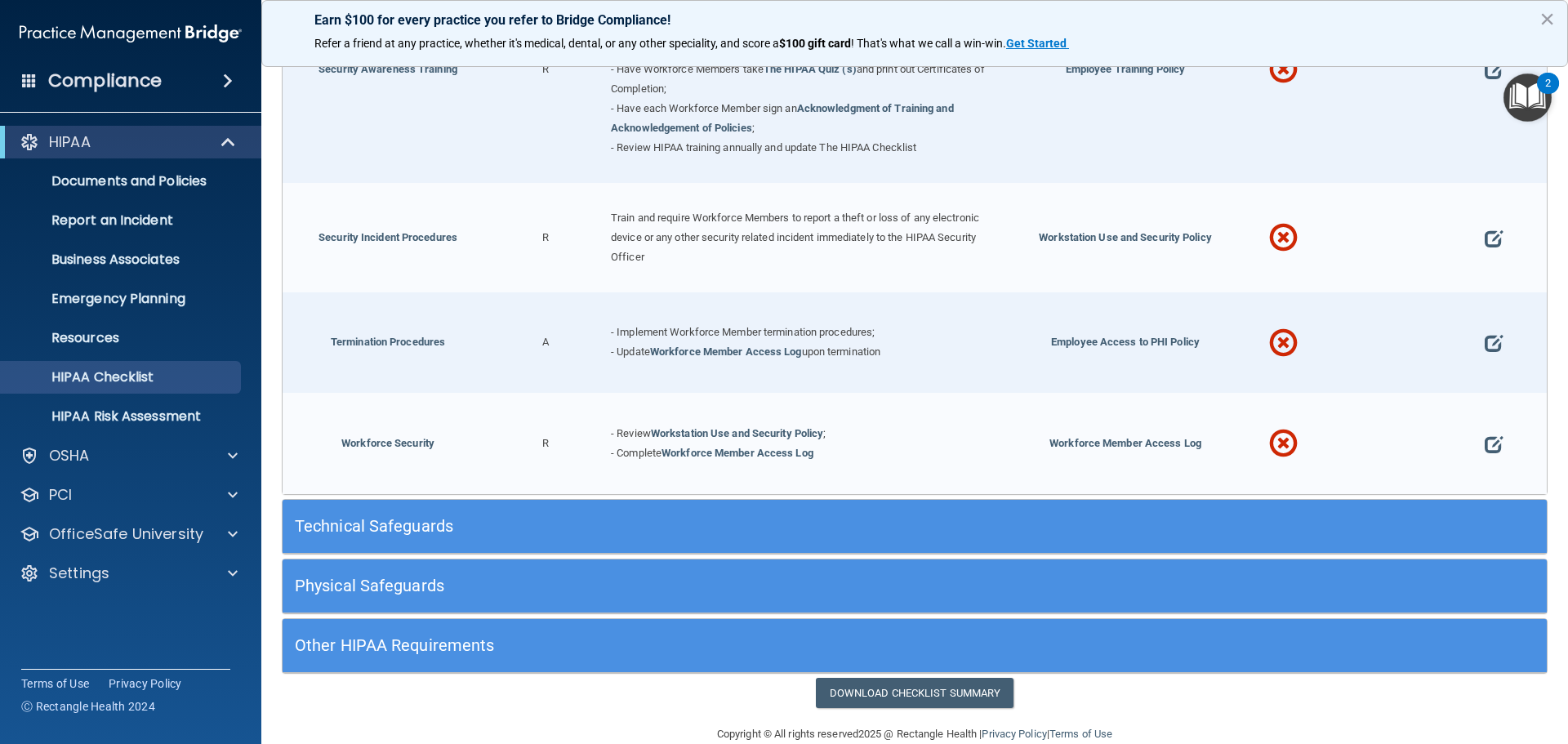
scroll to position [1606, 0]
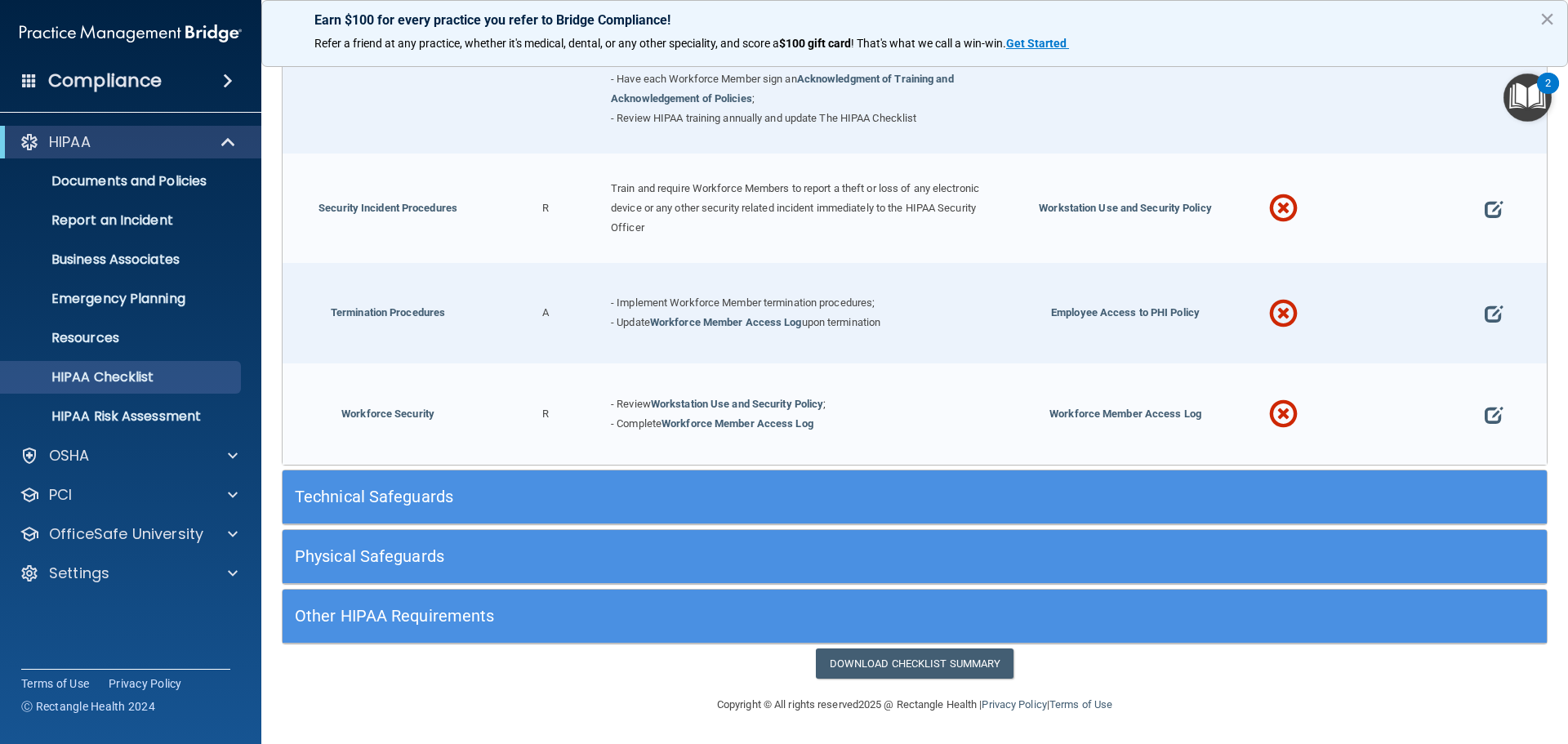
click at [379, 498] on h5 "Technical Safeguards" at bounding box center [756, 496] width 924 height 18
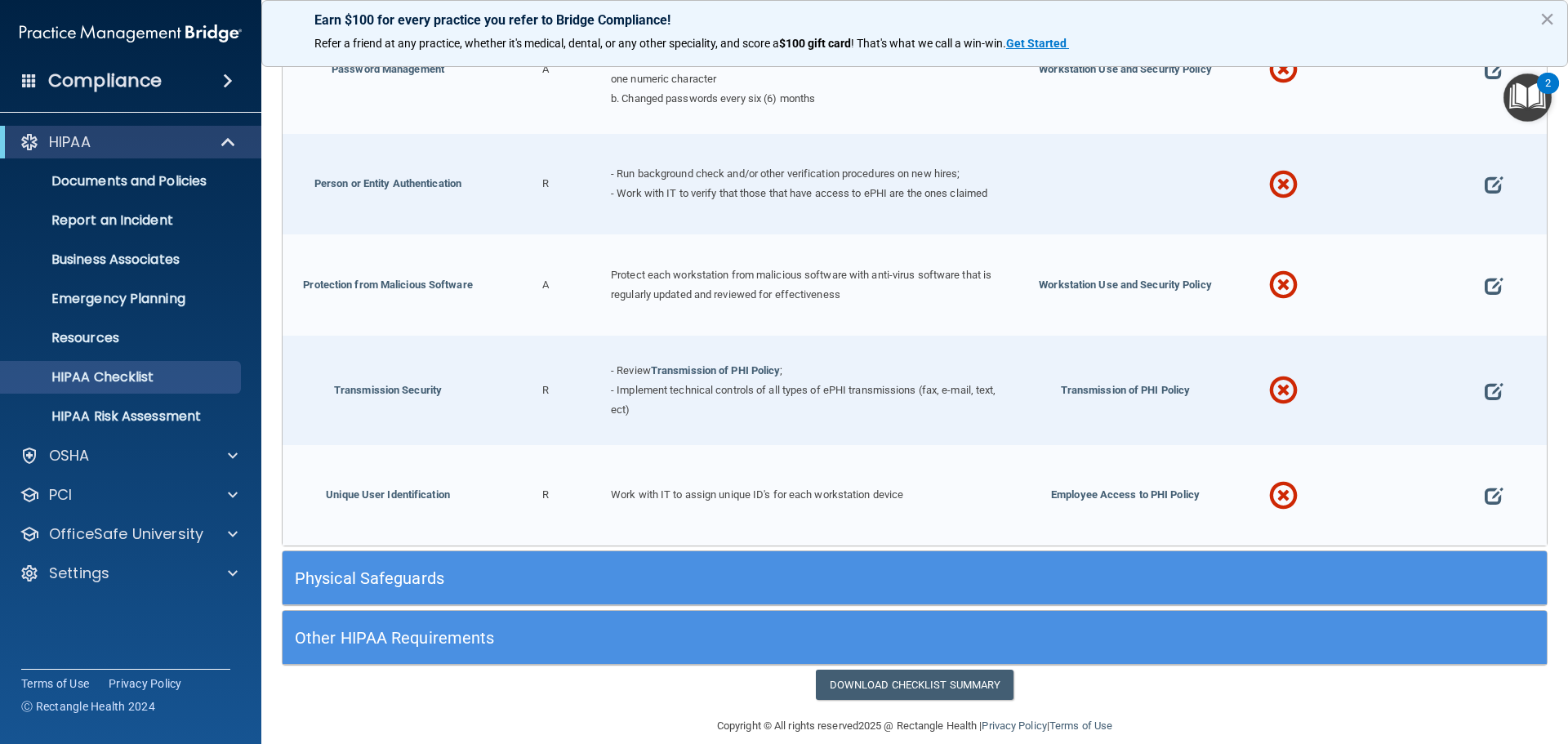
scroll to position [3021, 0]
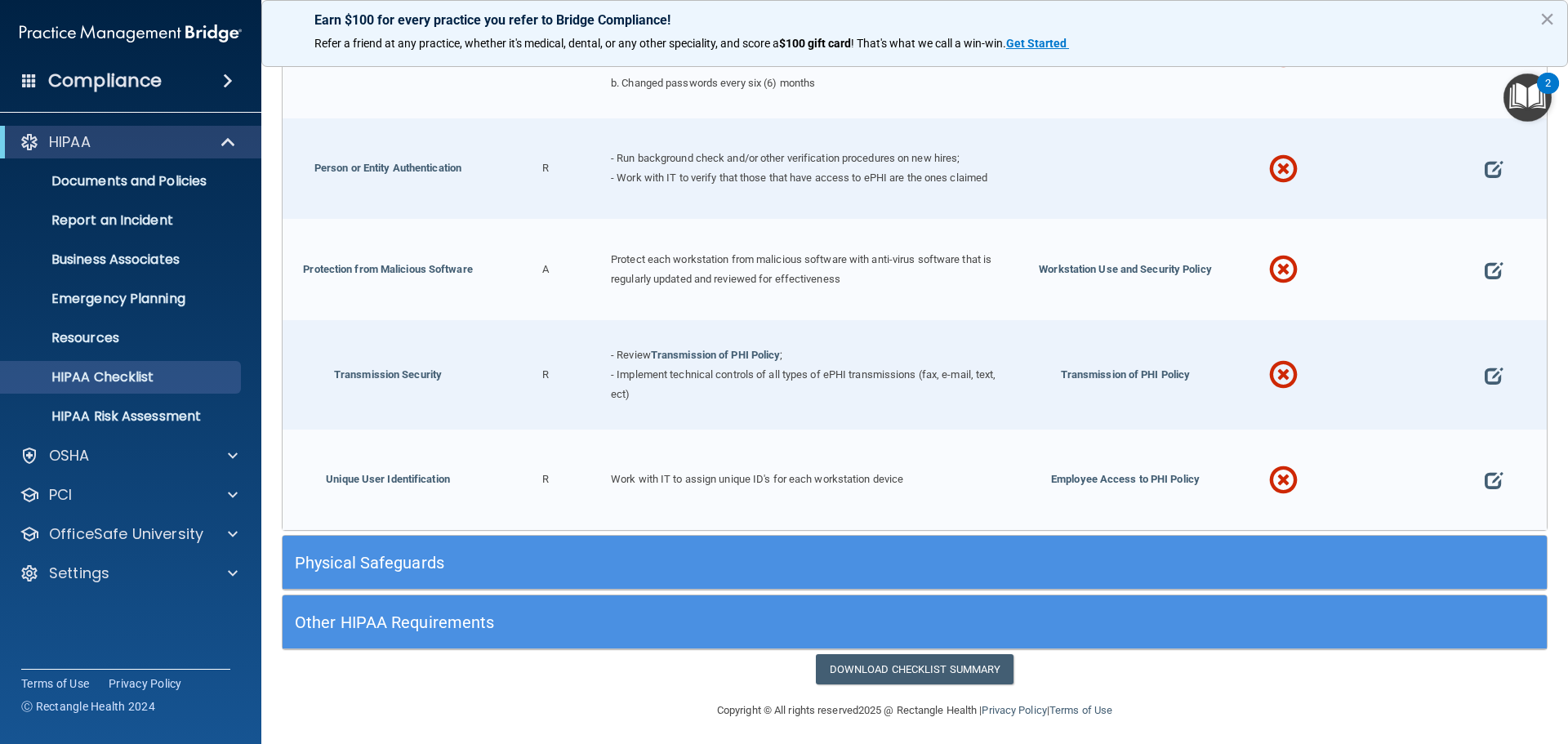
click at [411, 555] on h5 "Physical Safeguards" at bounding box center [756, 562] width 924 height 18
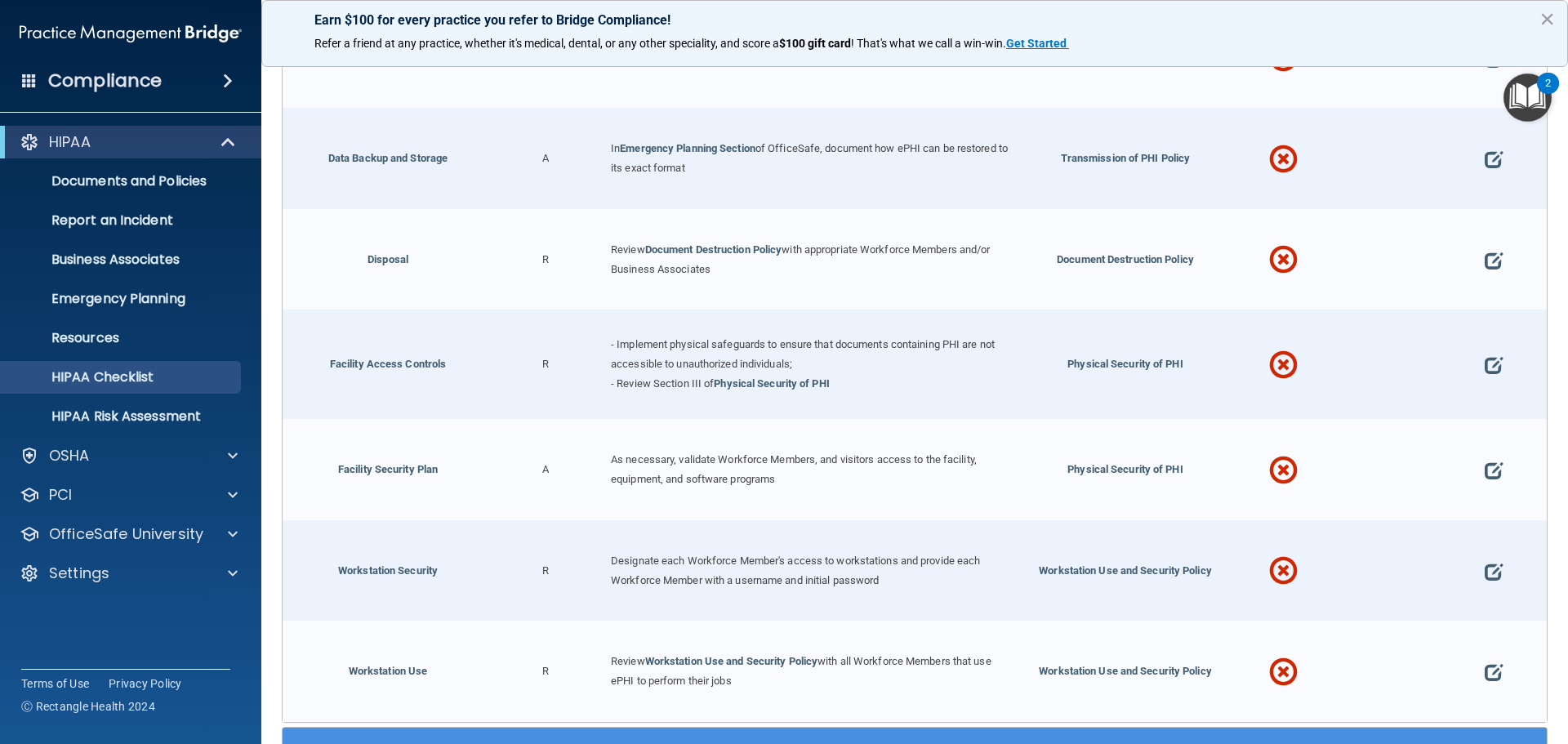
scroll to position [3675, 0]
click at [147, 136] on div "HIPAA" at bounding box center [108, 142] width 202 height 20
